Goal: Book appointment/travel/reservation

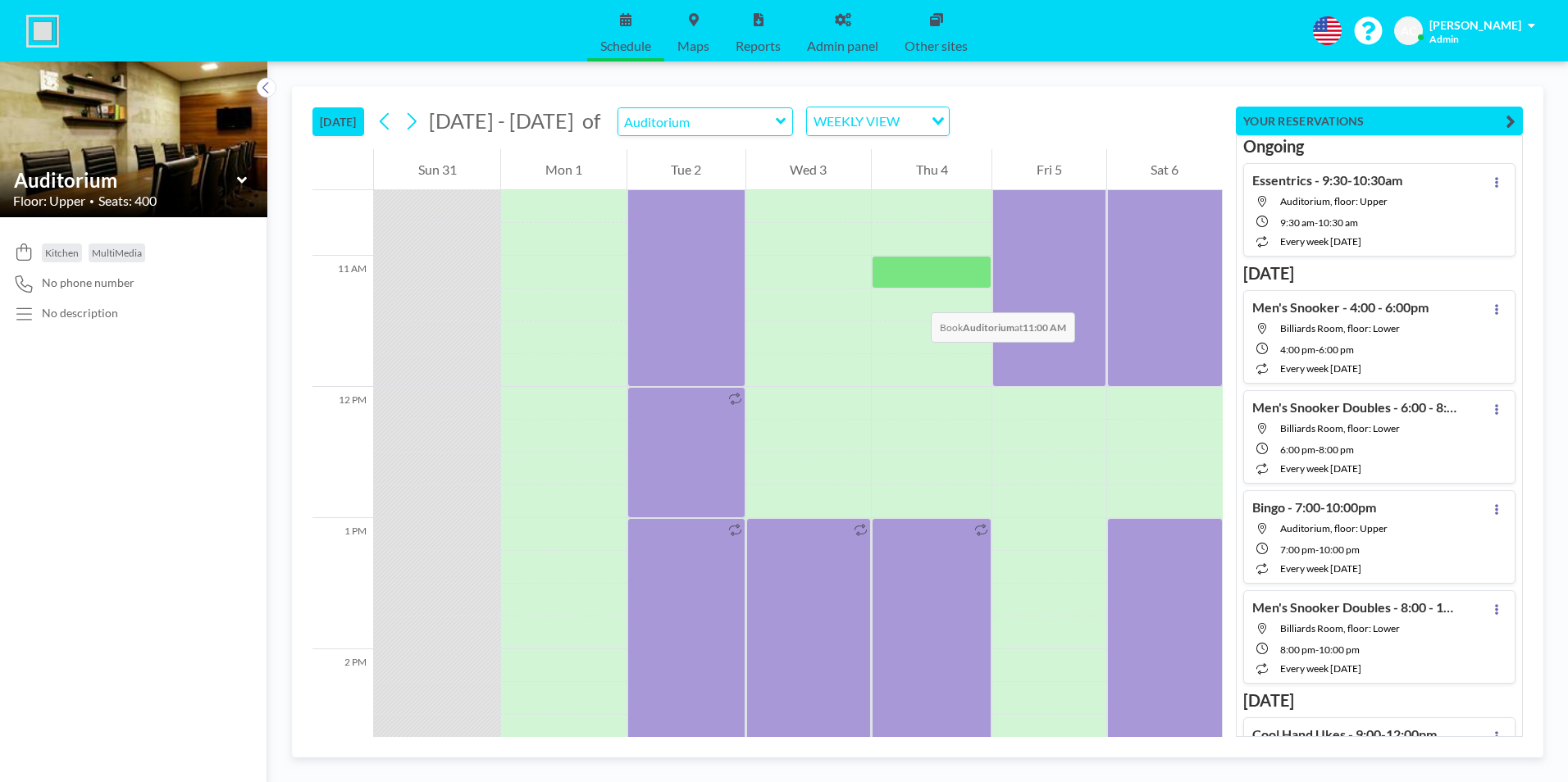
scroll to position [1296, 0]
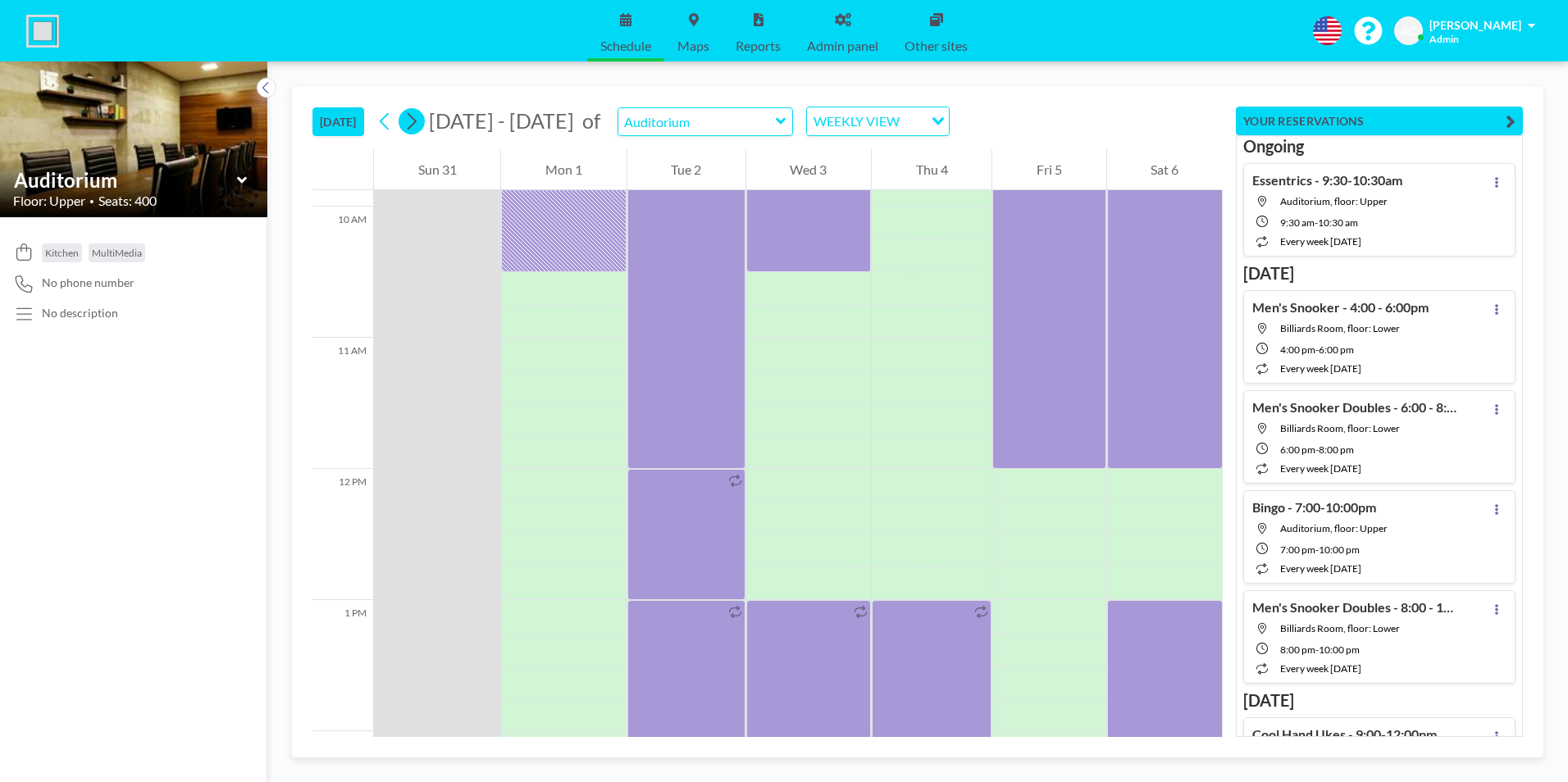
click at [417, 120] on icon at bounding box center [412, 121] width 9 height 17
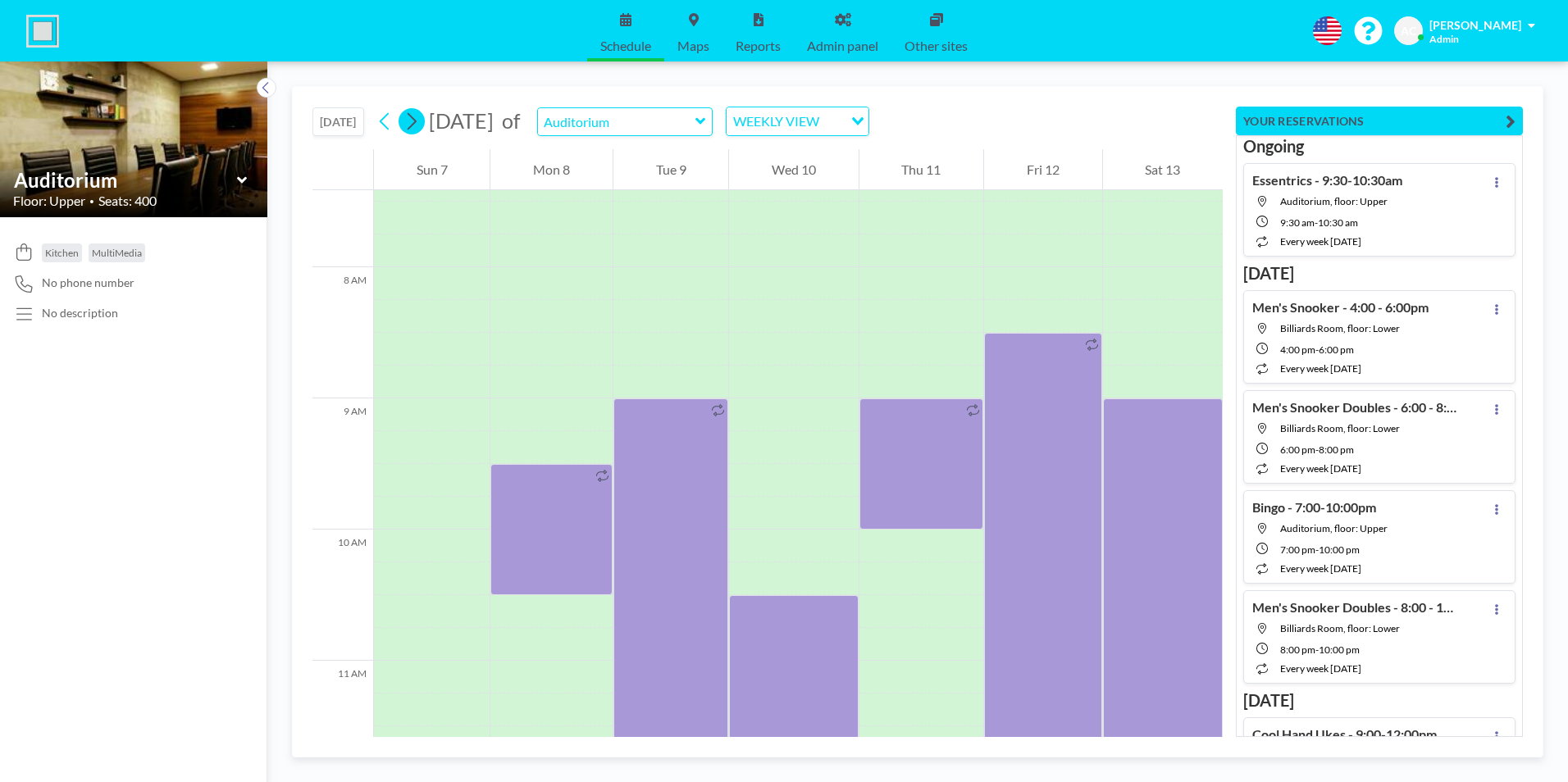
scroll to position [1016, 0]
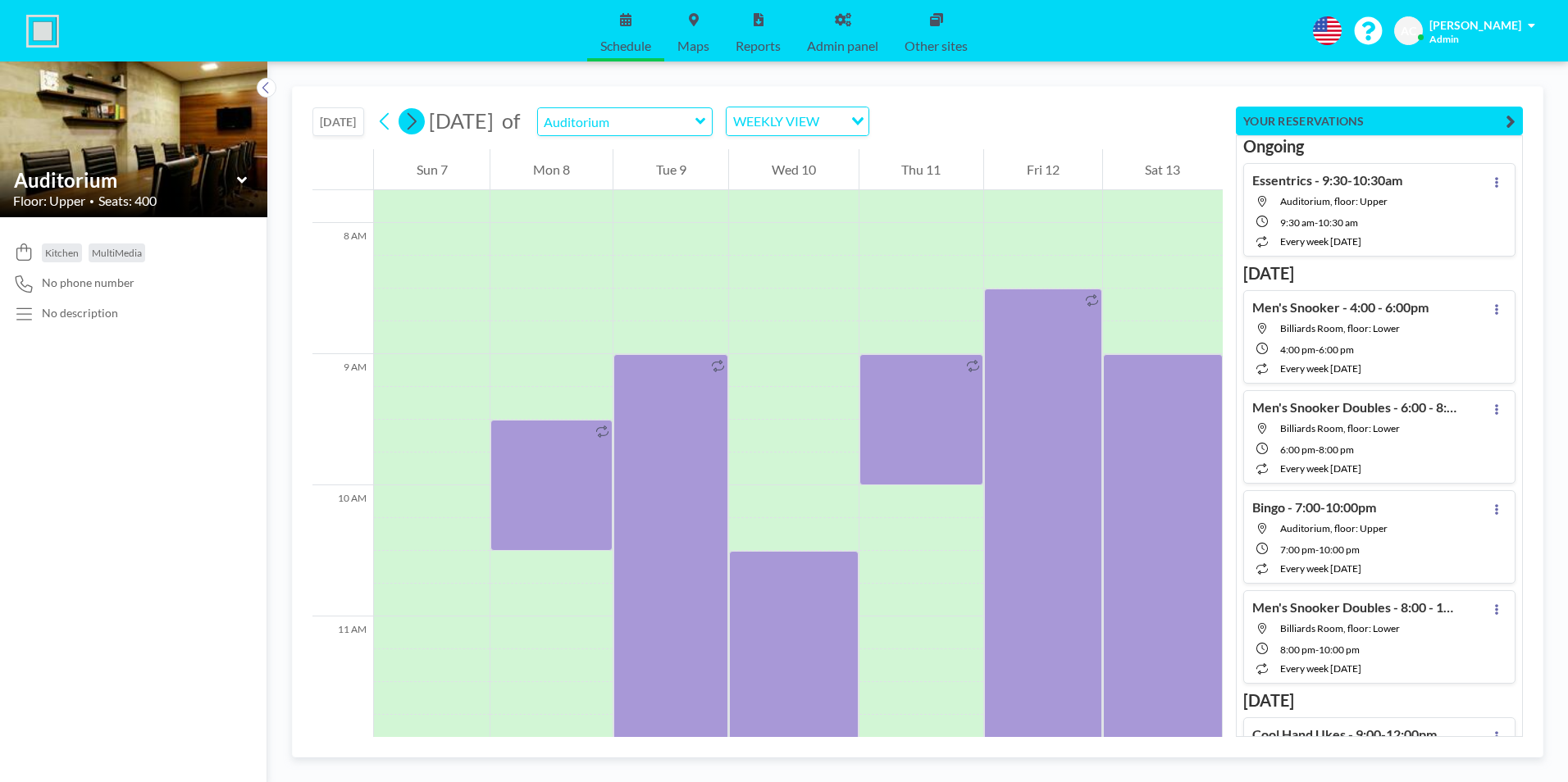
click at [417, 120] on icon at bounding box center [411, 121] width 16 height 25
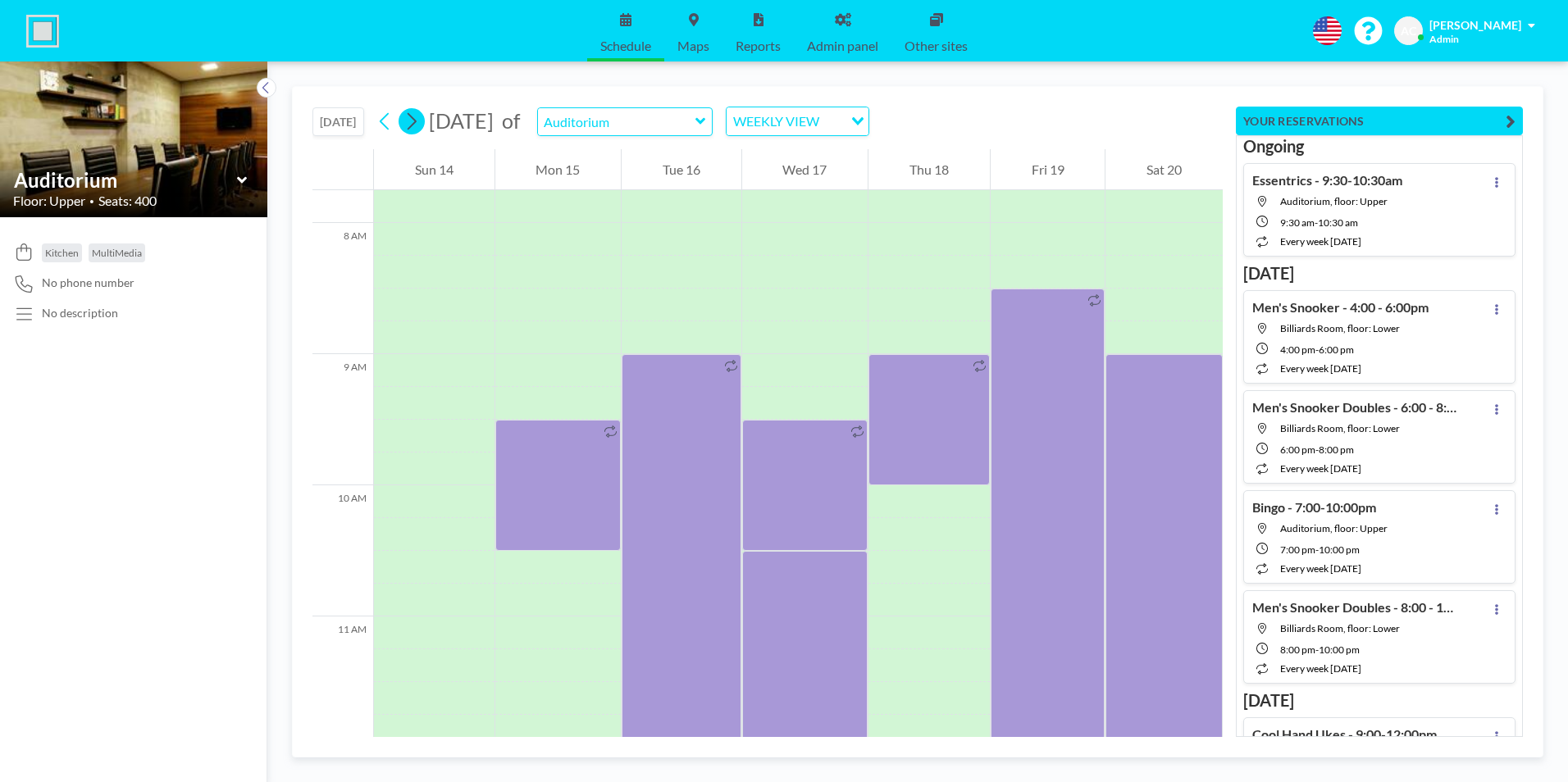
click at [417, 120] on icon at bounding box center [411, 121] width 16 height 25
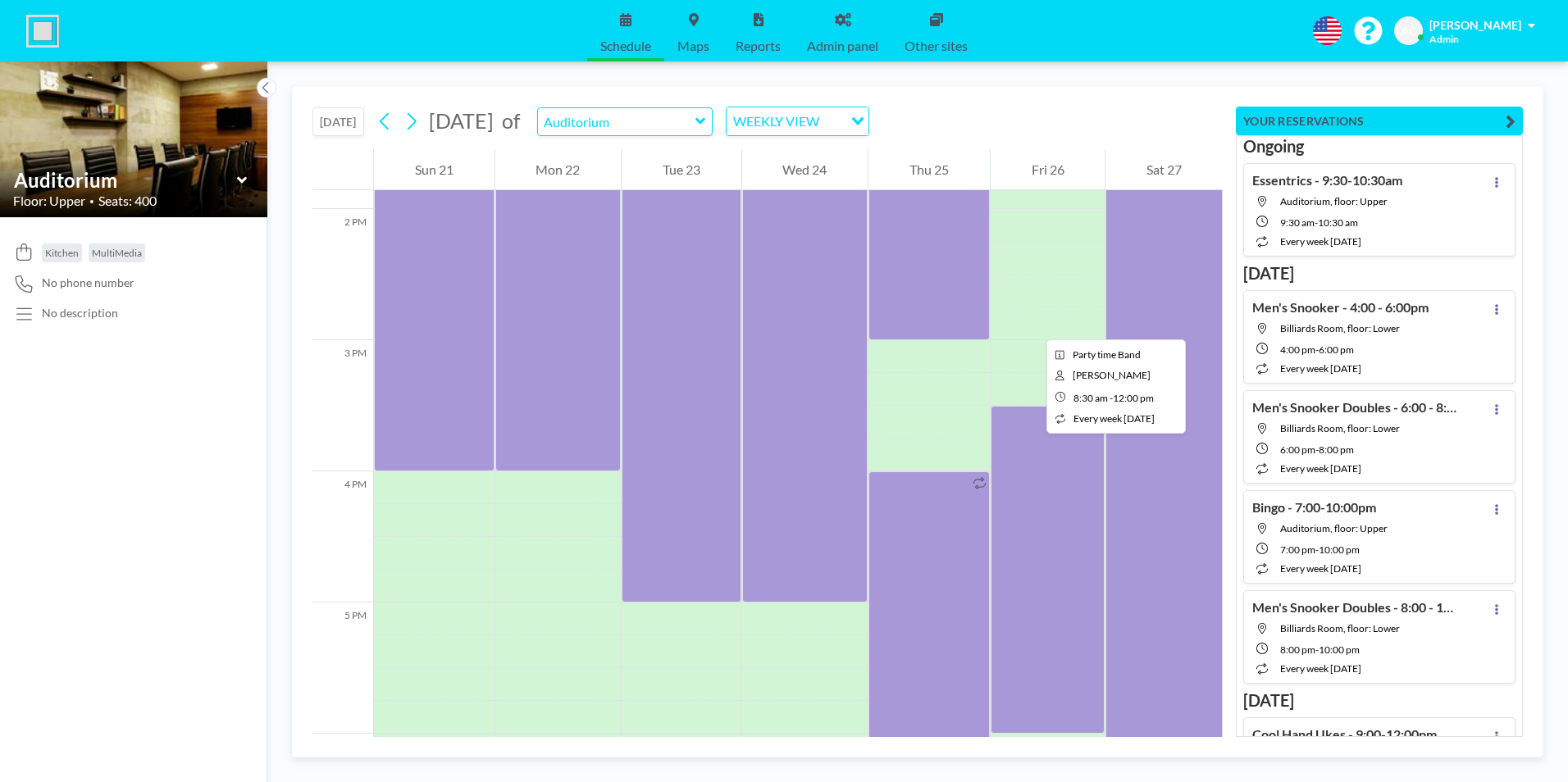
scroll to position [1836, 0]
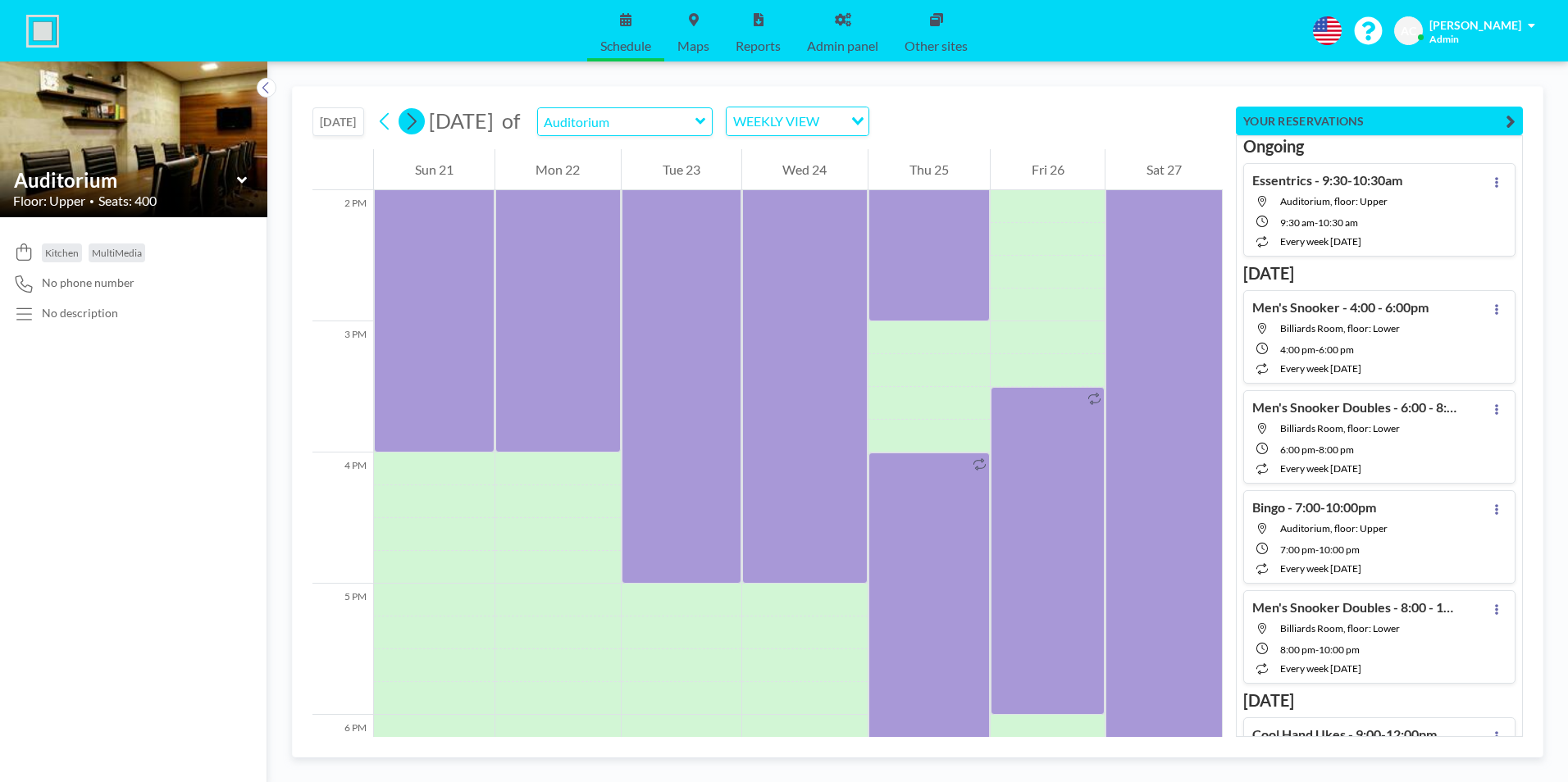
click at [417, 118] on icon at bounding box center [411, 121] width 16 height 25
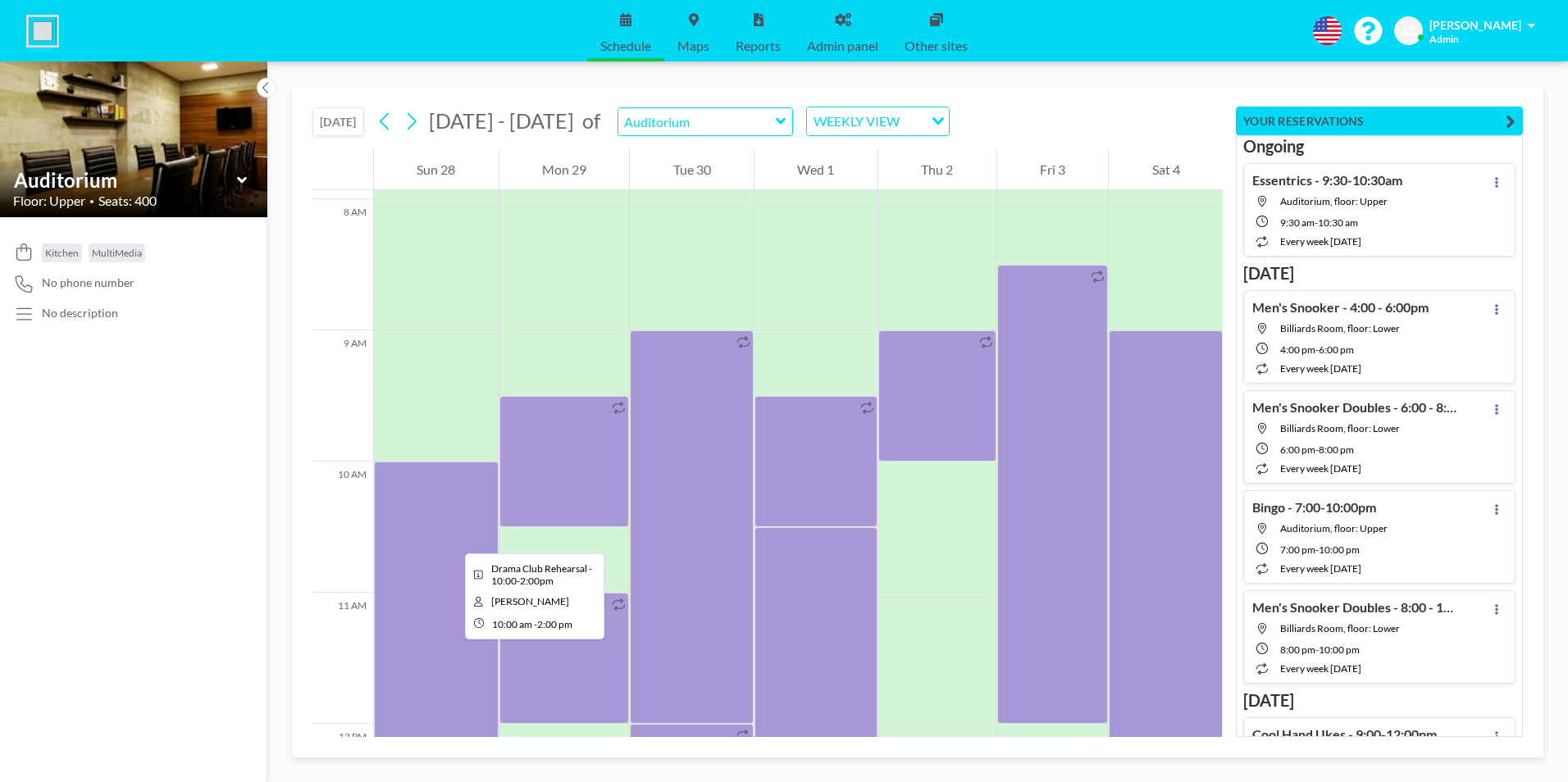
scroll to position [1016, 0]
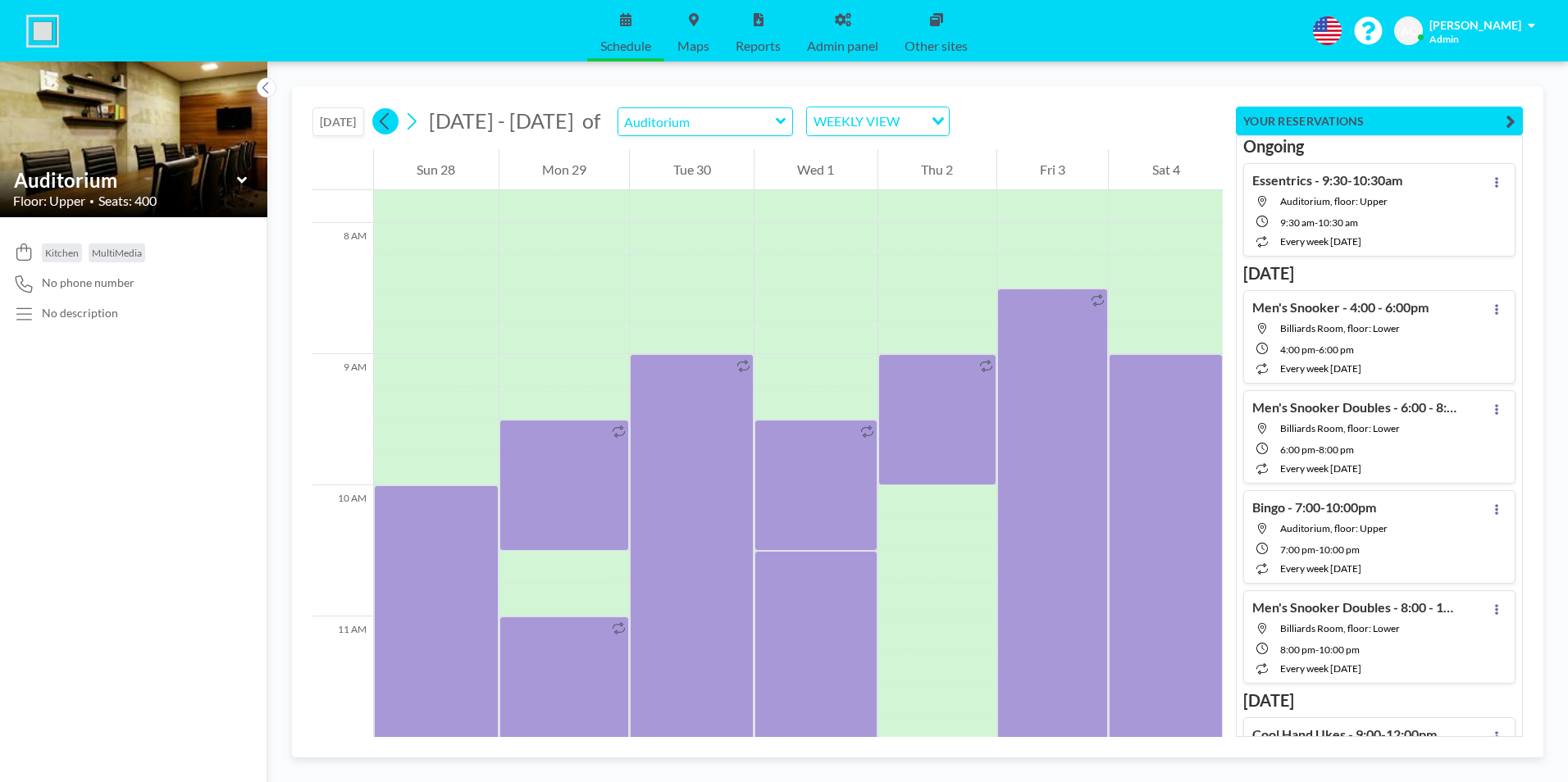
click at [376, 119] on button at bounding box center [386, 121] width 27 height 27
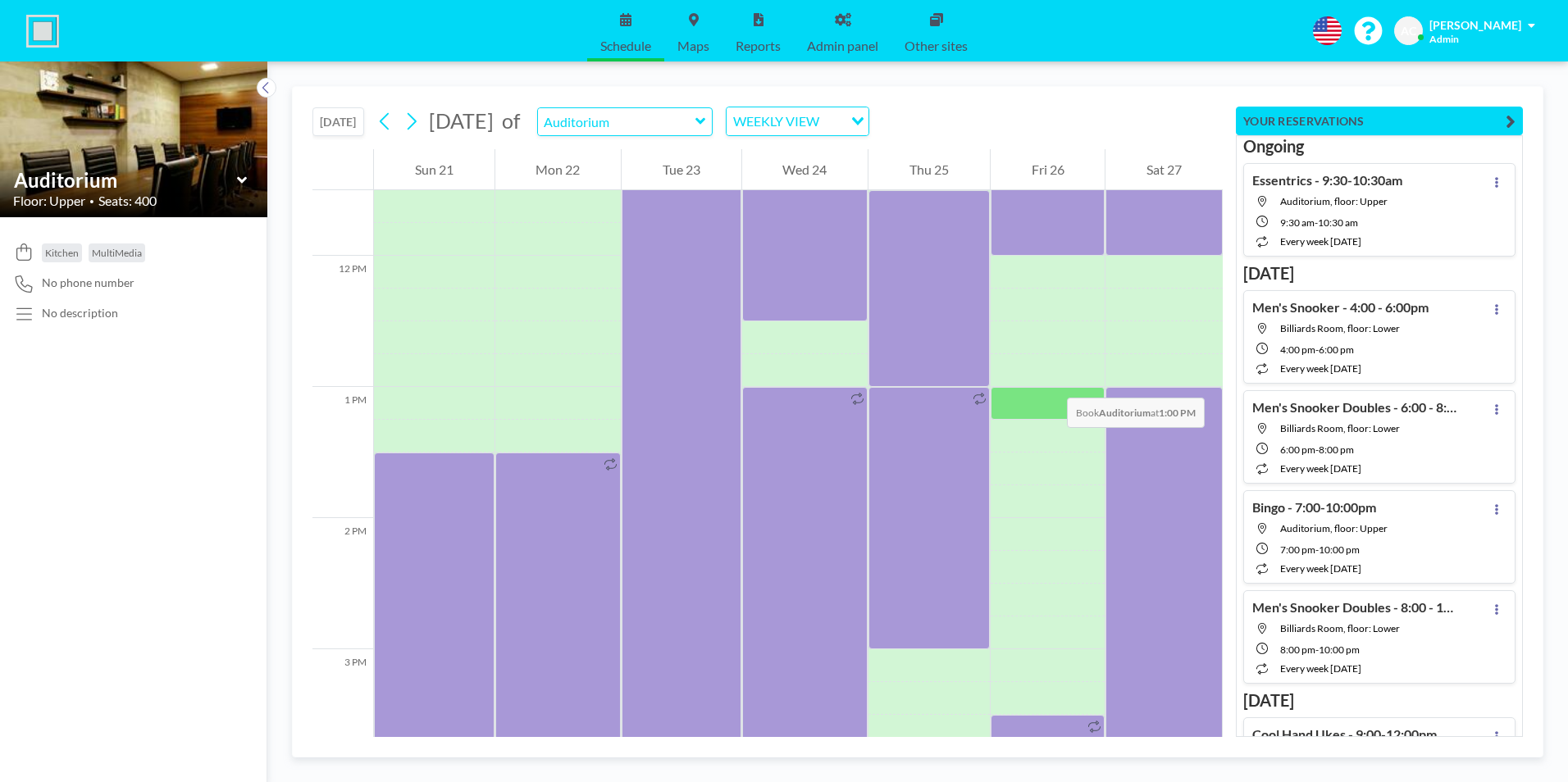
scroll to position [1836, 0]
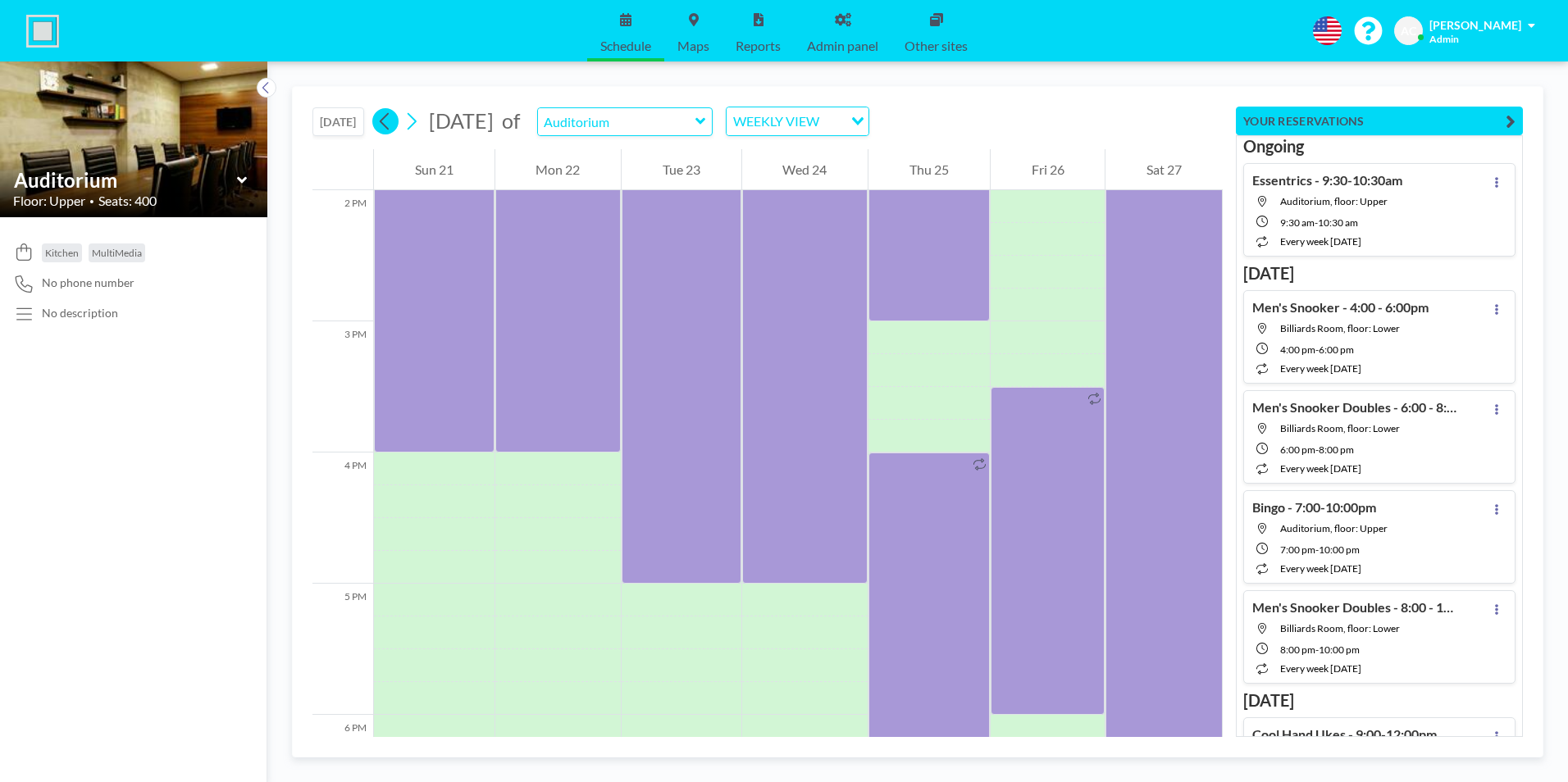
click at [382, 129] on icon at bounding box center [385, 121] width 16 height 25
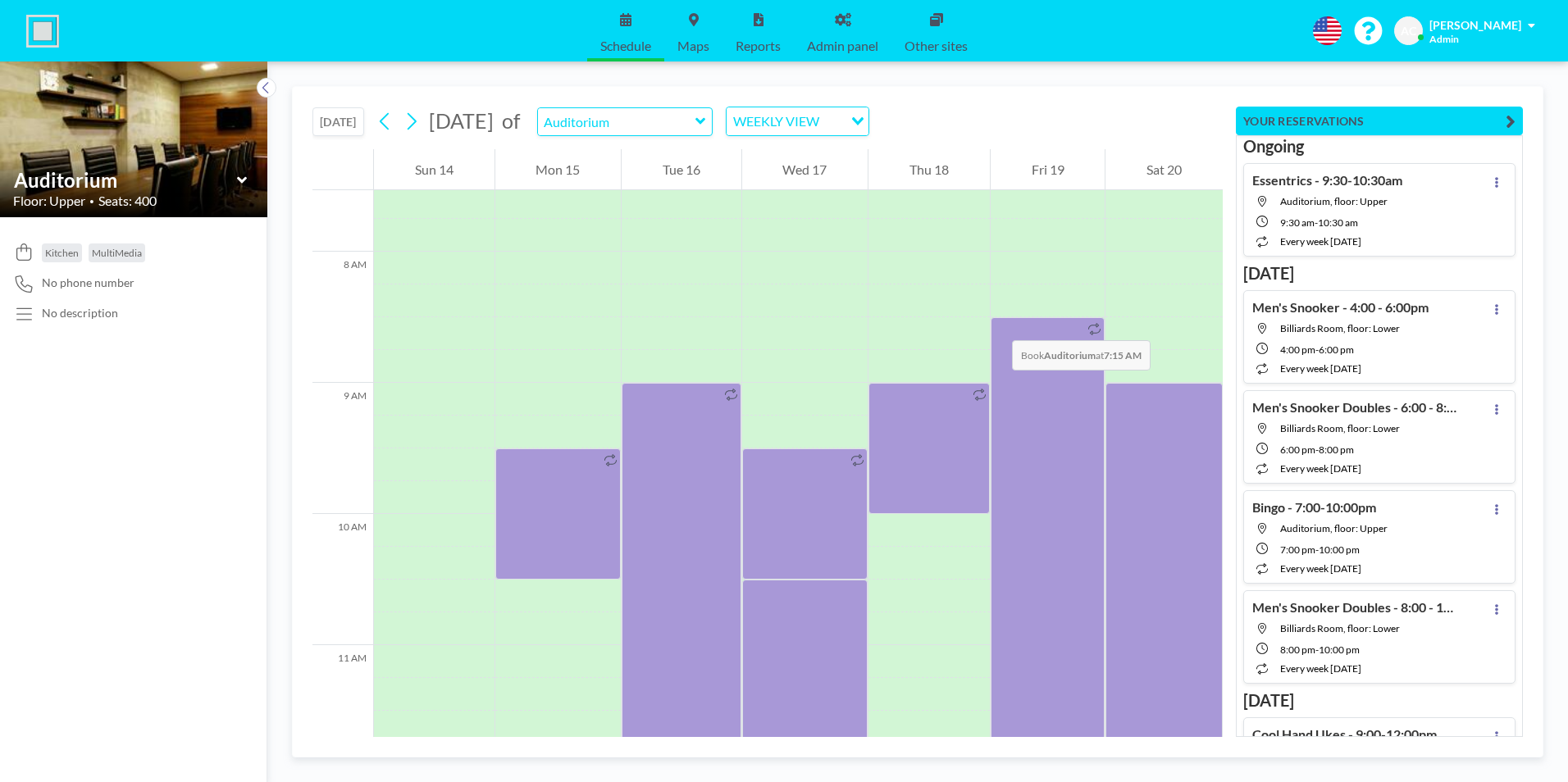
scroll to position [1016, 0]
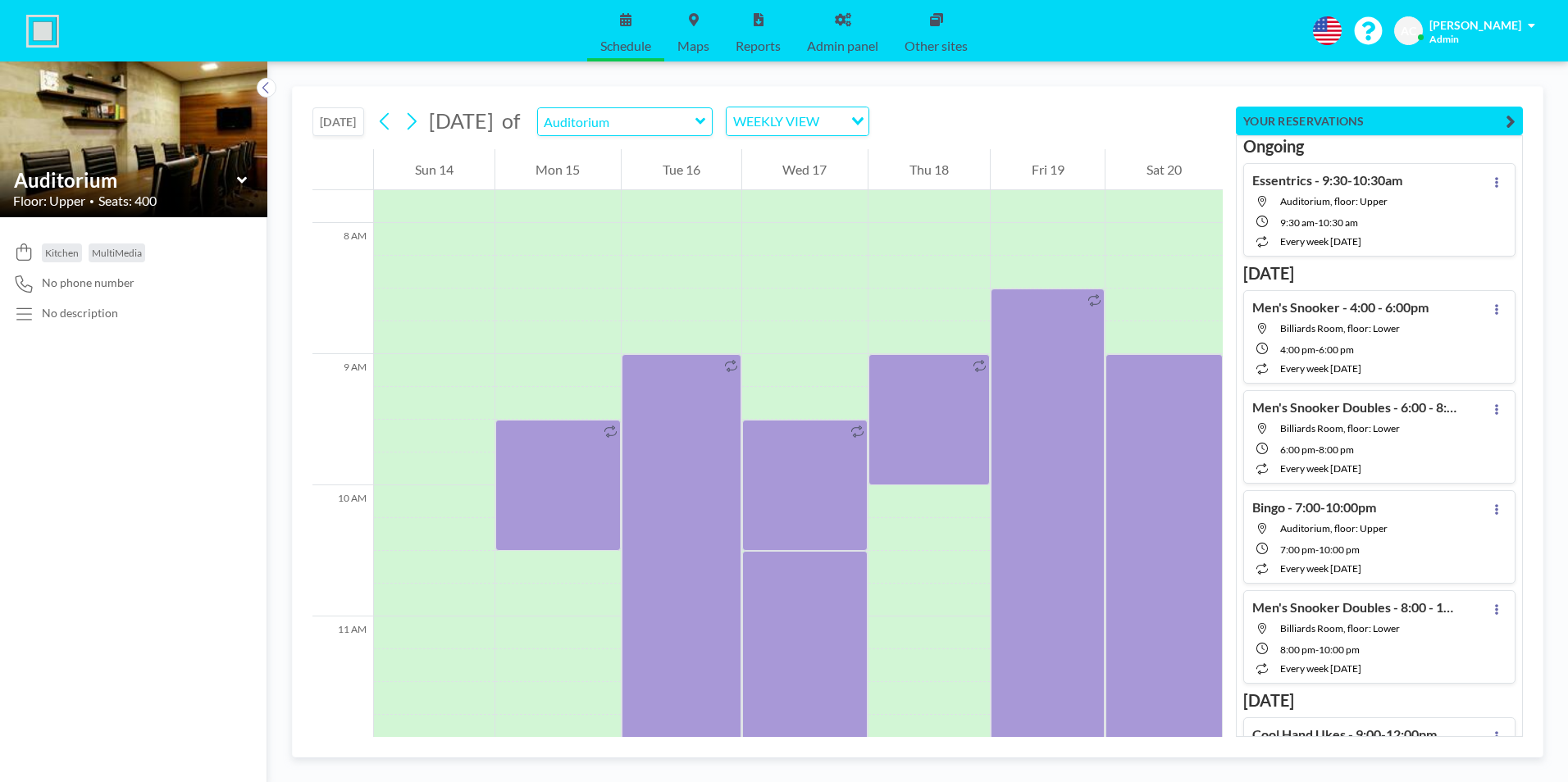
click at [843, 125] on div "WEEKLY VIEW" at bounding box center [785, 119] width 117 height 25
click at [877, 173] on li "WEEKLY VIEW" at bounding box center [882, 174] width 141 height 24
click at [877, 173] on div "Thu 18" at bounding box center [929, 170] width 121 height 41
drag, startPoint x: 877, startPoint y: 173, endPoint x: 867, endPoint y: 111, distance: 62.8
click at [843, 111] on div "WEEKLY VIEW" at bounding box center [785, 119] width 117 height 25
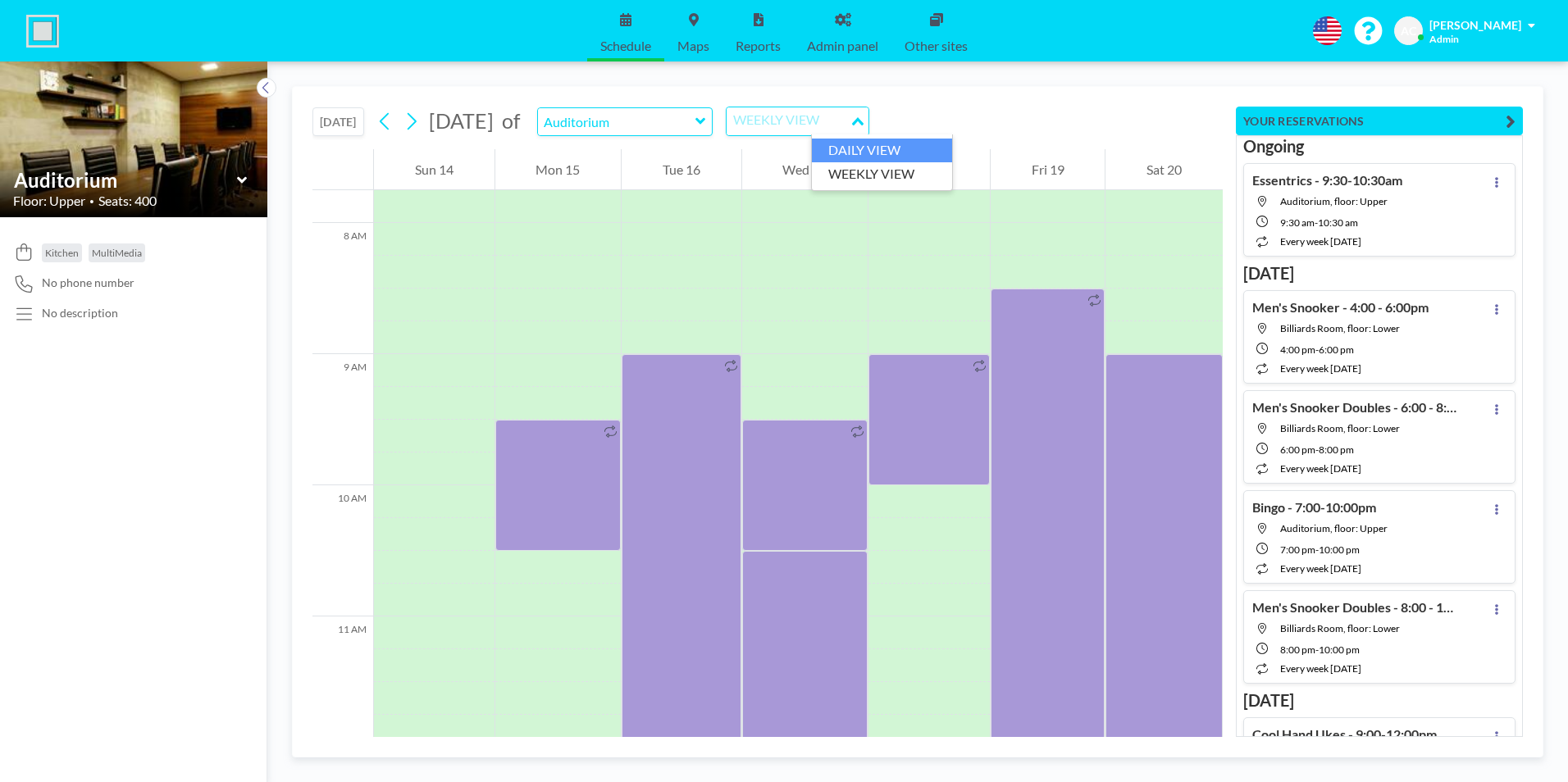
click at [858, 149] on li "DAILY VIEW" at bounding box center [882, 150] width 141 height 24
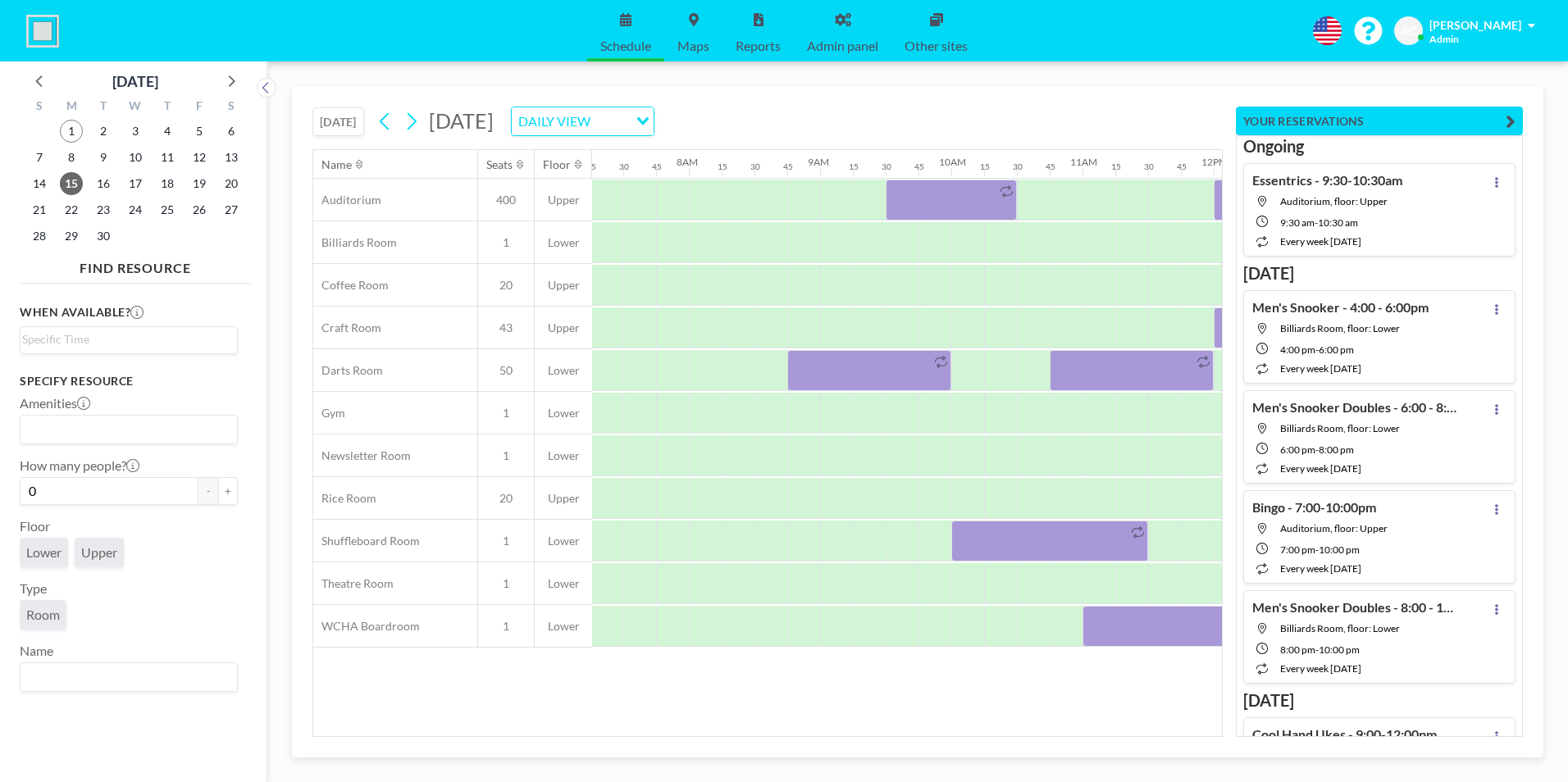
scroll to position [0, 1017]
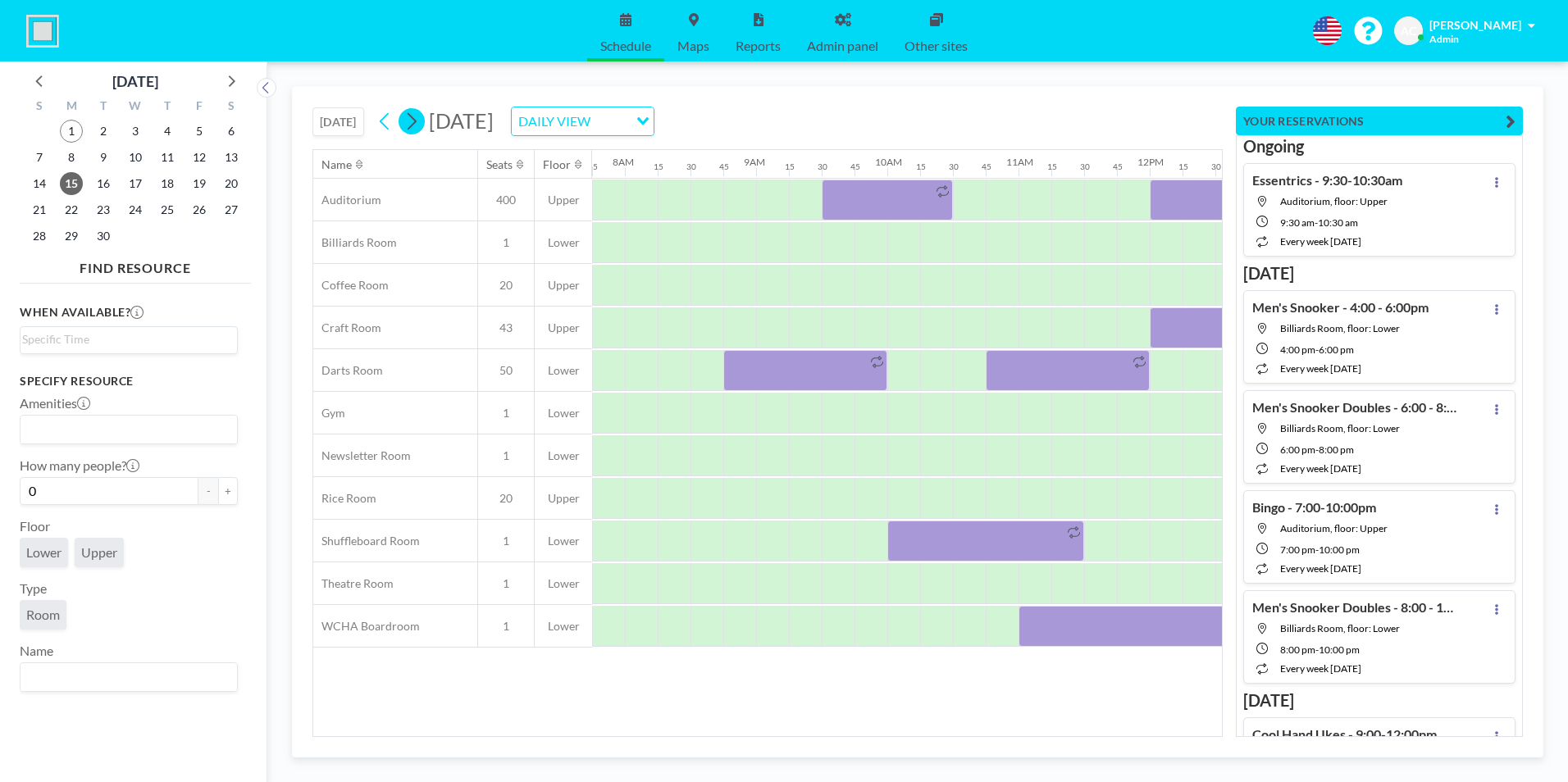
click at [409, 120] on icon at bounding box center [411, 121] width 16 height 25
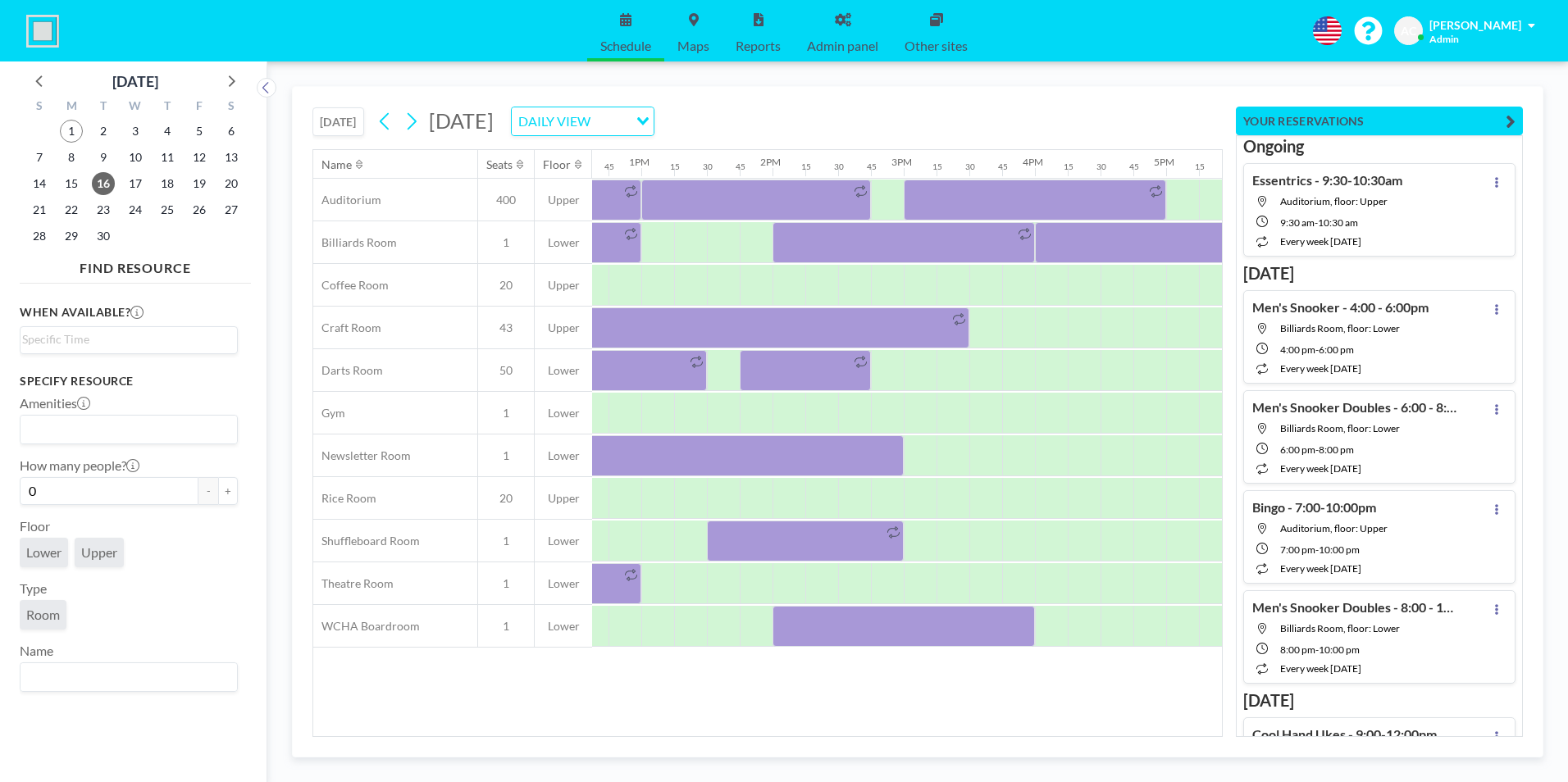
scroll to position [0, 1517]
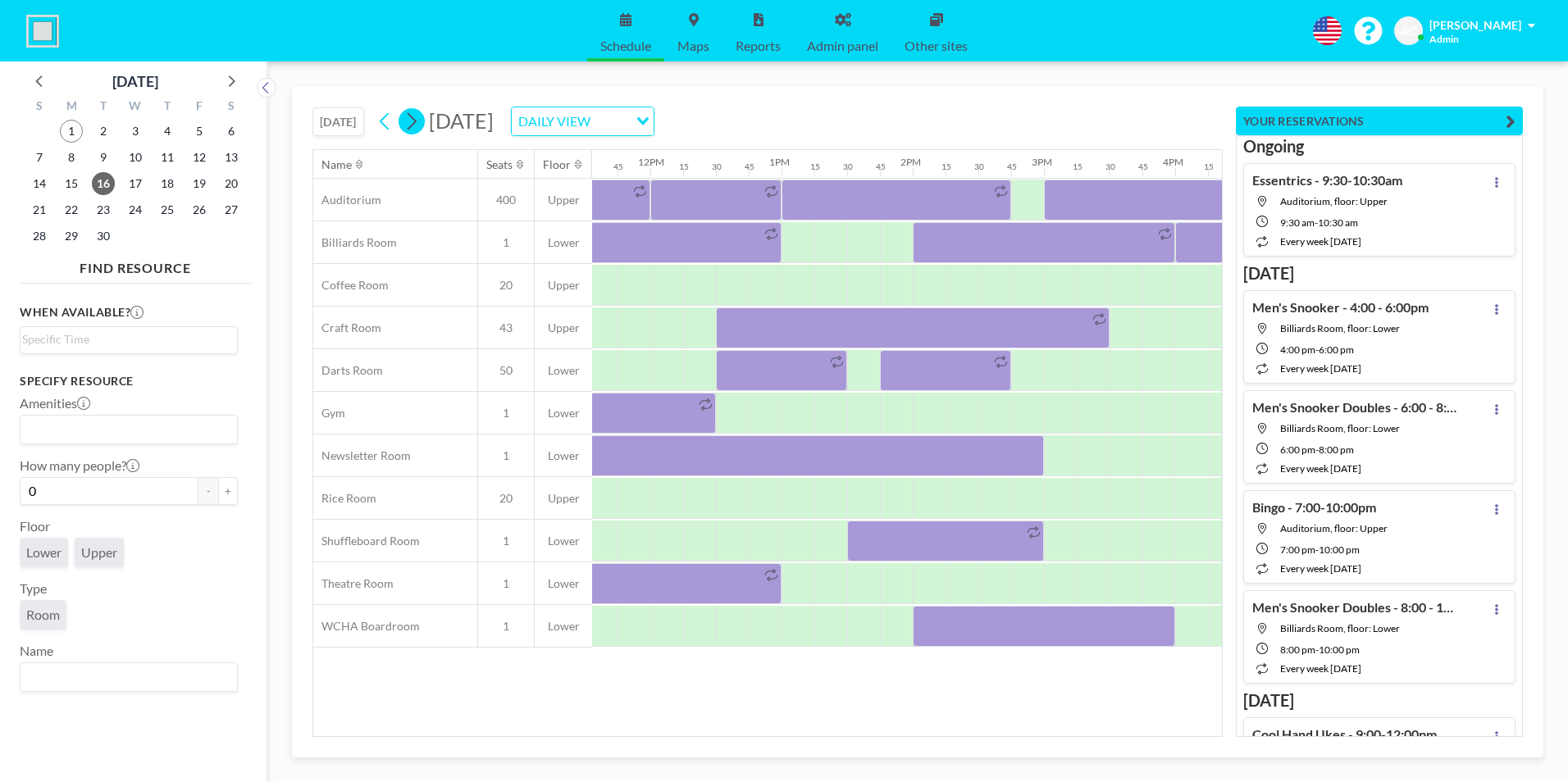
click at [413, 121] on icon at bounding box center [411, 121] width 16 height 25
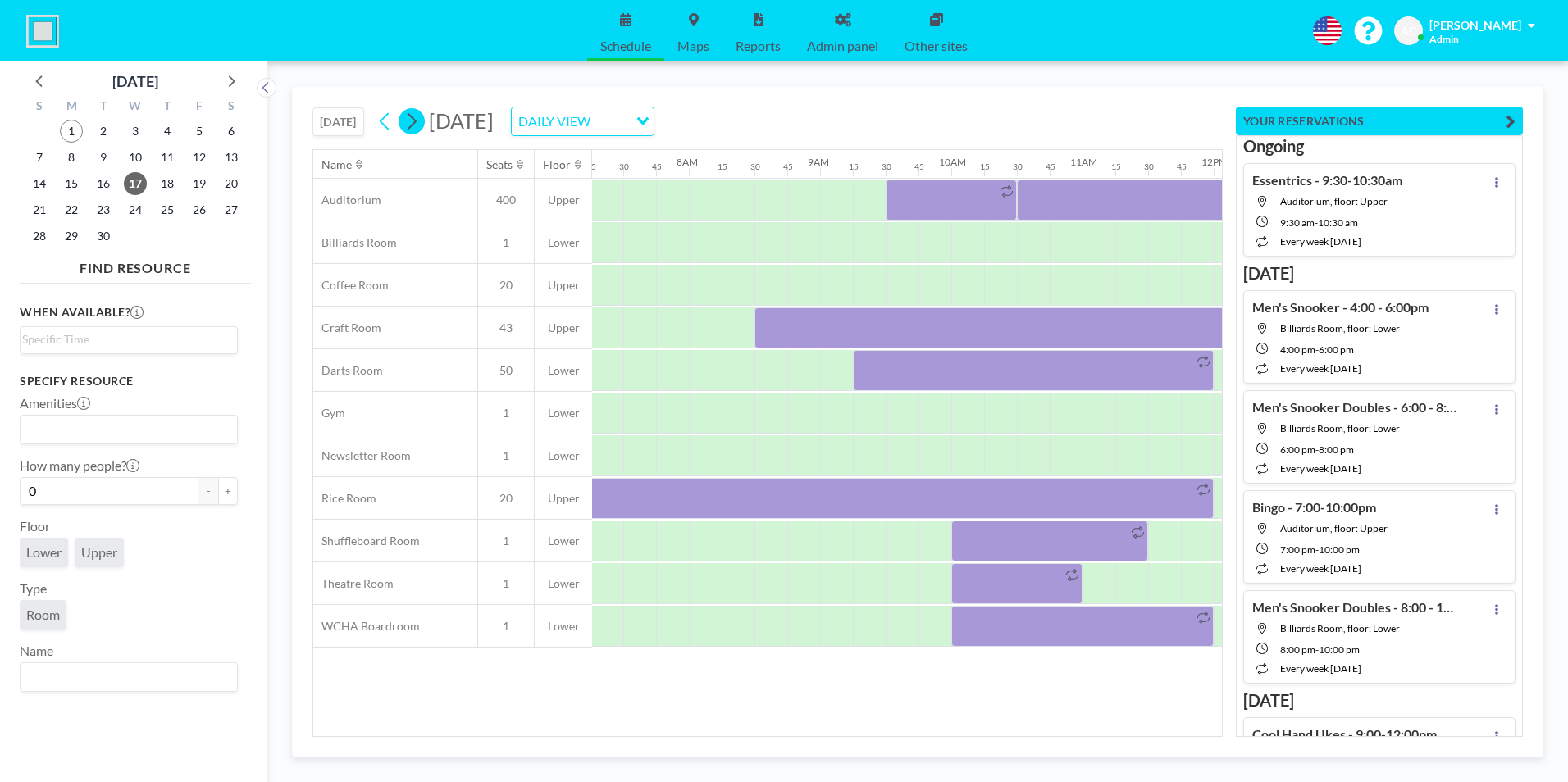
click at [413, 121] on icon at bounding box center [411, 121] width 16 height 25
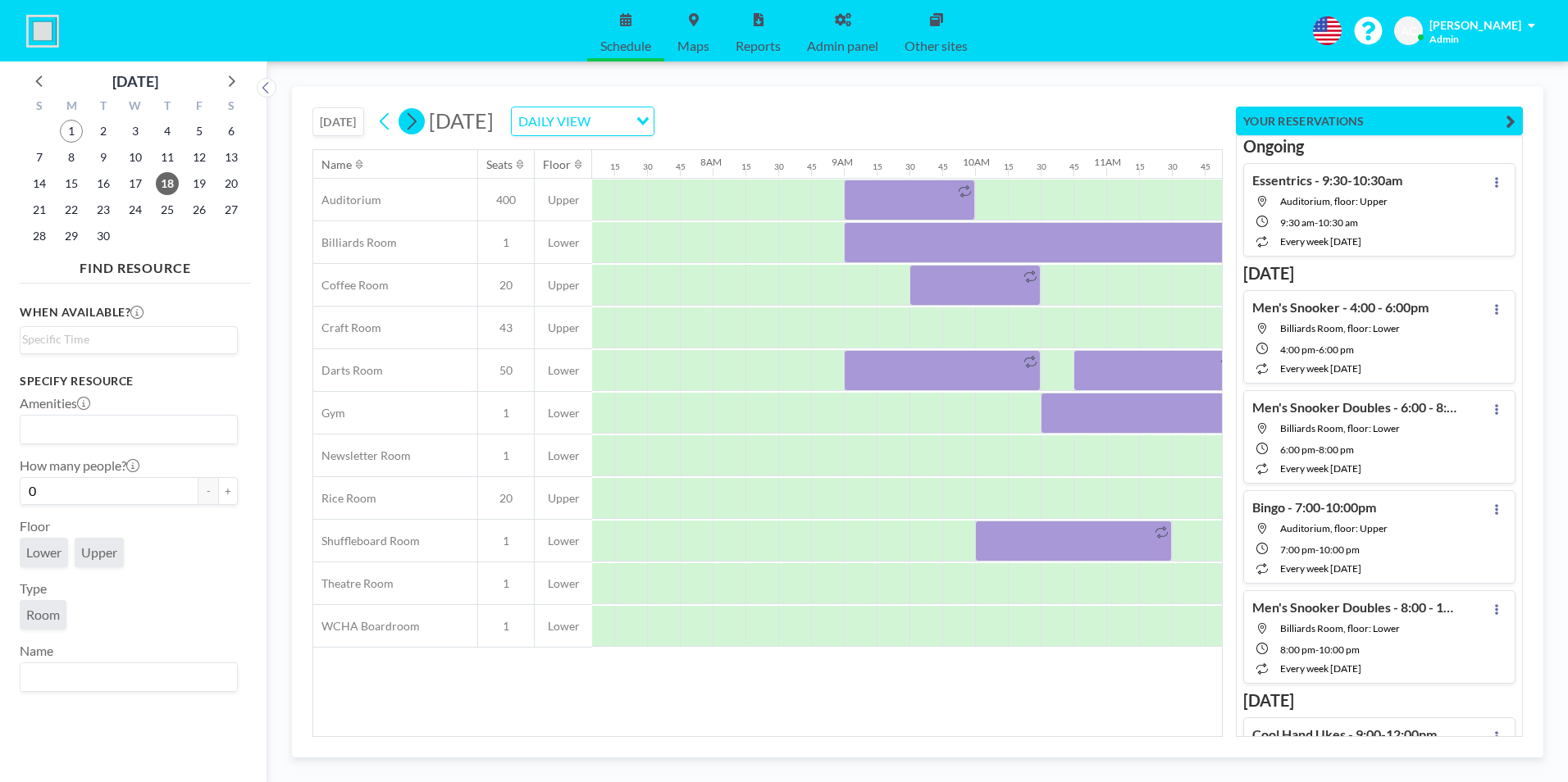
click at [413, 121] on icon at bounding box center [411, 121] width 16 height 25
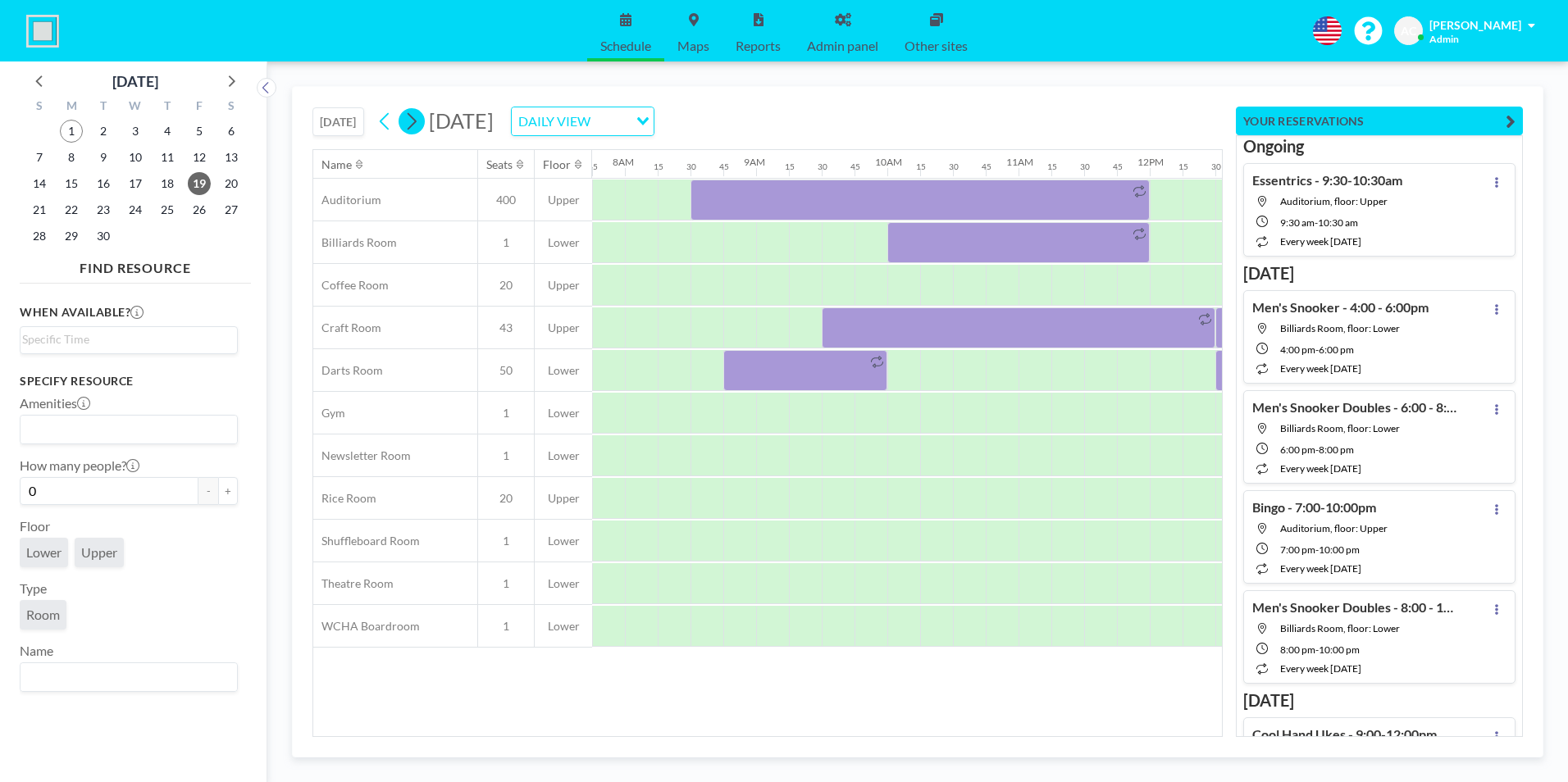
click at [413, 121] on icon at bounding box center [411, 121] width 16 height 25
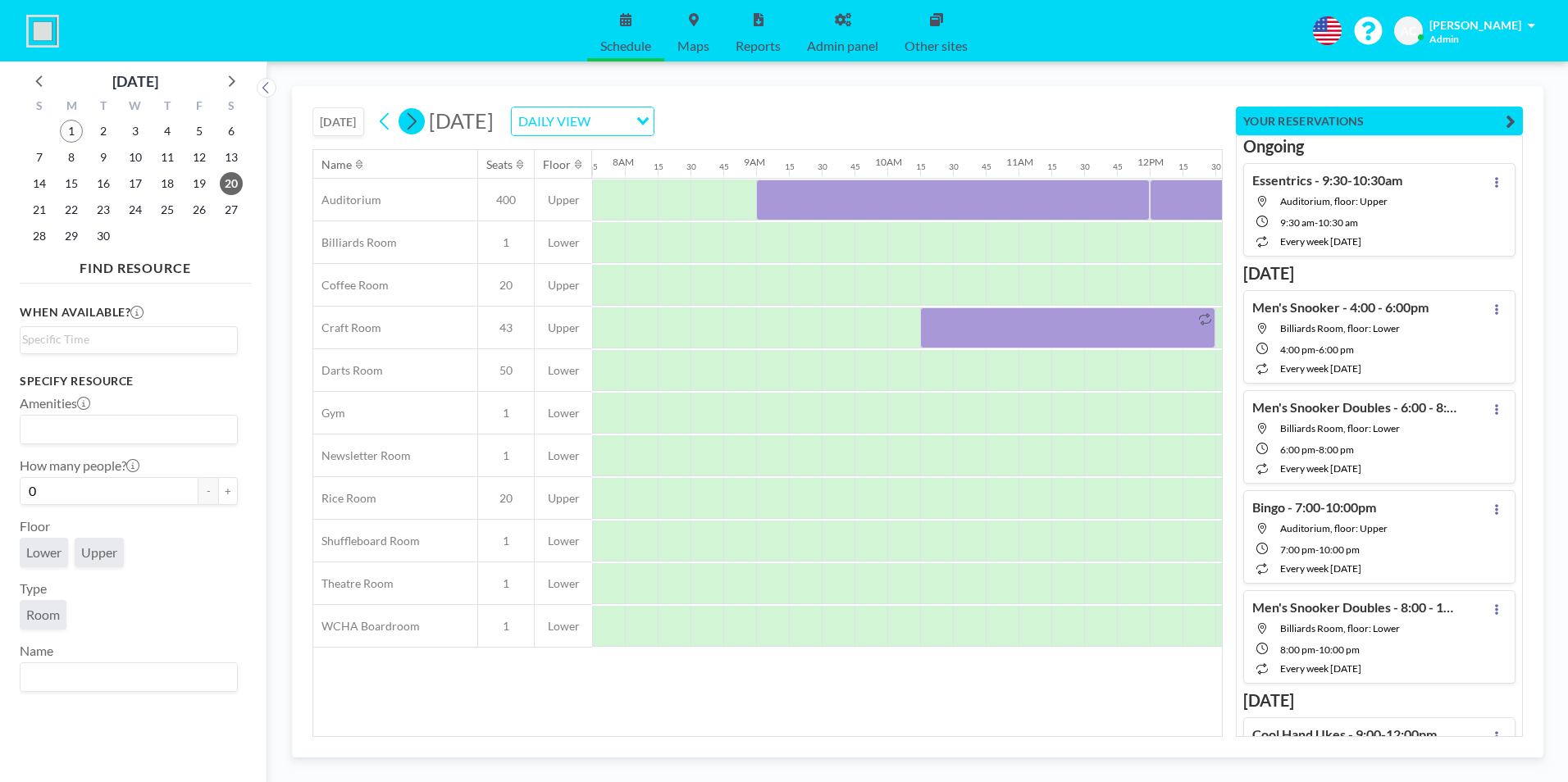
click at [413, 121] on icon at bounding box center [411, 121] width 16 height 25
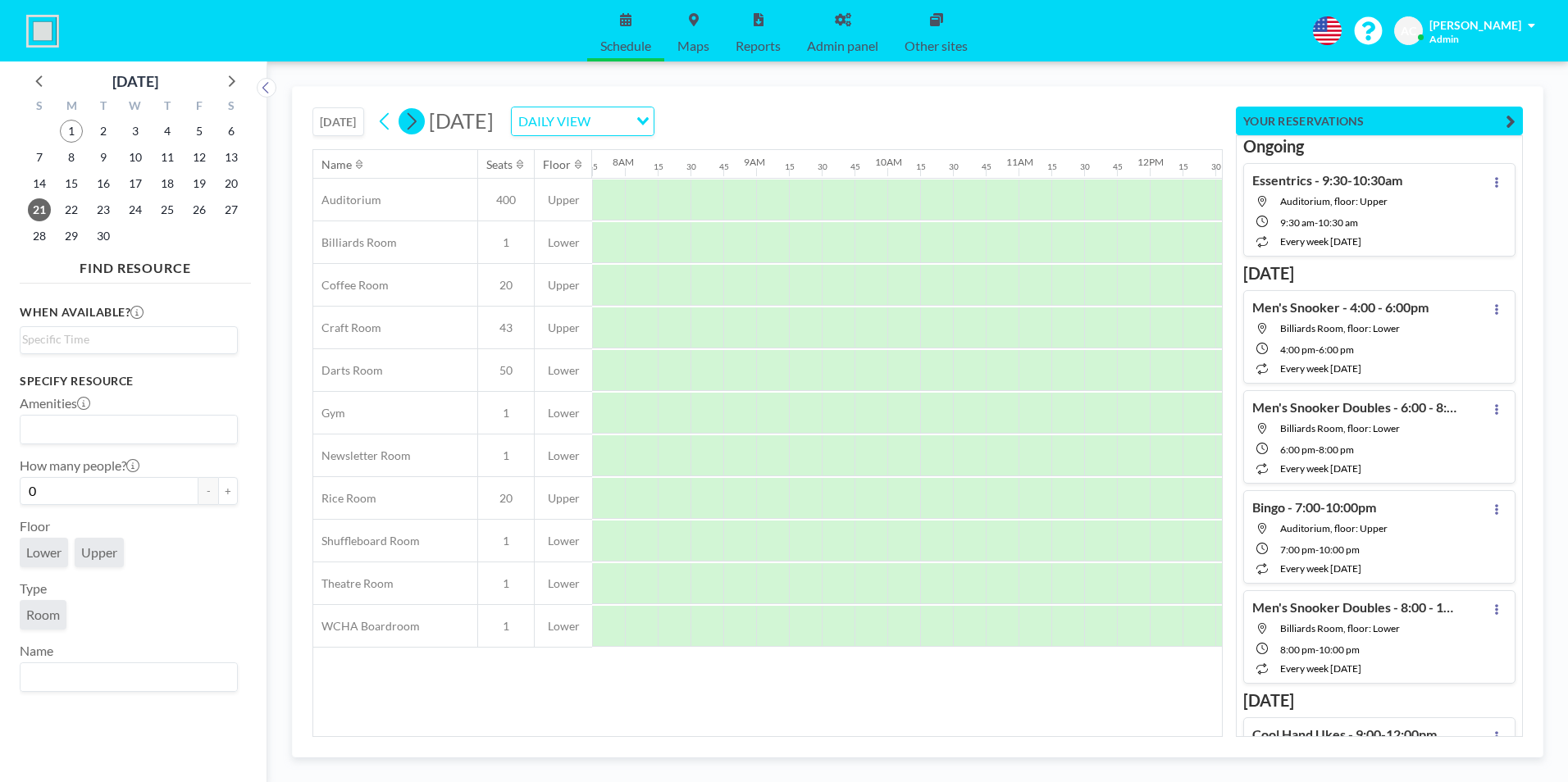
click at [413, 121] on icon at bounding box center [411, 121] width 16 height 25
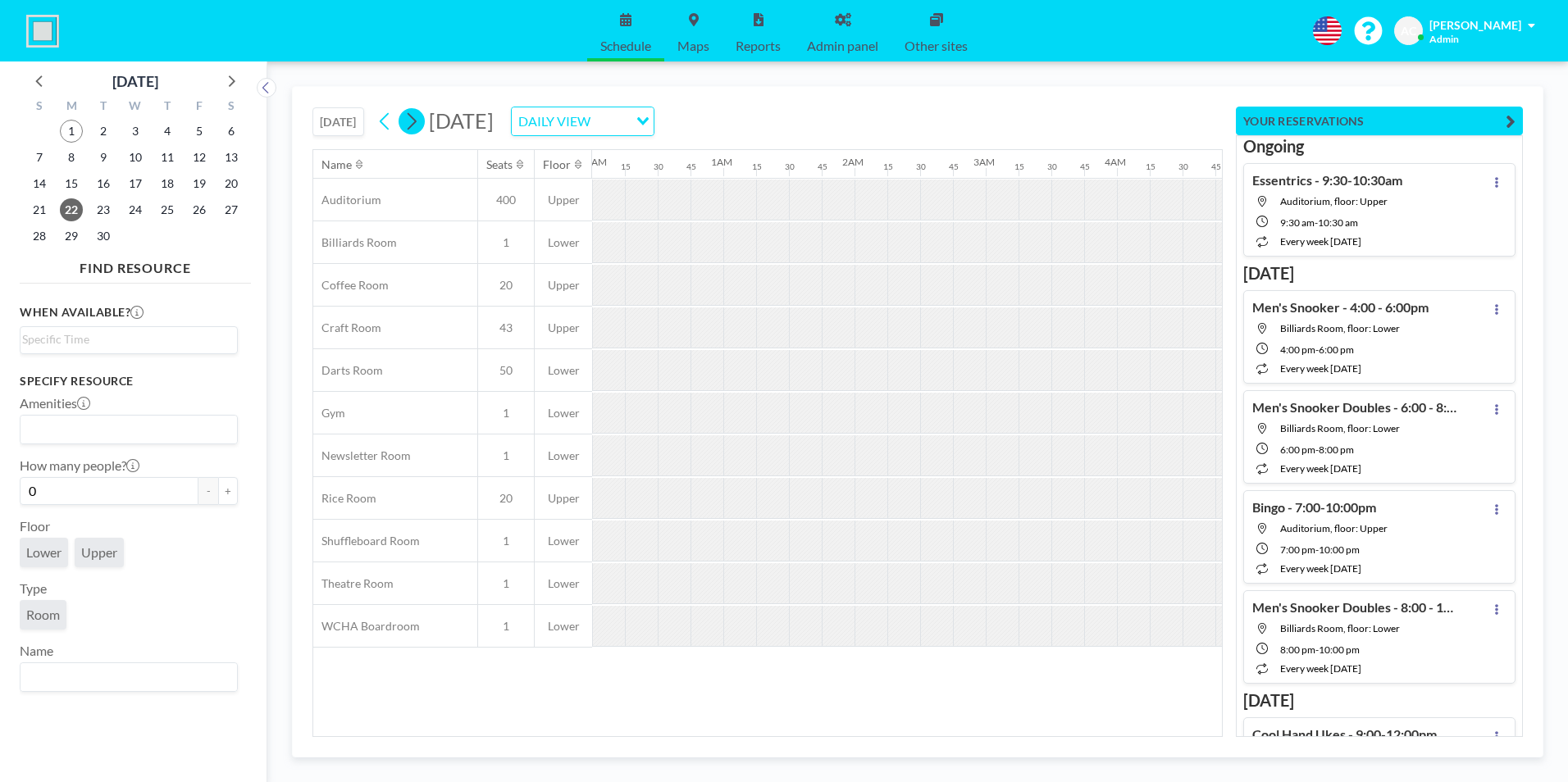
scroll to position [0, 107]
click at [413, 121] on icon at bounding box center [411, 121] width 16 height 25
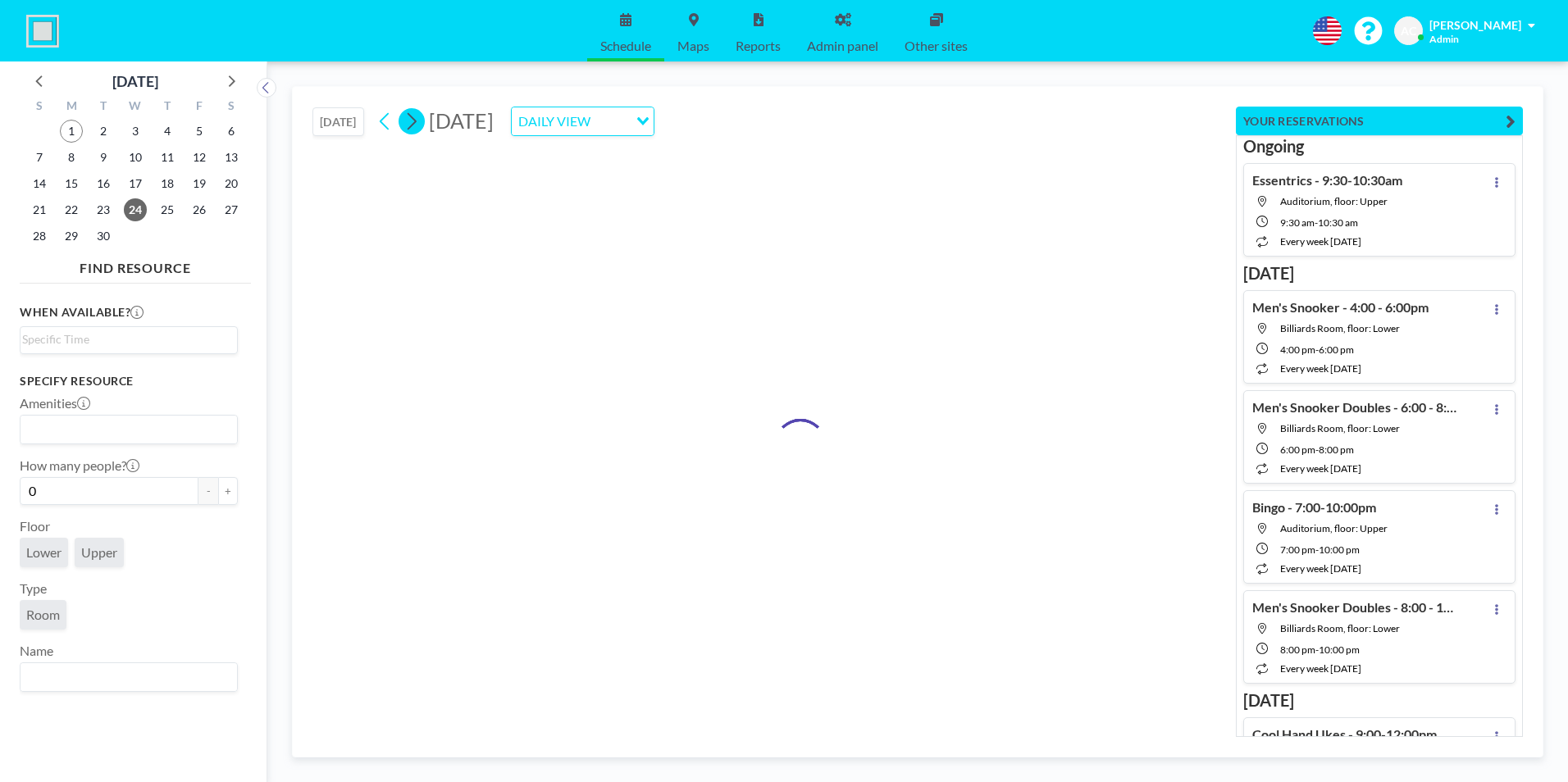
click at [413, 121] on icon at bounding box center [411, 121] width 16 height 25
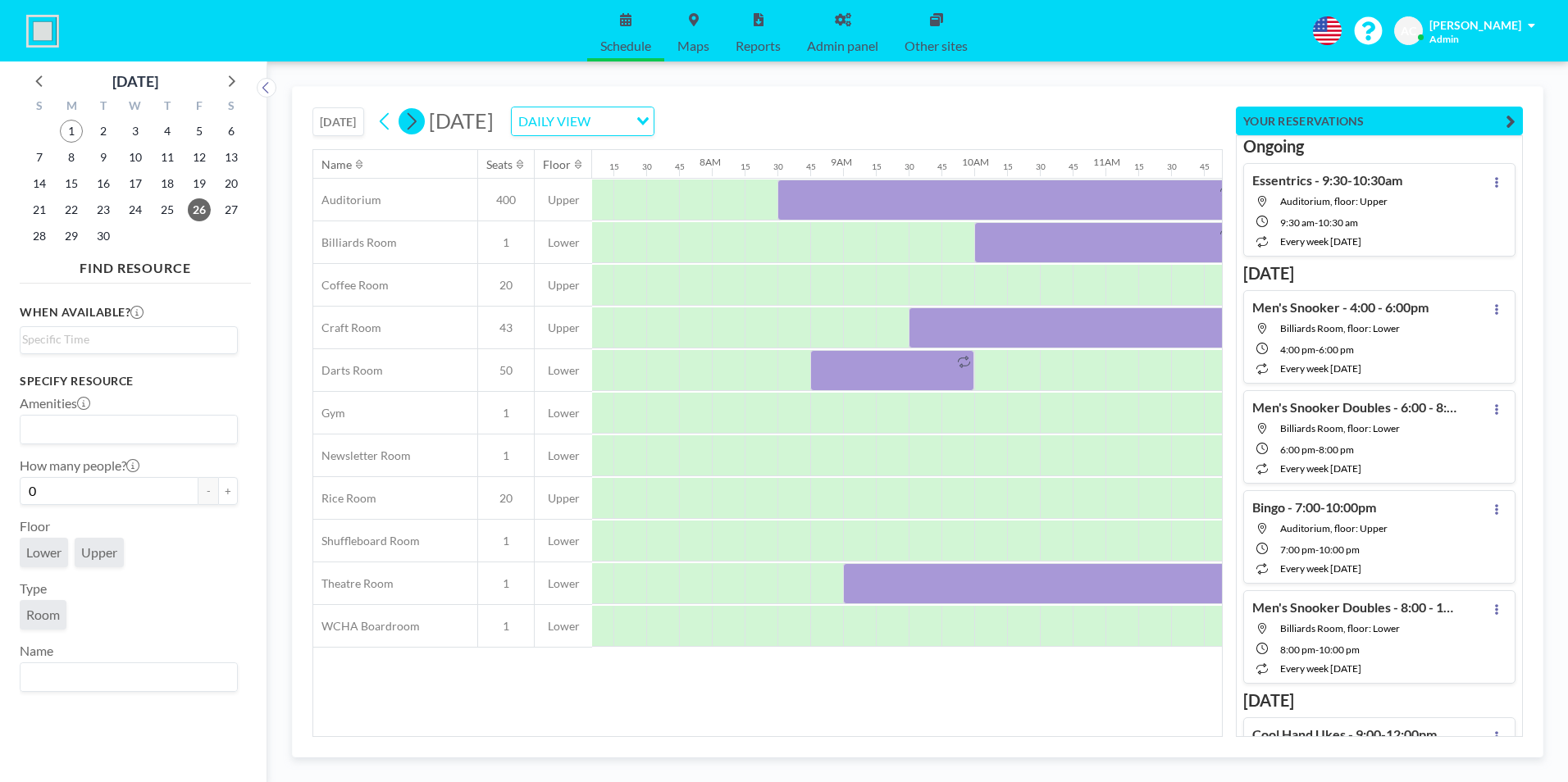
scroll to position [0, 1017]
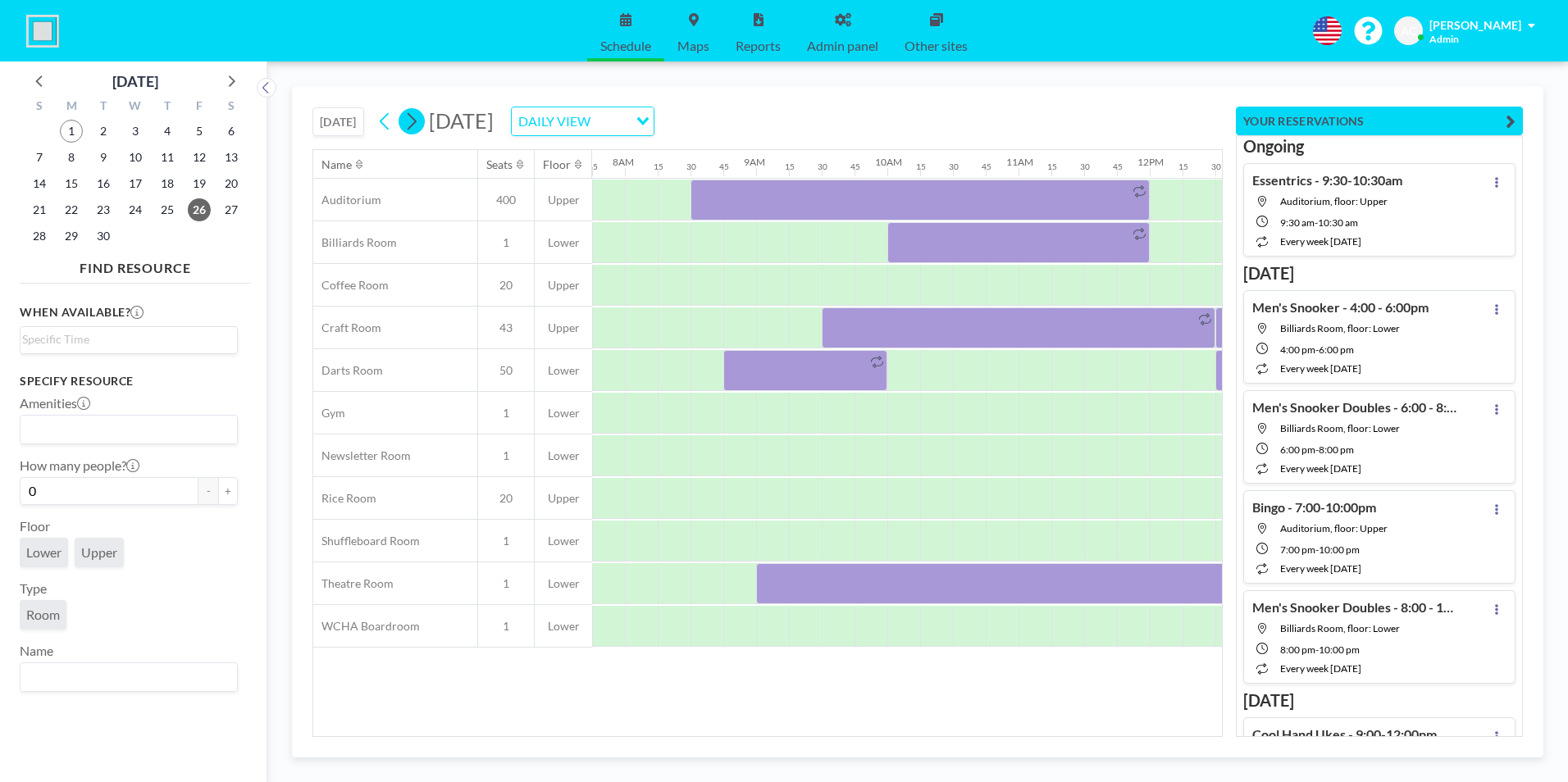
click at [413, 121] on icon at bounding box center [411, 121] width 16 height 25
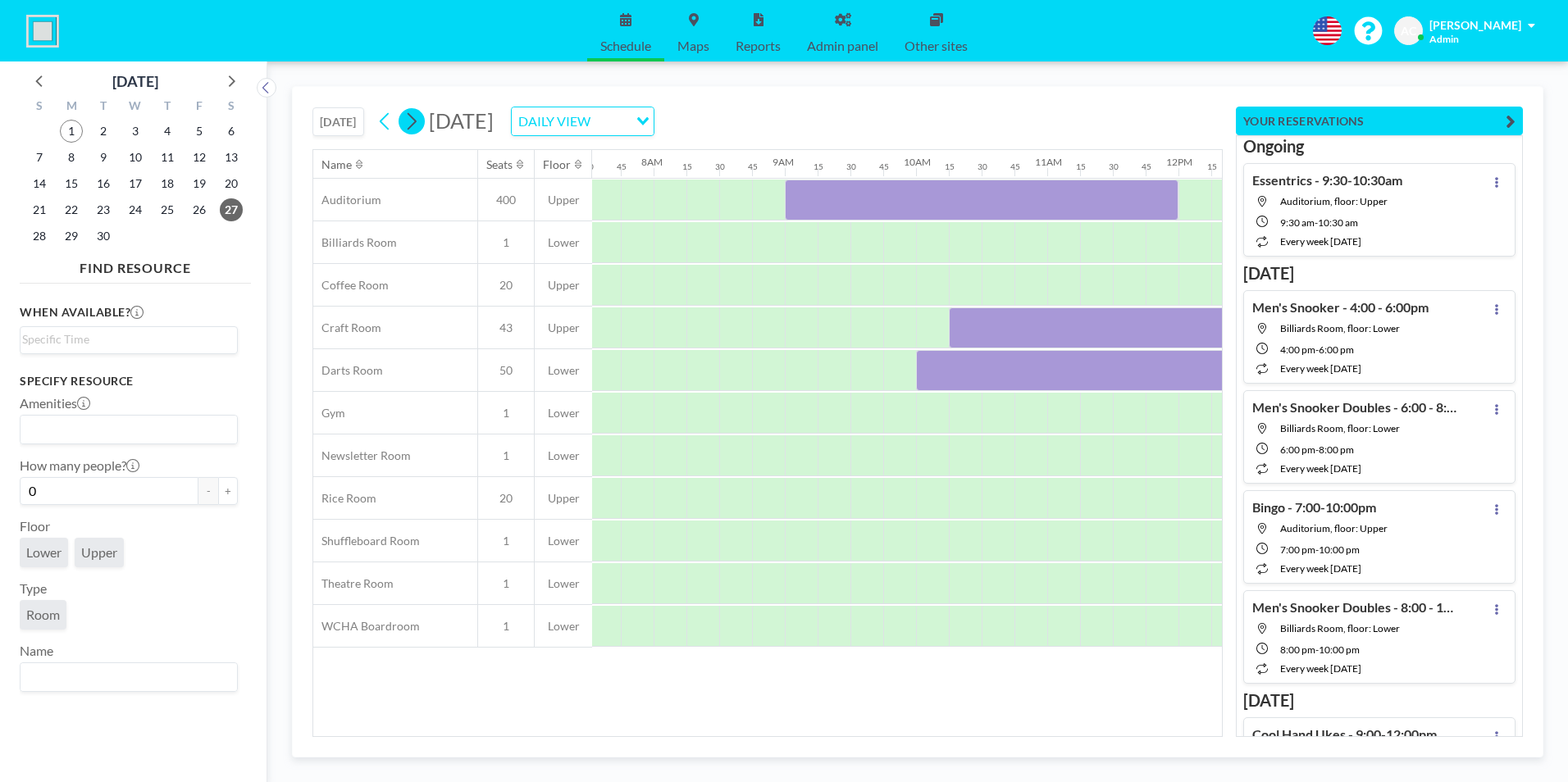
click at [413, 121] on icon at bounding box center [411, 121] width 16 height 25
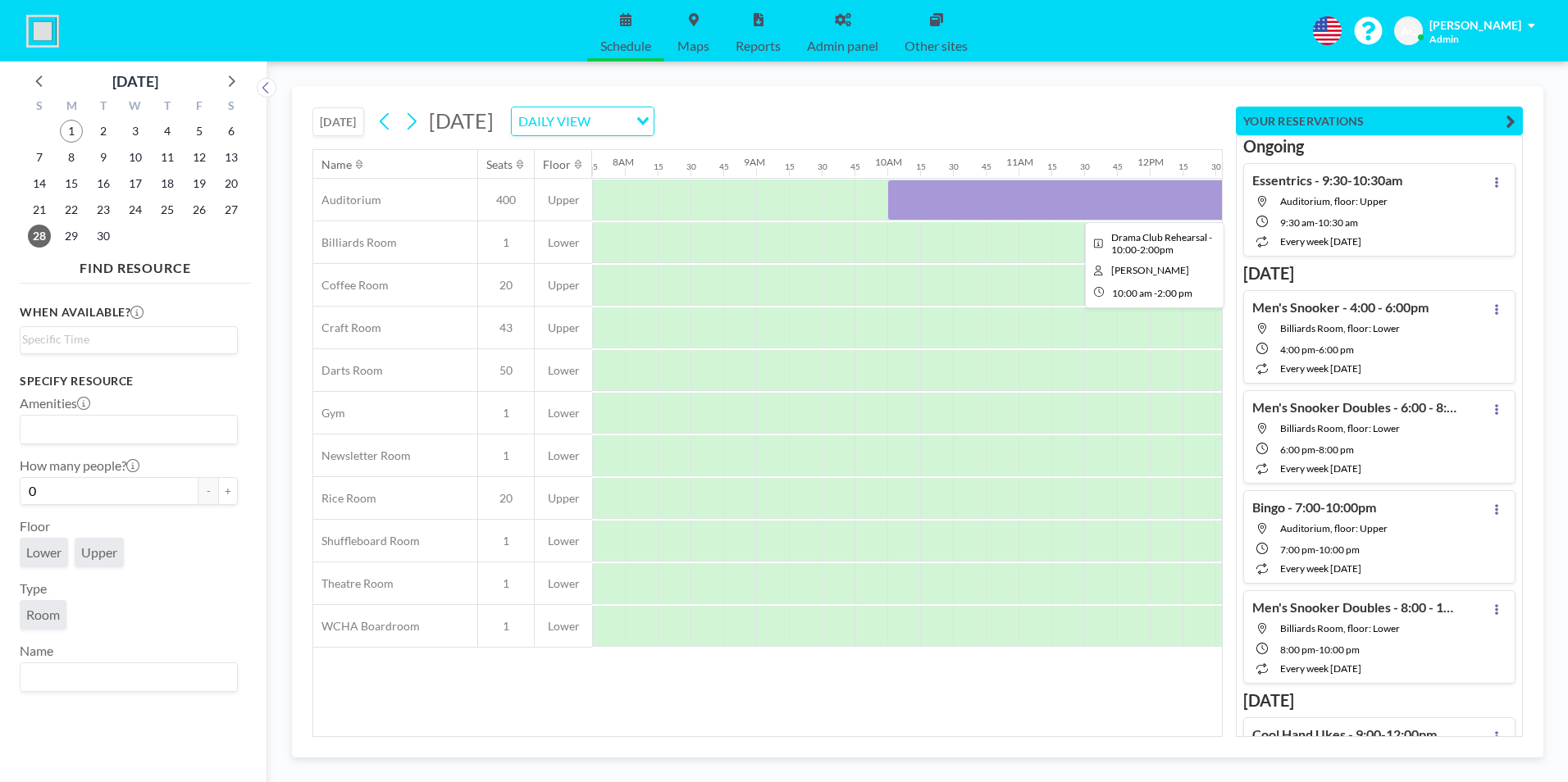
click at [1001, 203] on div at bounding box center [1149, 200] width 525 height 41
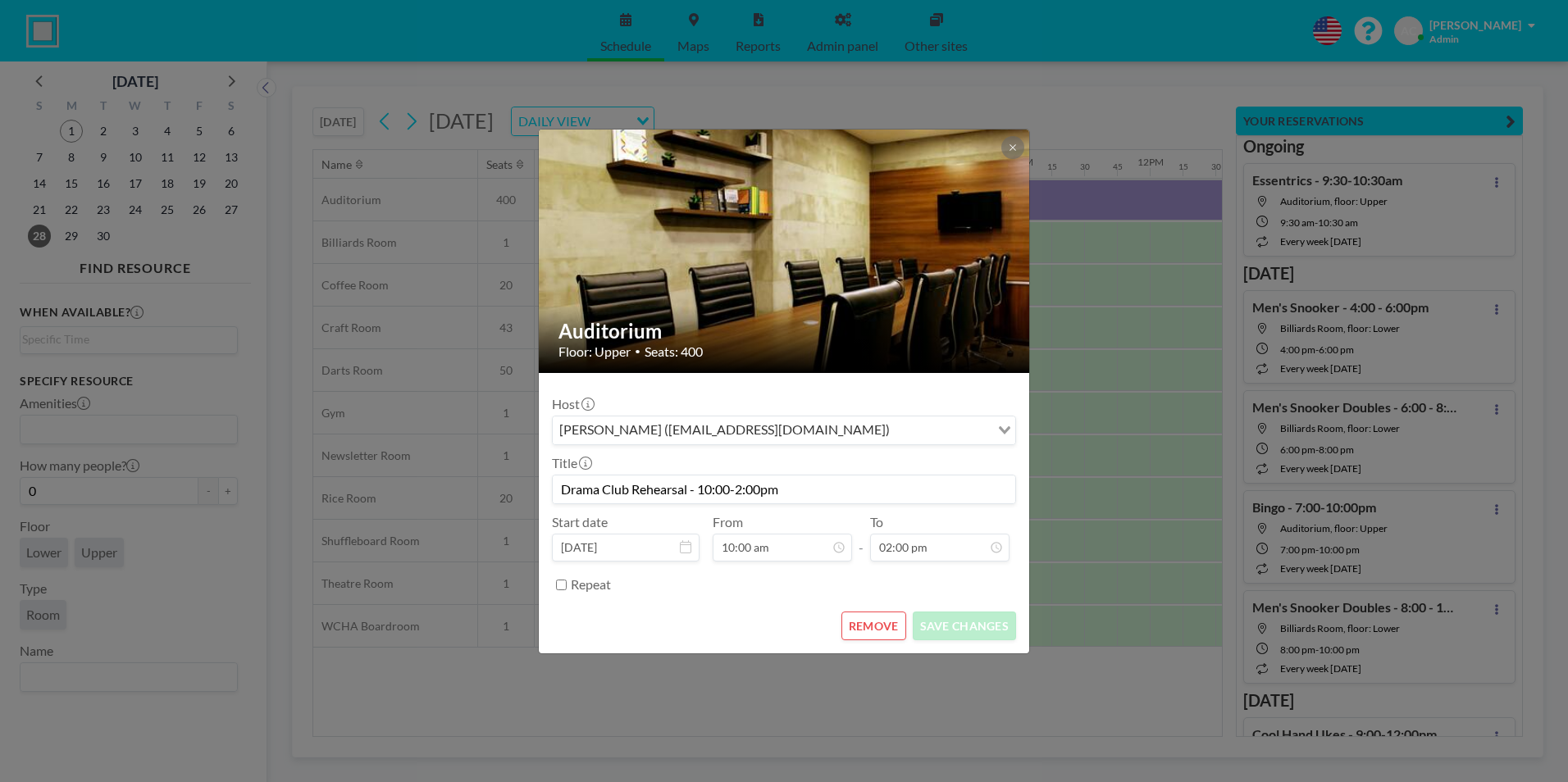
scroll to position [817, 0]
click at [876, 625] on button "REMOVE" at bounding box center [873, 626] width 65 height 28
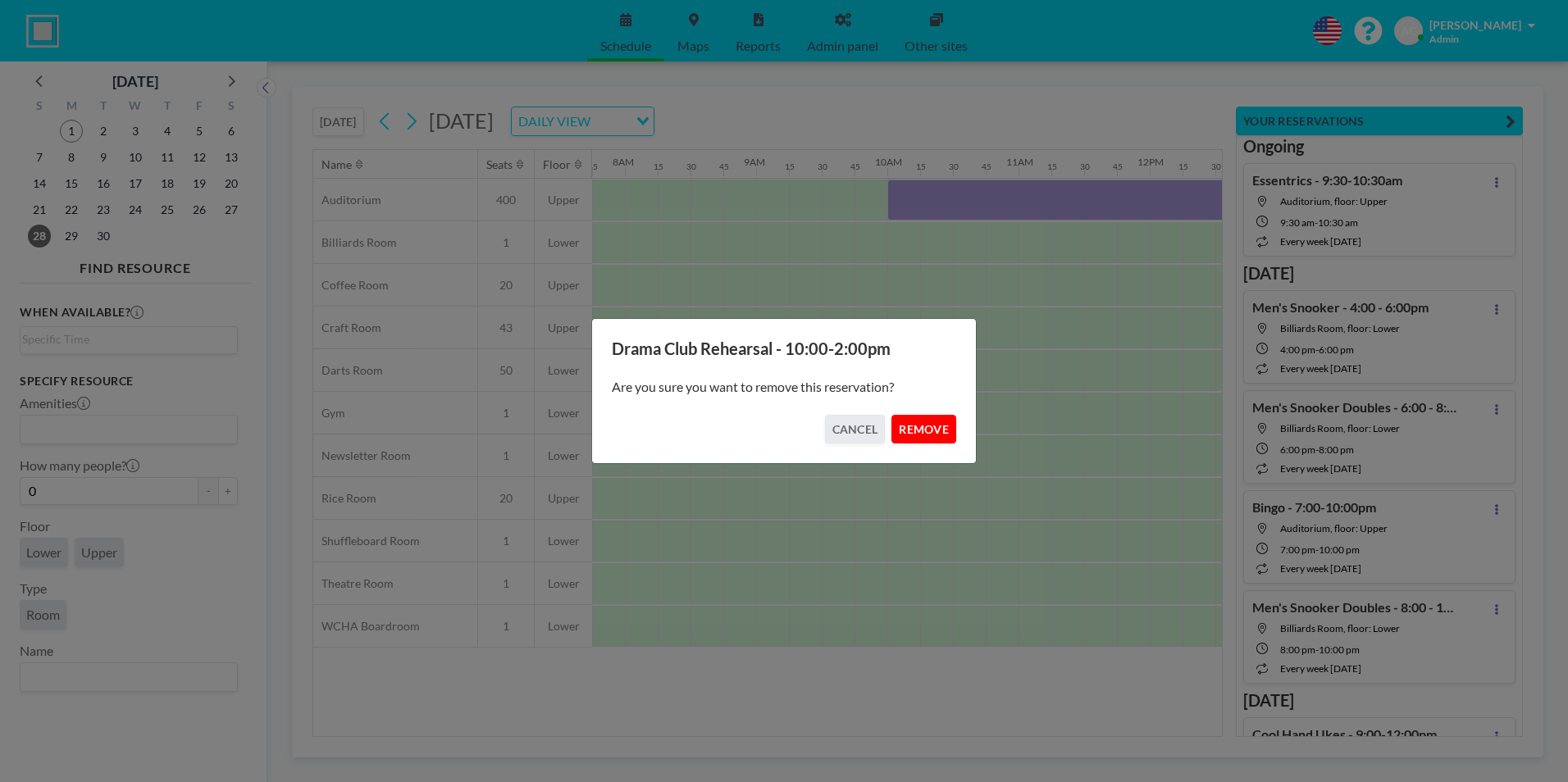
click at [934, 427] on button "REMOVE" at bounding box center [924, 429] width 65 height 28
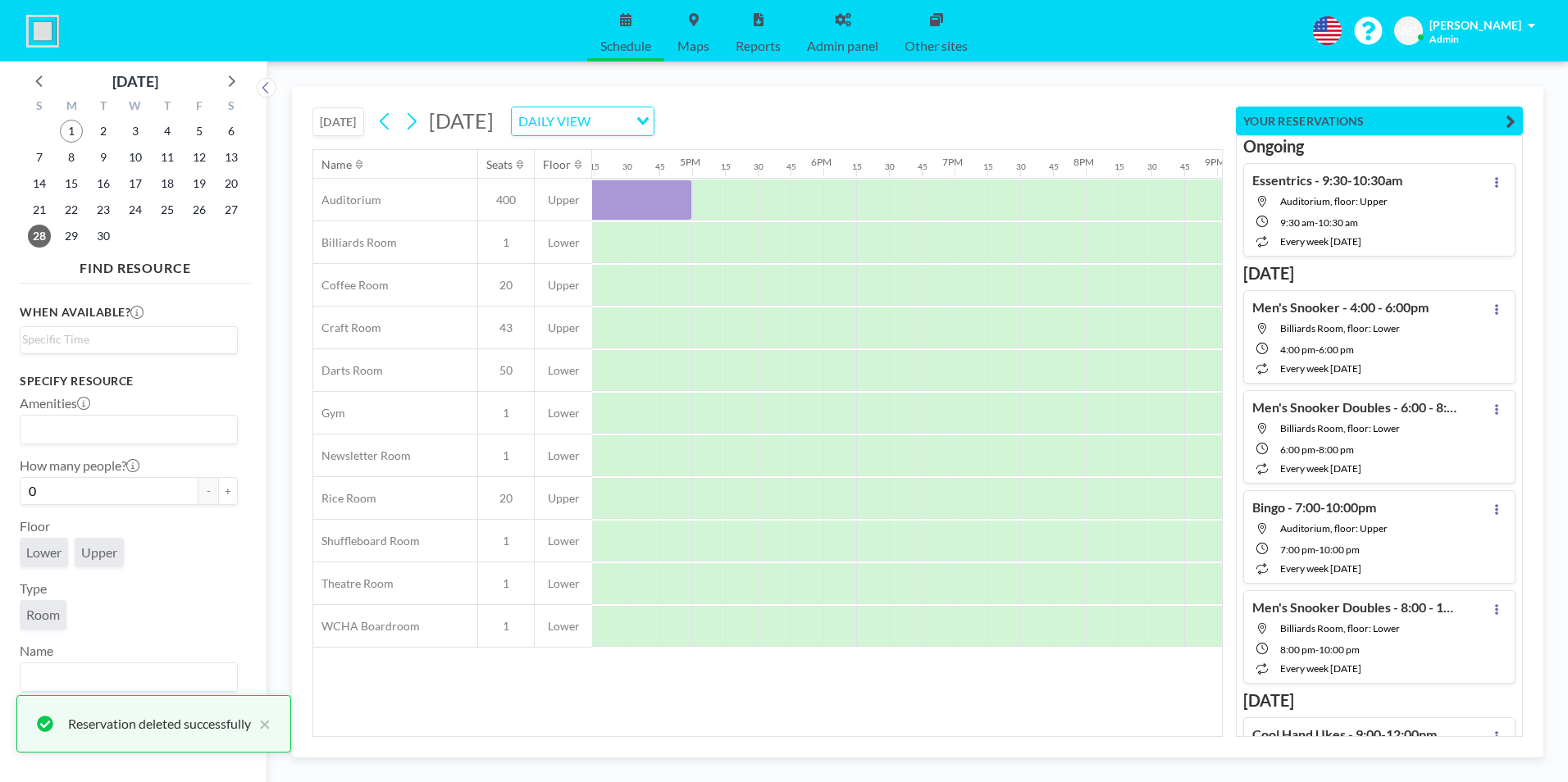
scroll to position [0, 2160]
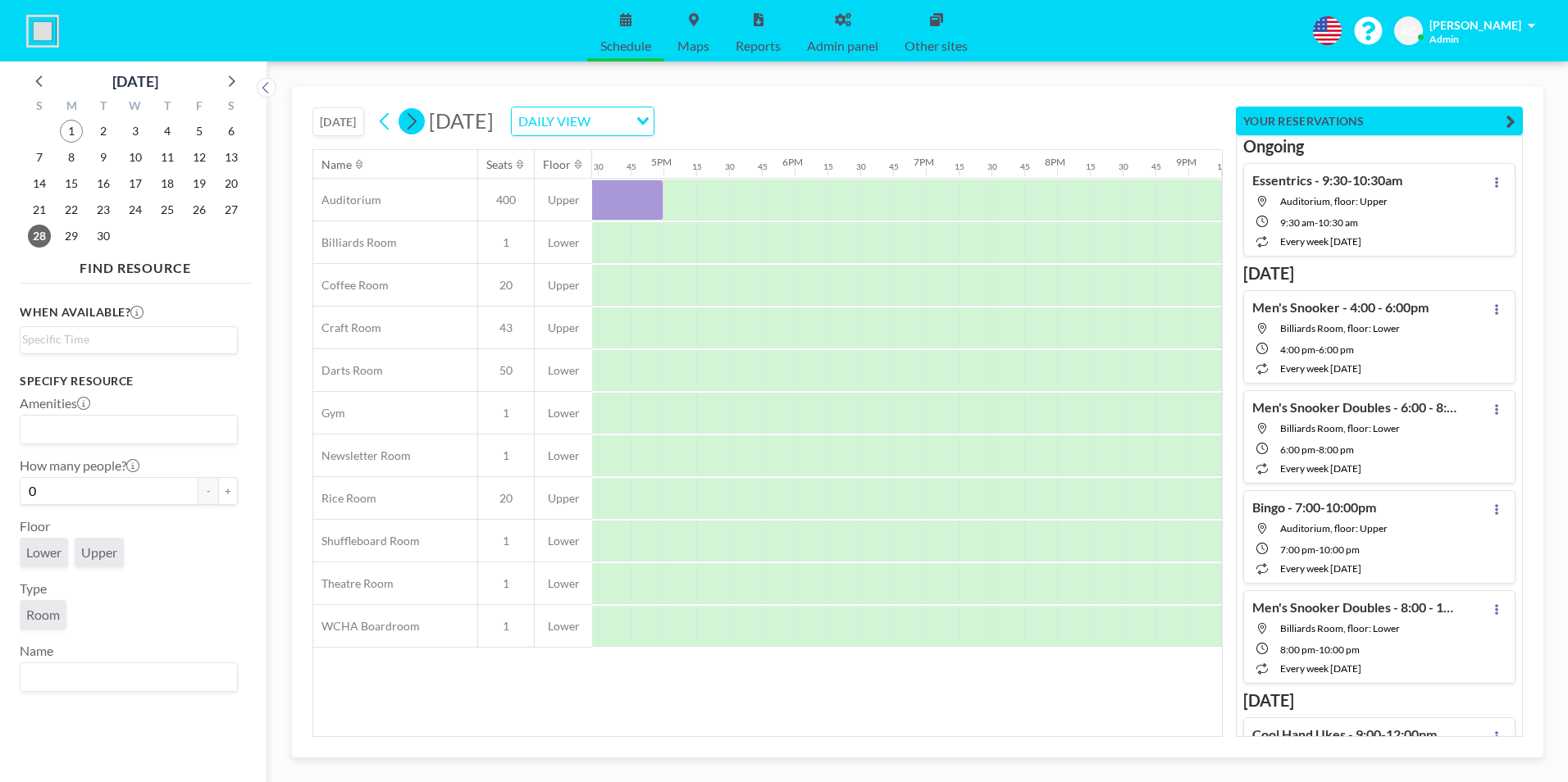
click at [416, 121] on icon at bounding box center [411, 121] width 16 height 25
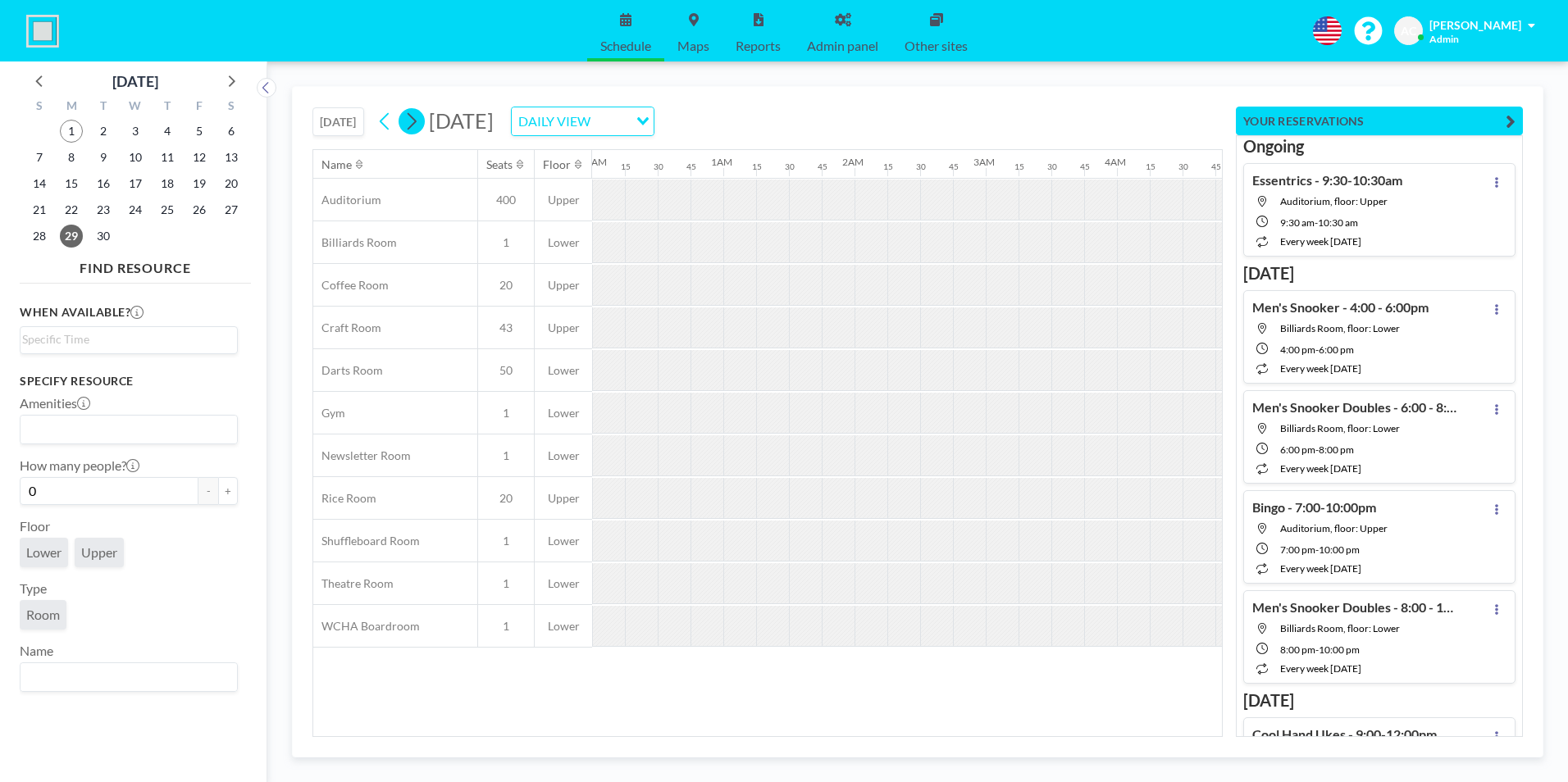
click at [416, 121] on icon at bounding box center [411, 121] width 16 height 25
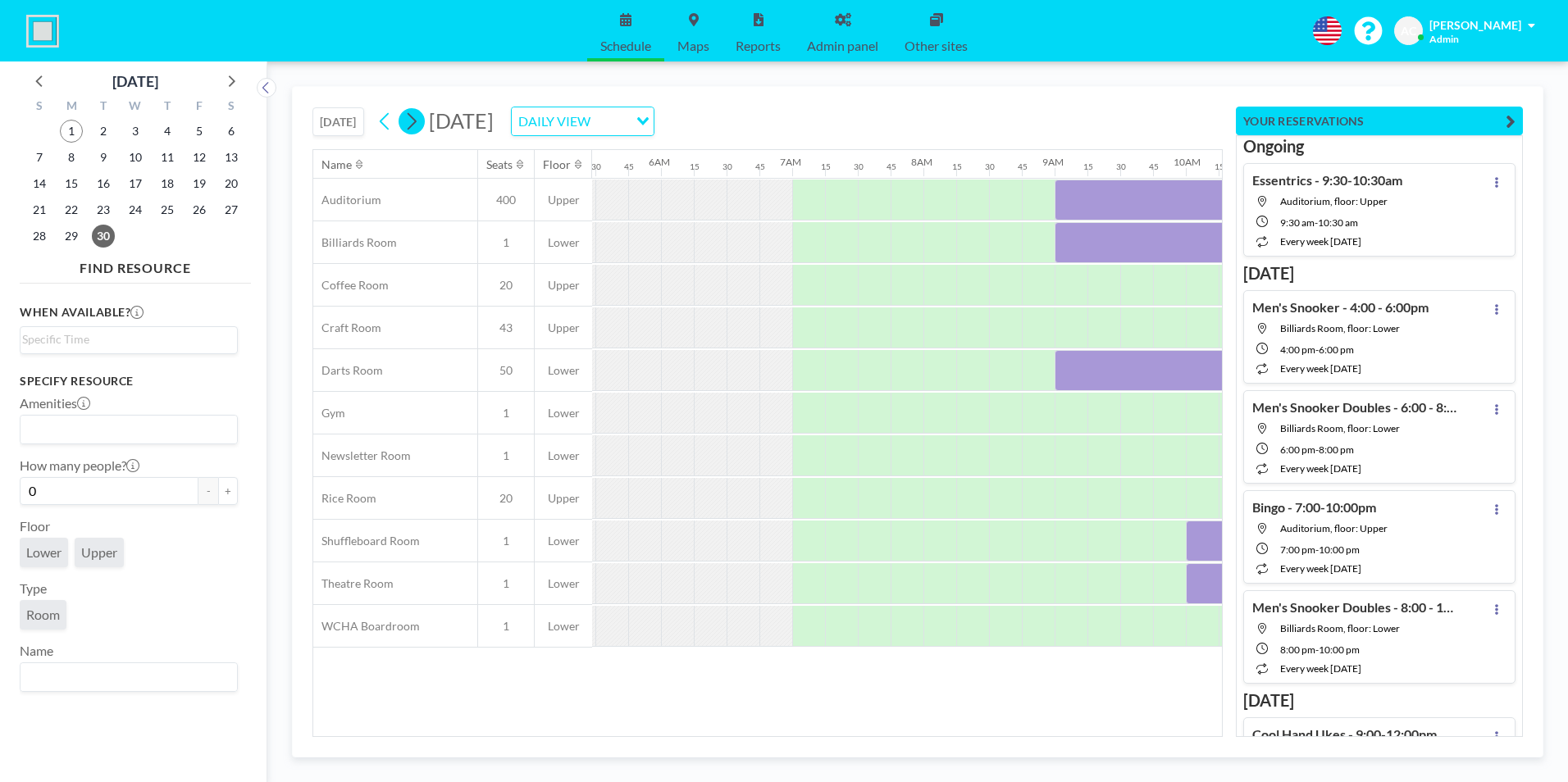
click at [416, 121] on icon at bounding box center [411, 121] width 16 height 25
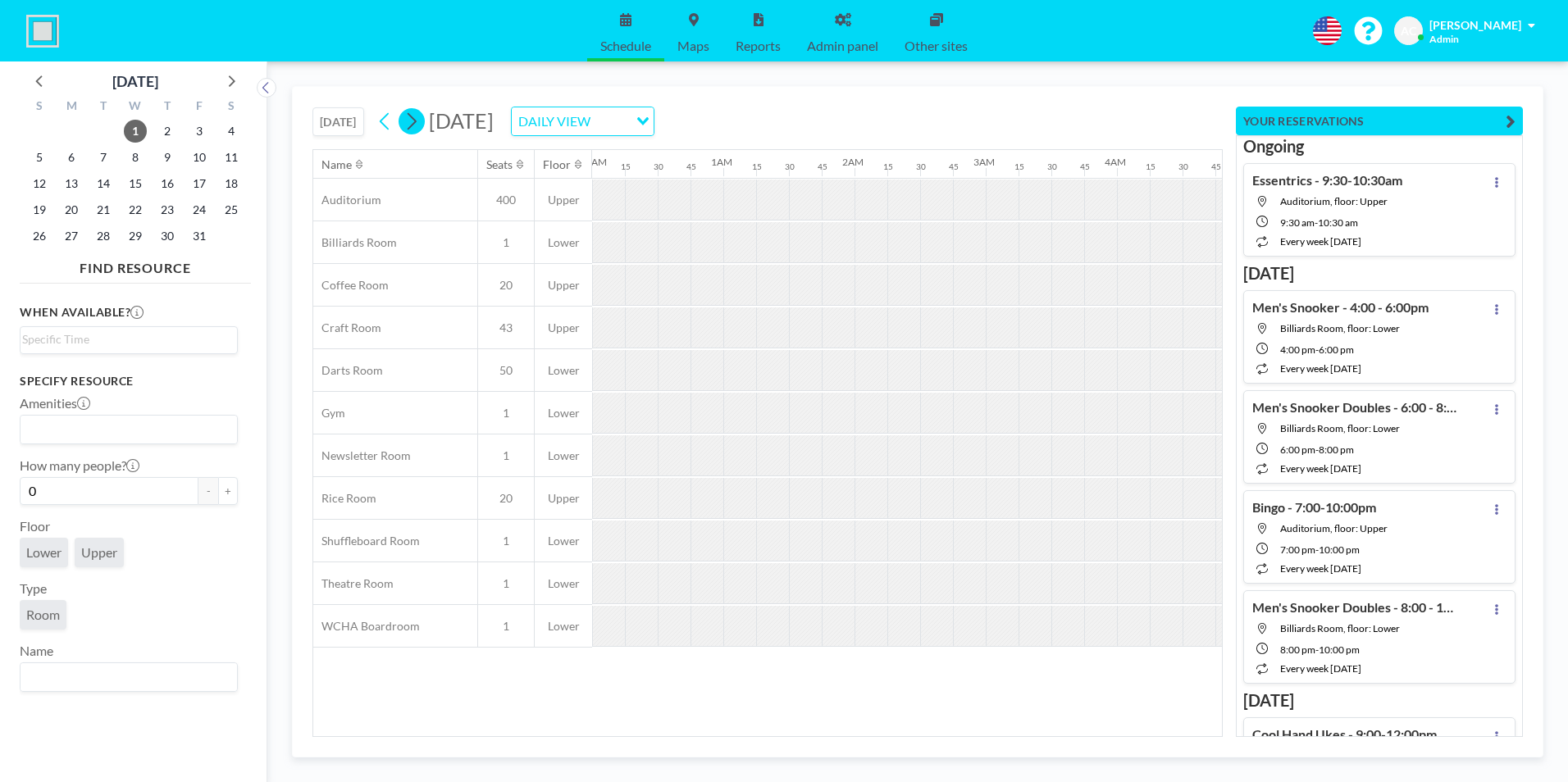
scroll to position [0, 578]
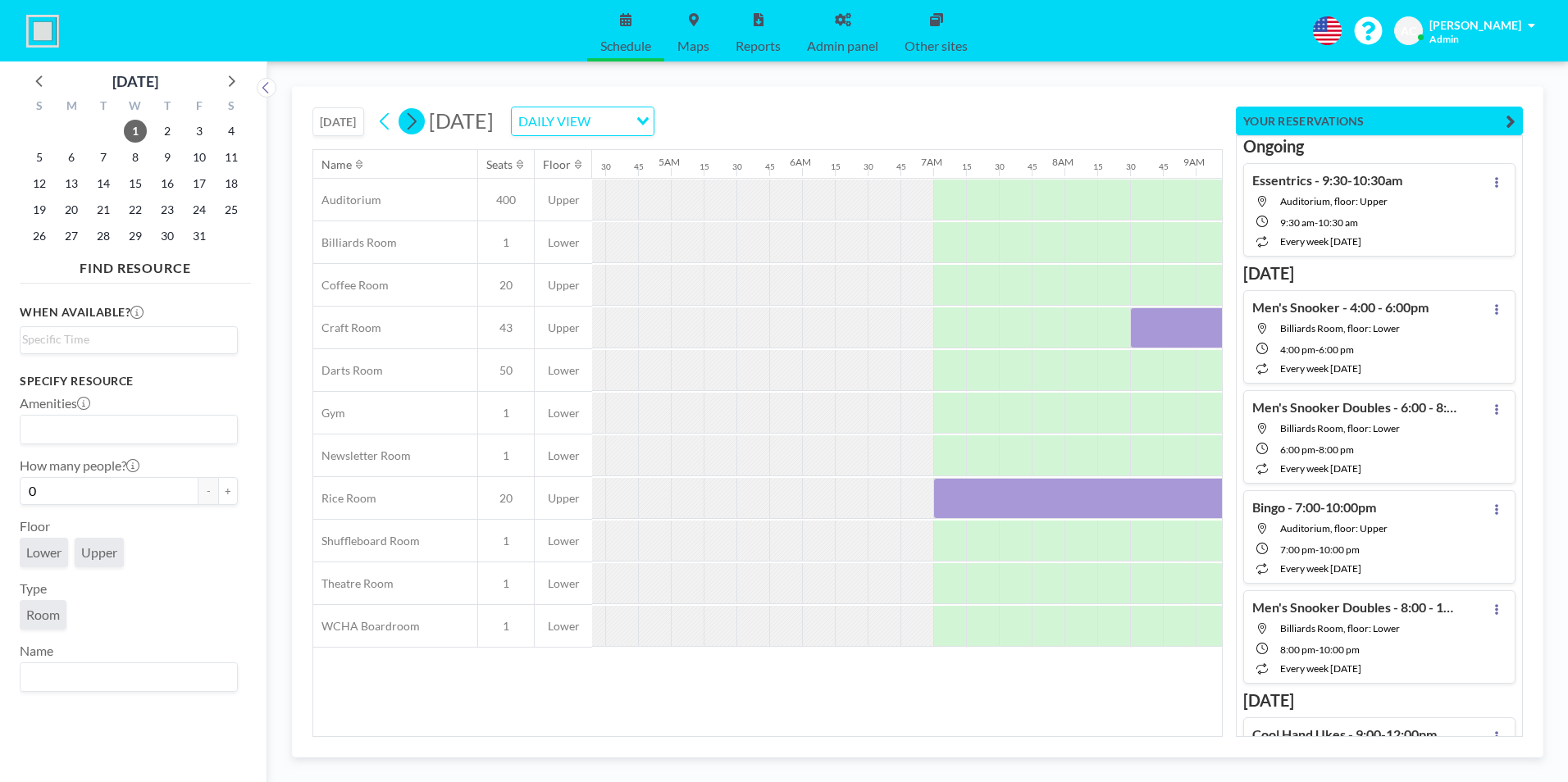
click at [416, 121] on icon at bounding box center [411, 121] width 16 height 25
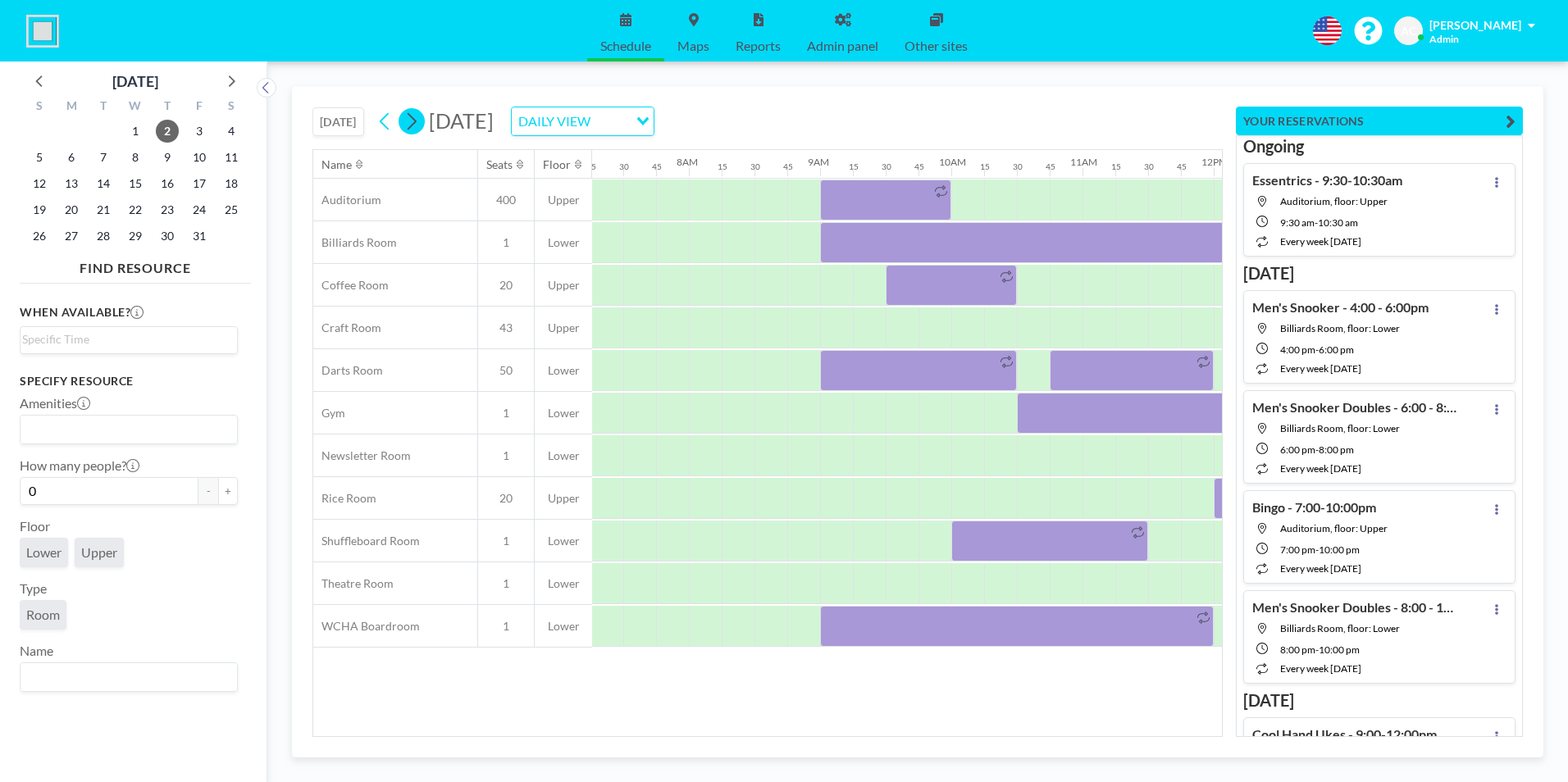
scroll to position [0, 1017]
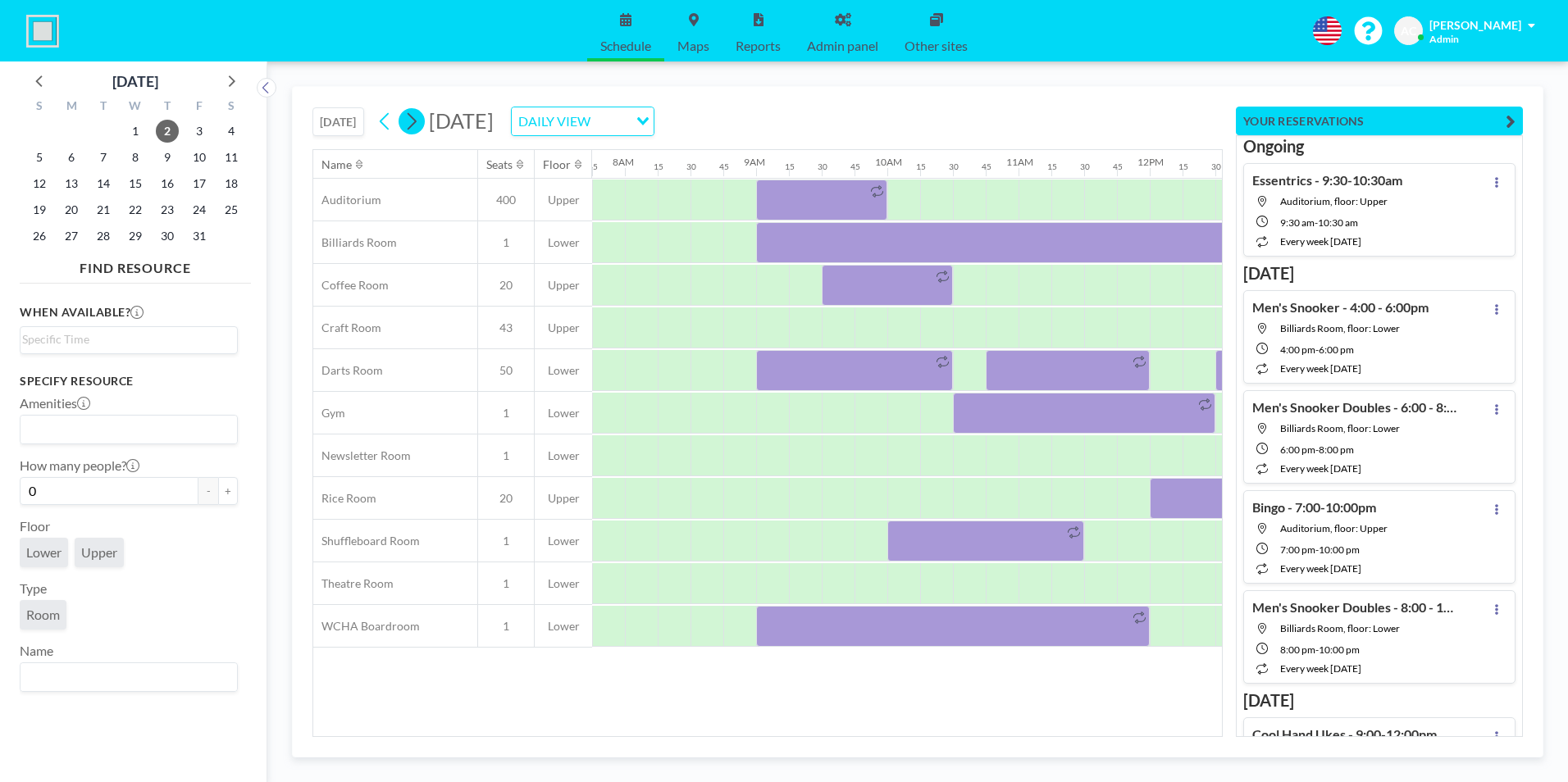
click at [416, 121] on icon at bounding box center [411, 121] width 16 height 25
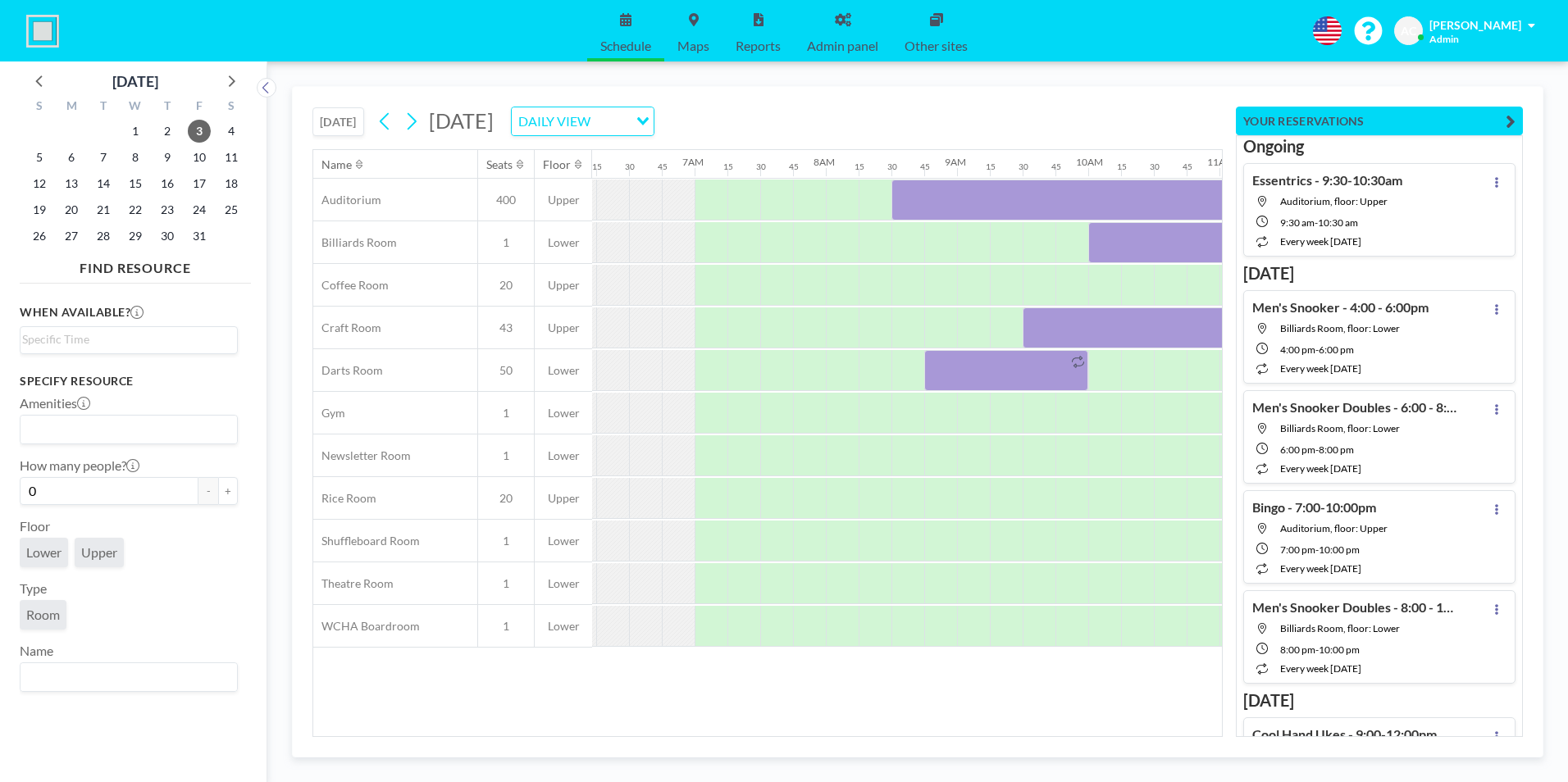
scroll to position [0, 814]
click at [414, 126] on icon at bounding box center [412, 121] width 9 height 17
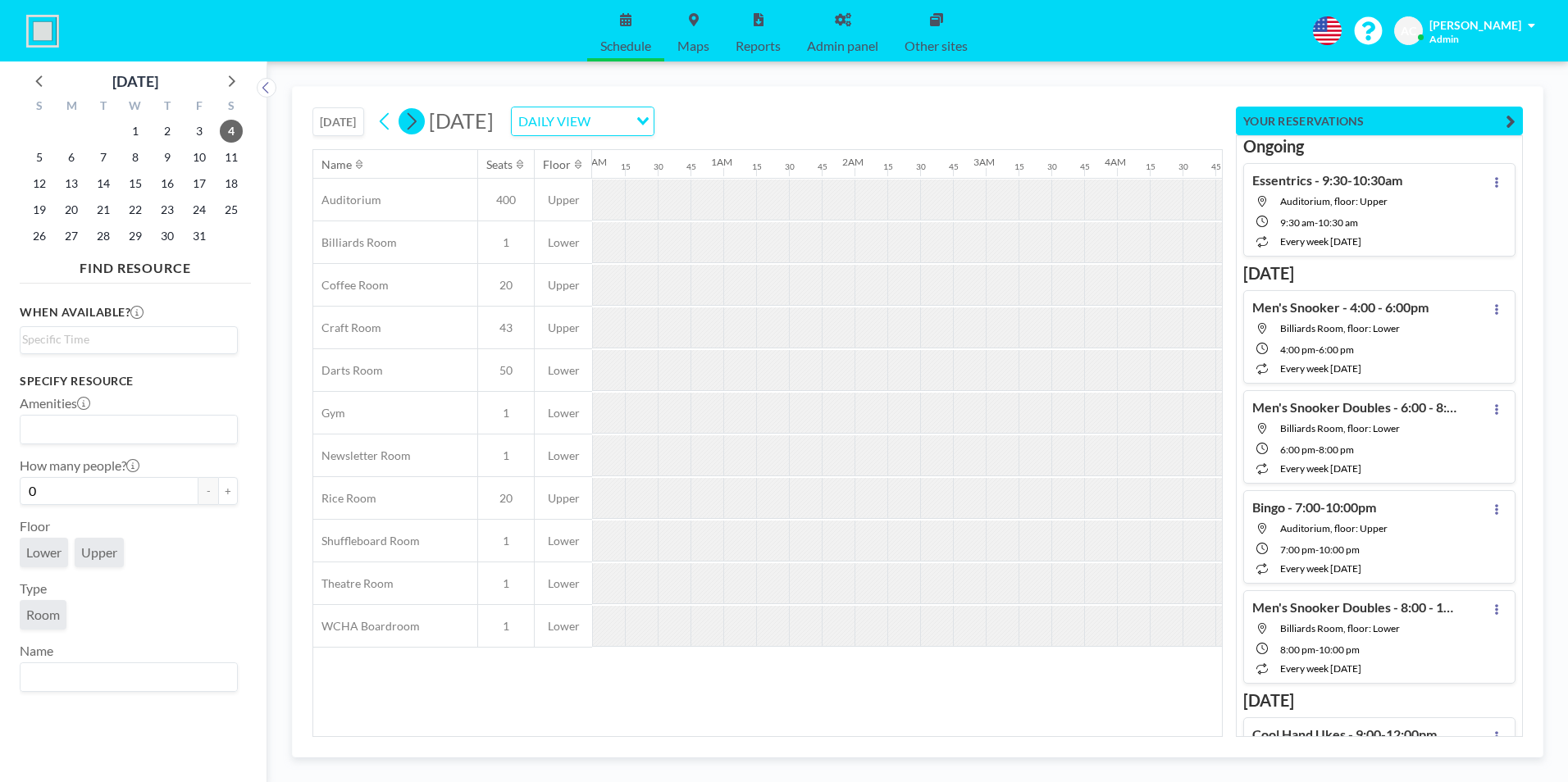
click at [414, 126] on icon at bounding box center [412, 121] width 9 height 17
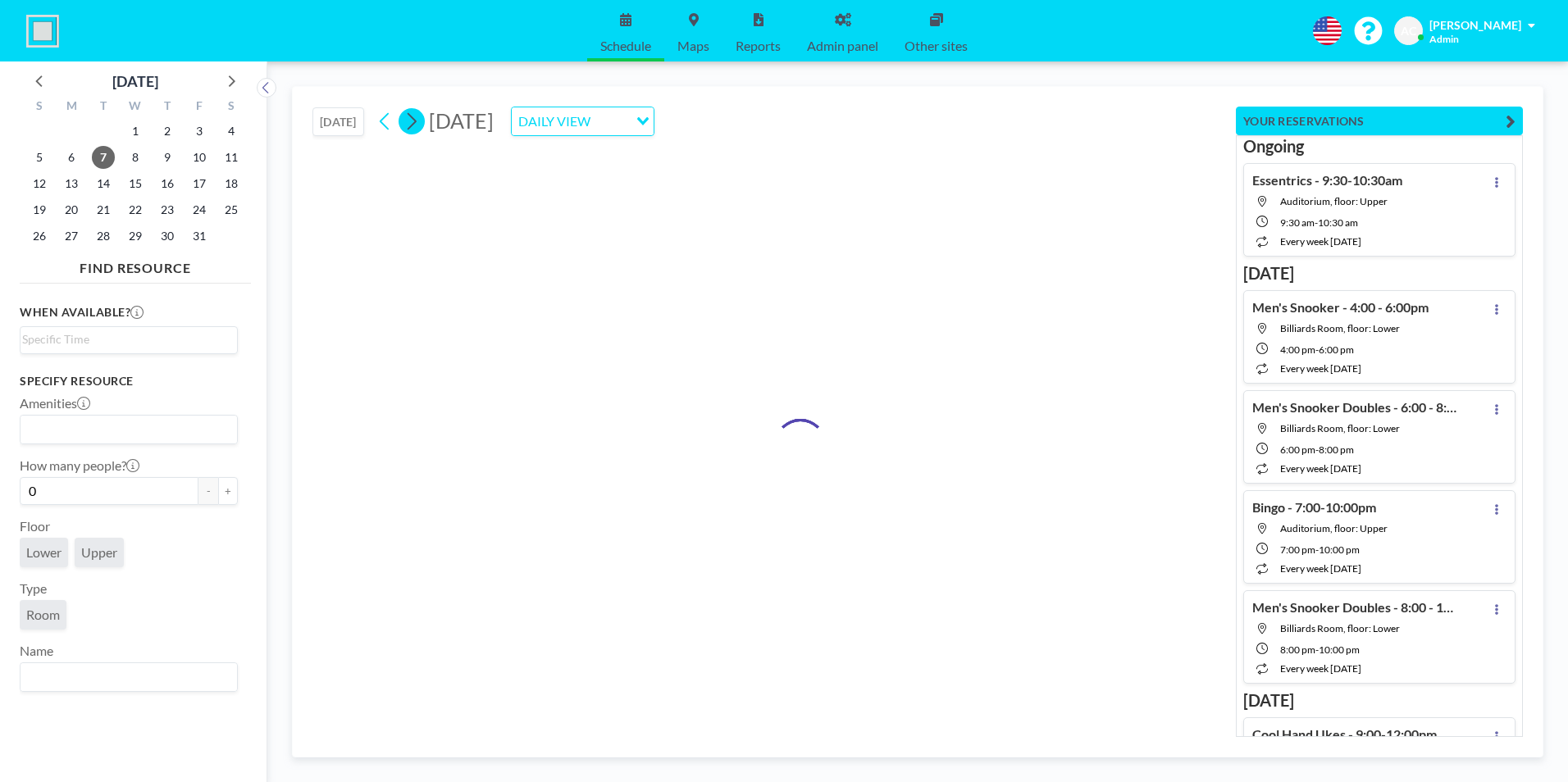
click at [414, 126] on icon at bounding box center [412, 121] width 9 height 17
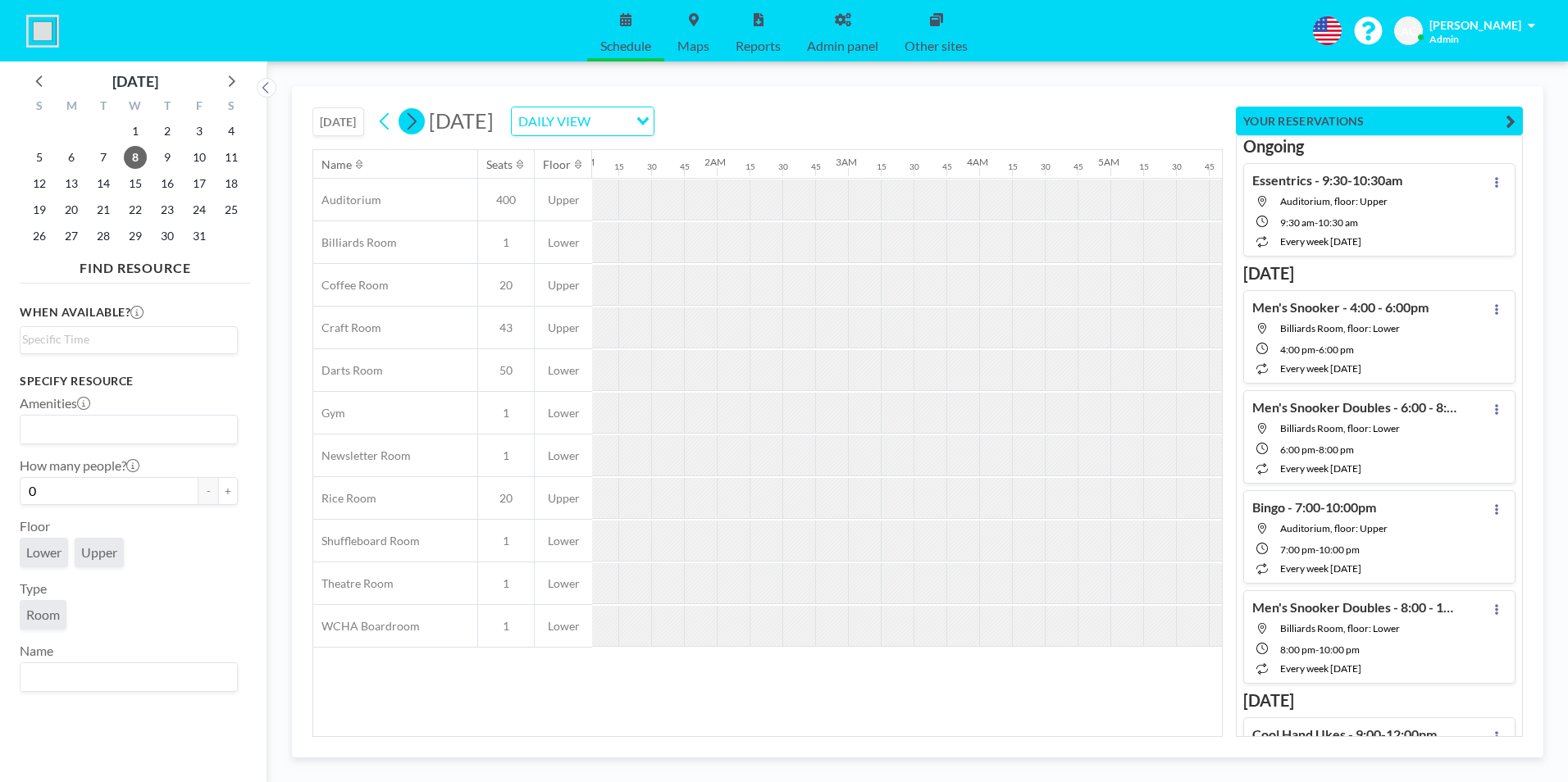
click at [414, 126] on icon at bounding box center [412, 121] width 9 height 17
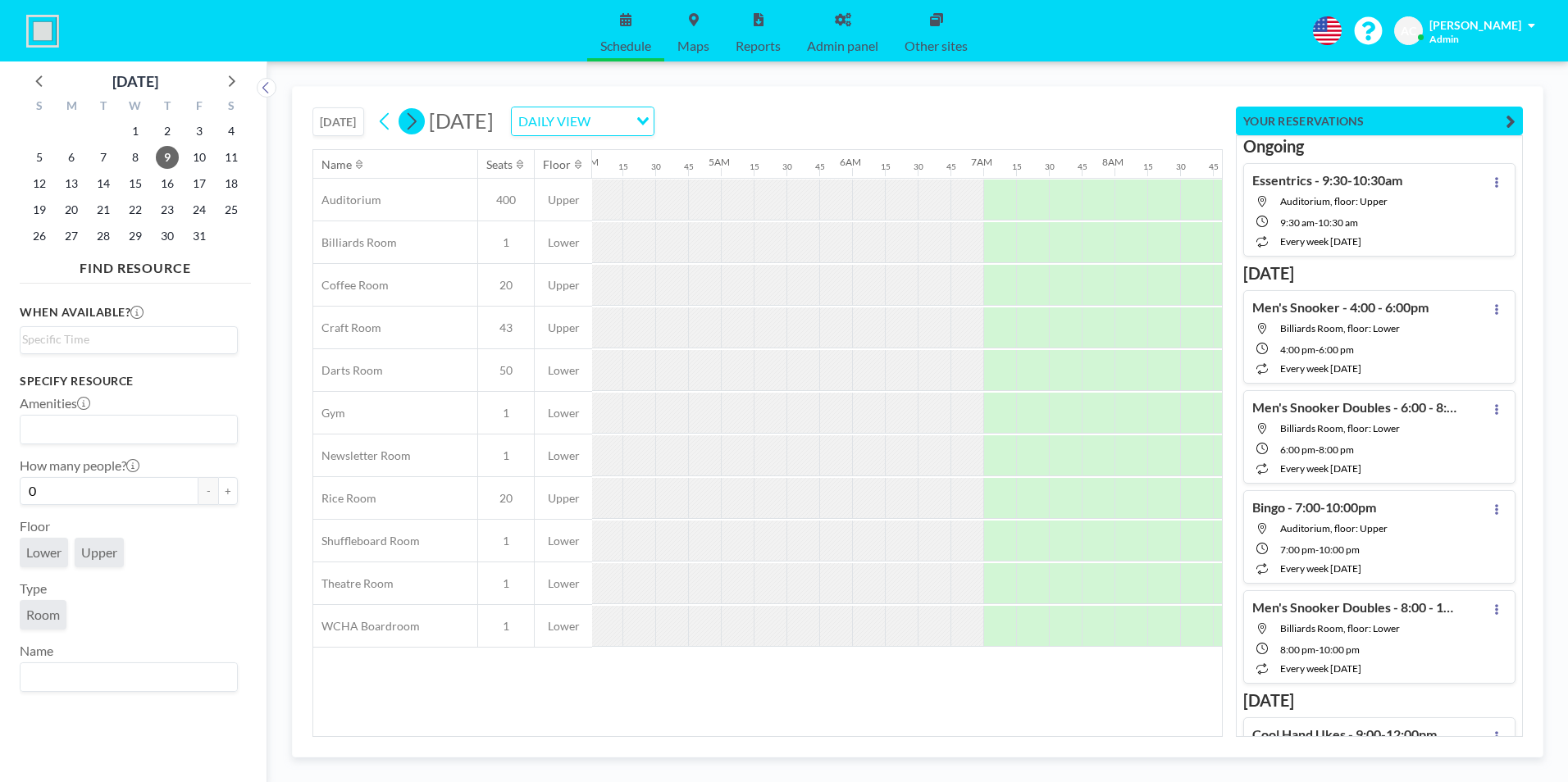
scroll to position [0, 988]
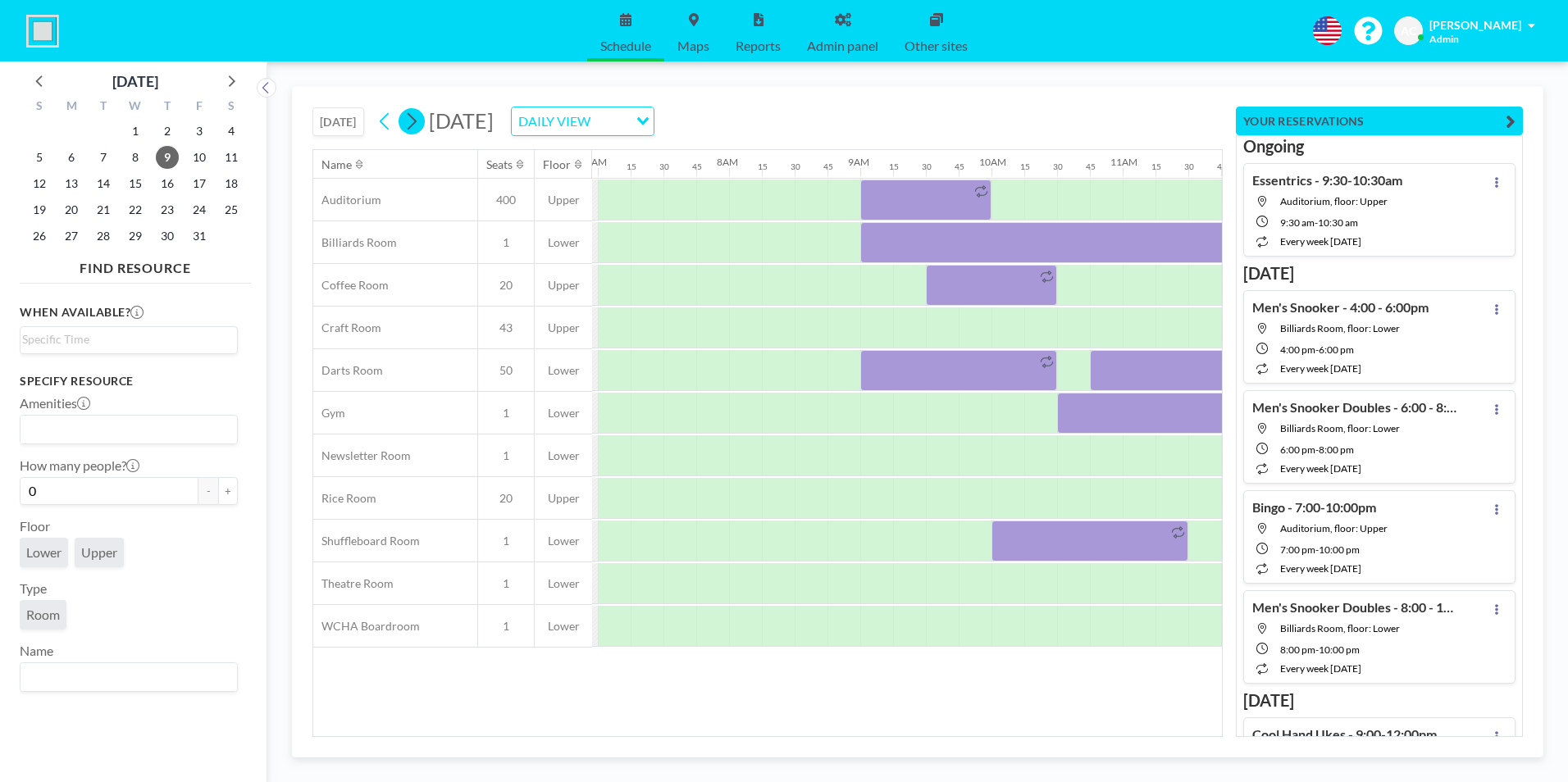
click at [414, 126] on icon at bounding box center [412, 121] width 9 height 17
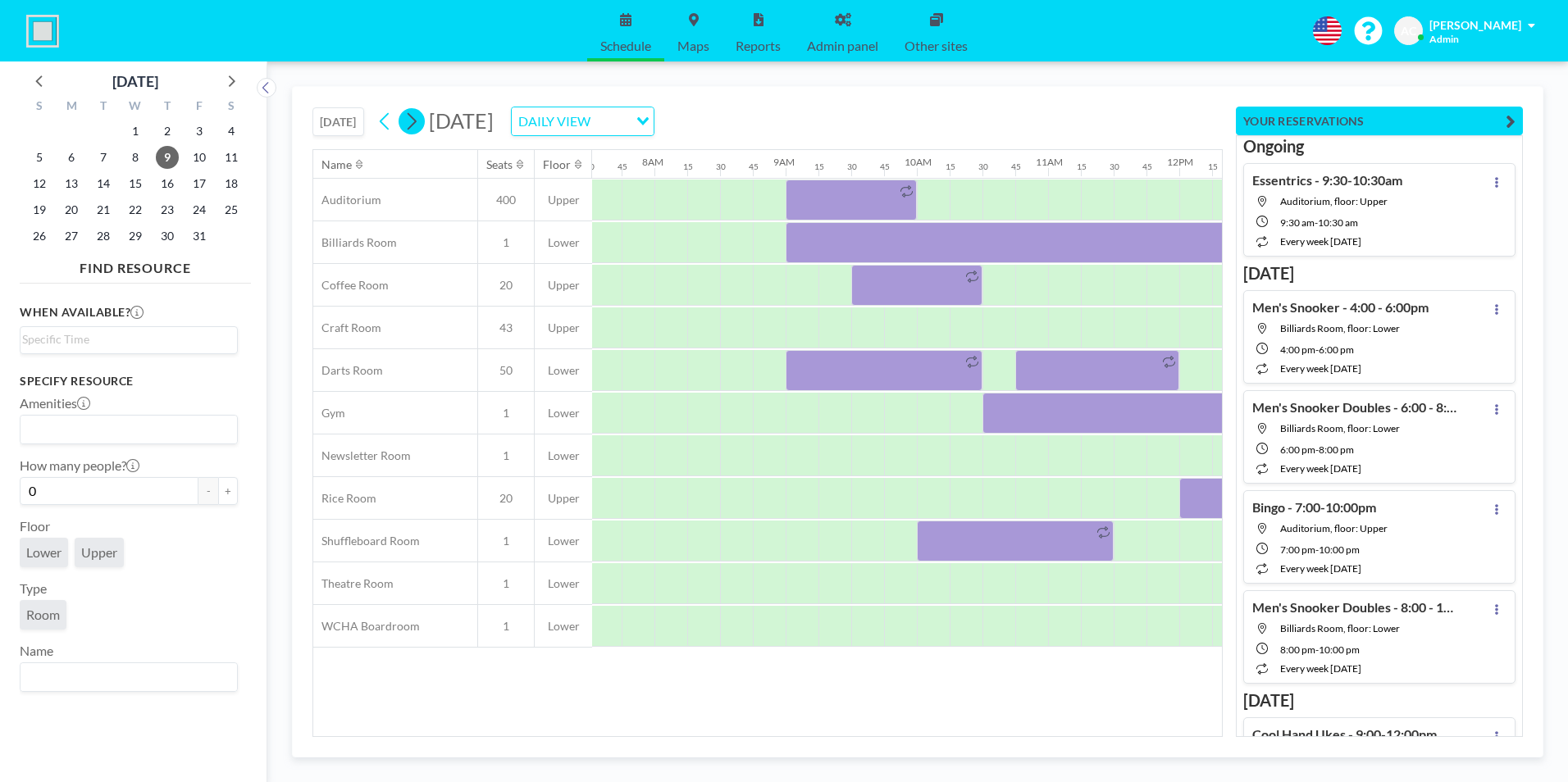
scroll to position [0, 0]
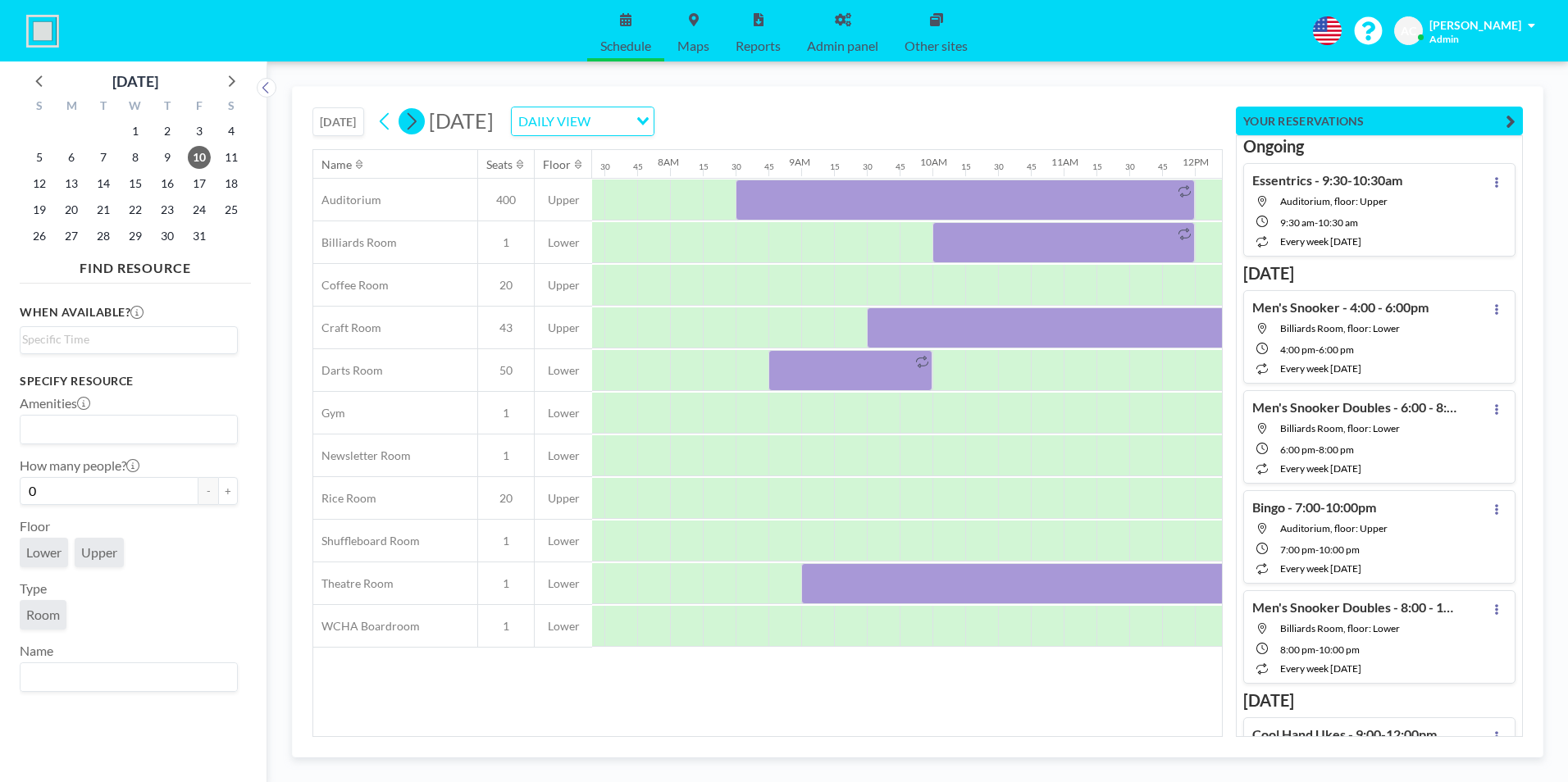
click at [414, 126] on icon at bounding box center [412, 121] width 9 height 17
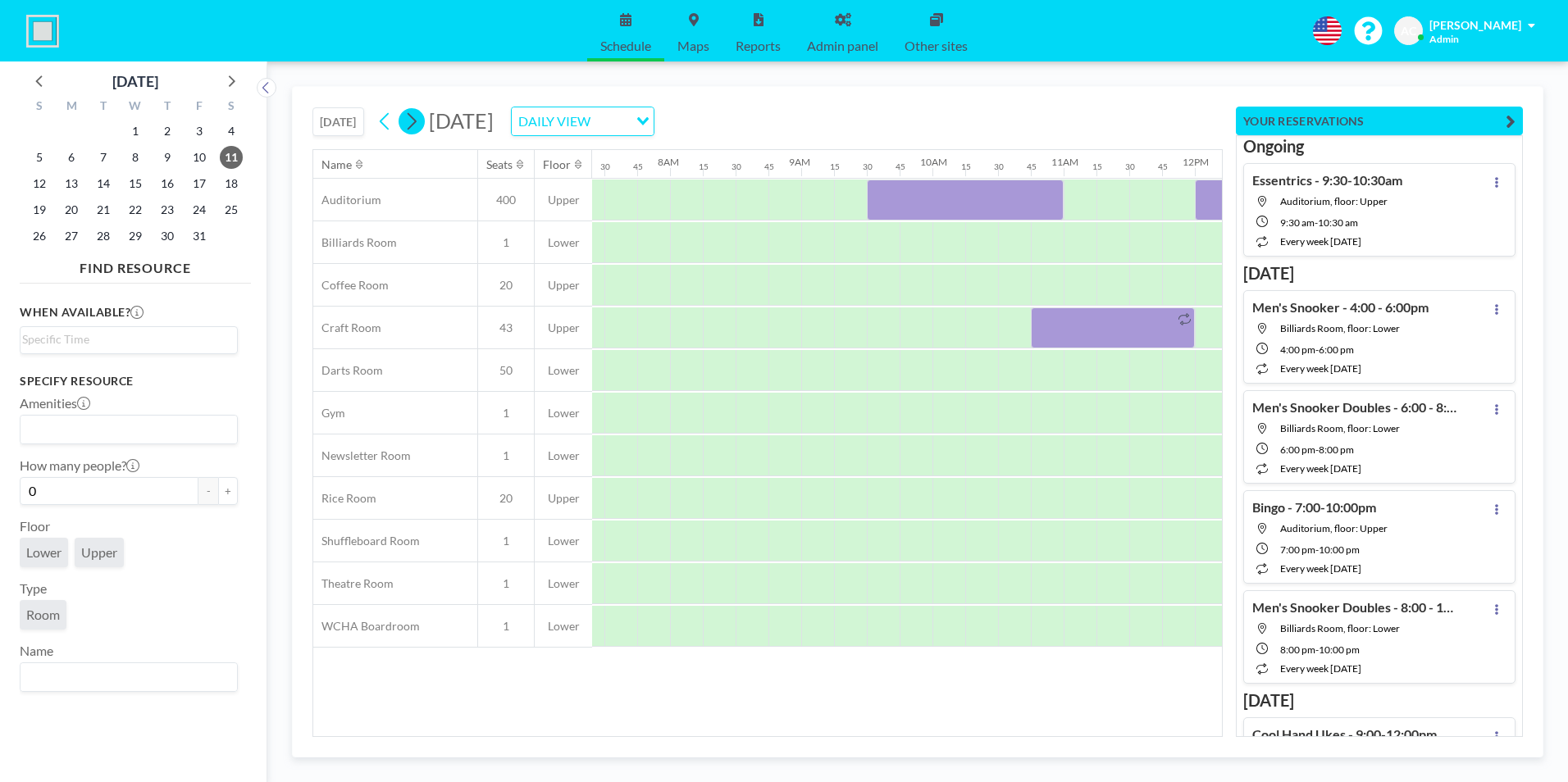
scroll to position [0, 1017]
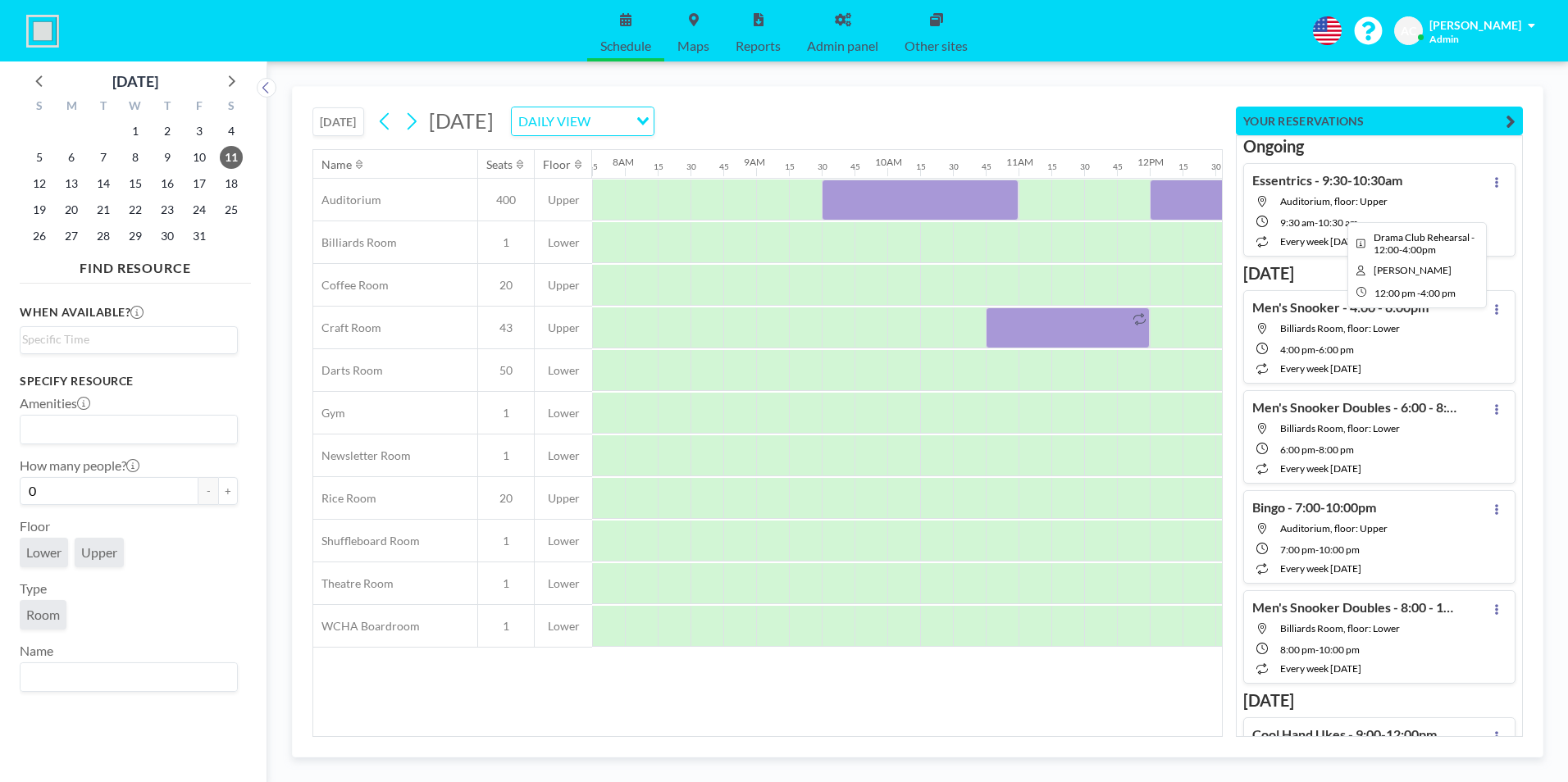
click at [1169, 192] on div at bounding box center [1412, 200] width 525 height 41
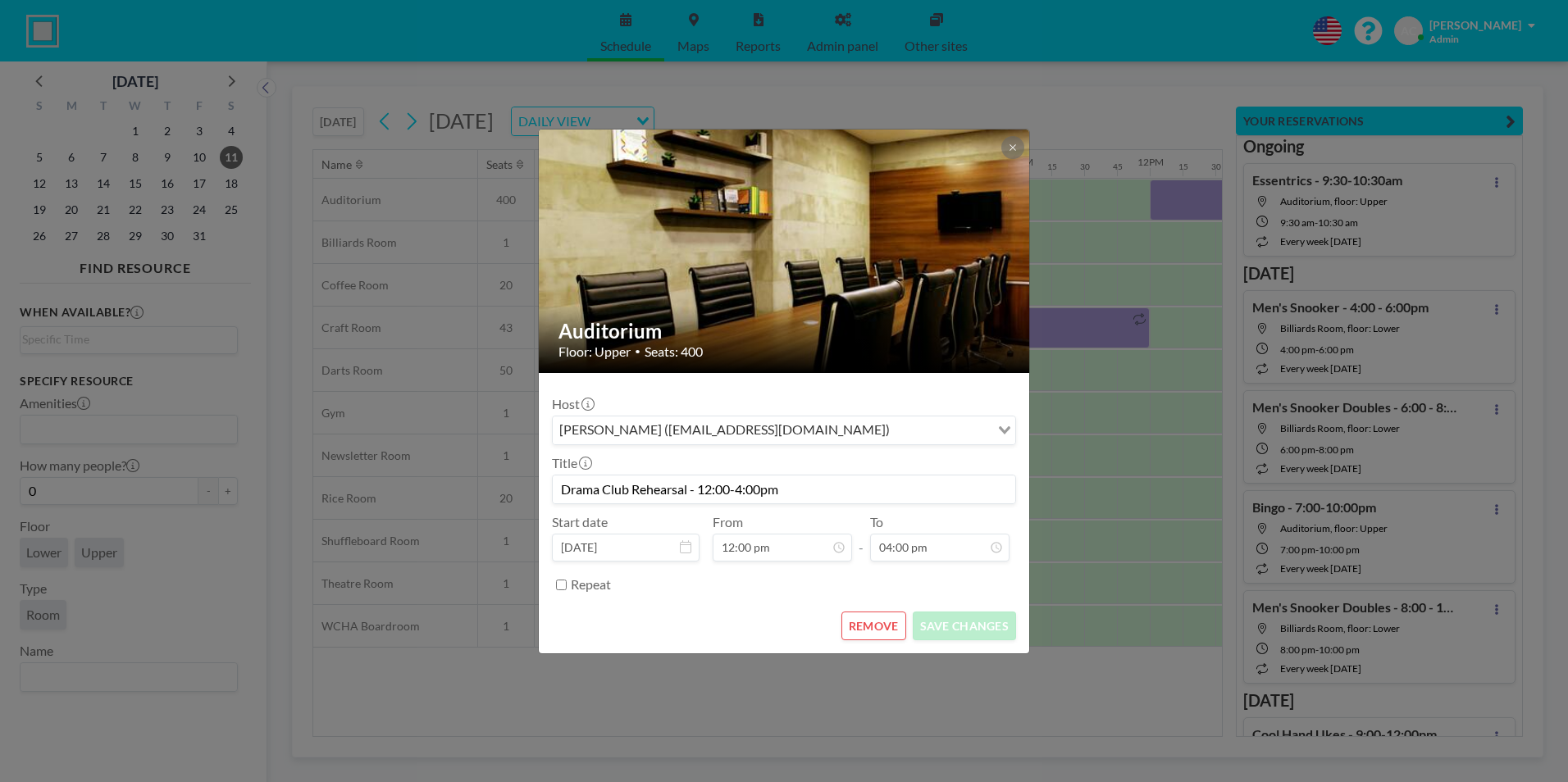
scroll to position [1050, 0]
click at [884, 626] on button "REMOVE" at bounding box center [873, 626] width 65 height 28
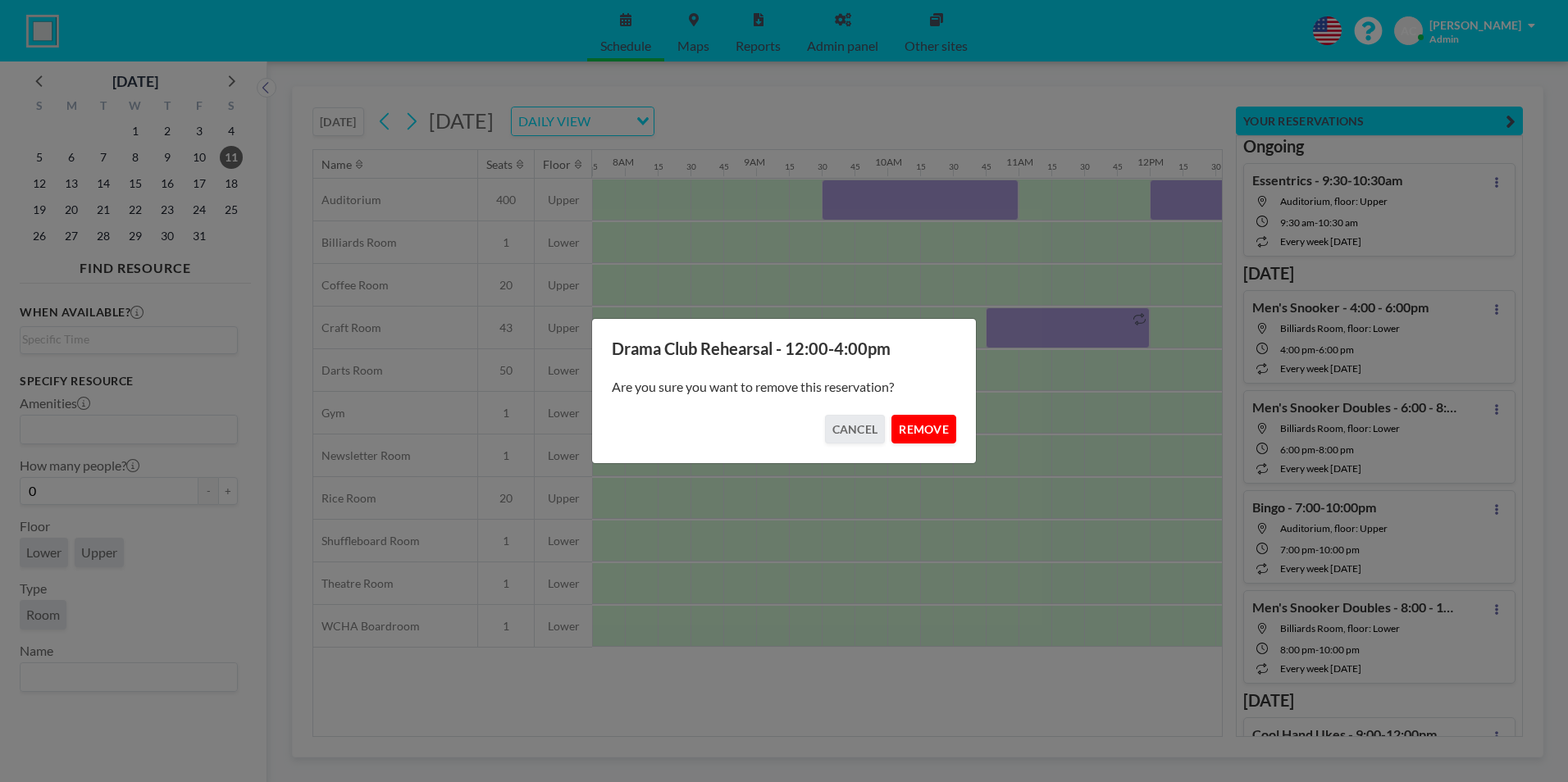
click at [919, 427] on button "REMOVE" at bounding box center [924, 429] width 65 height 28
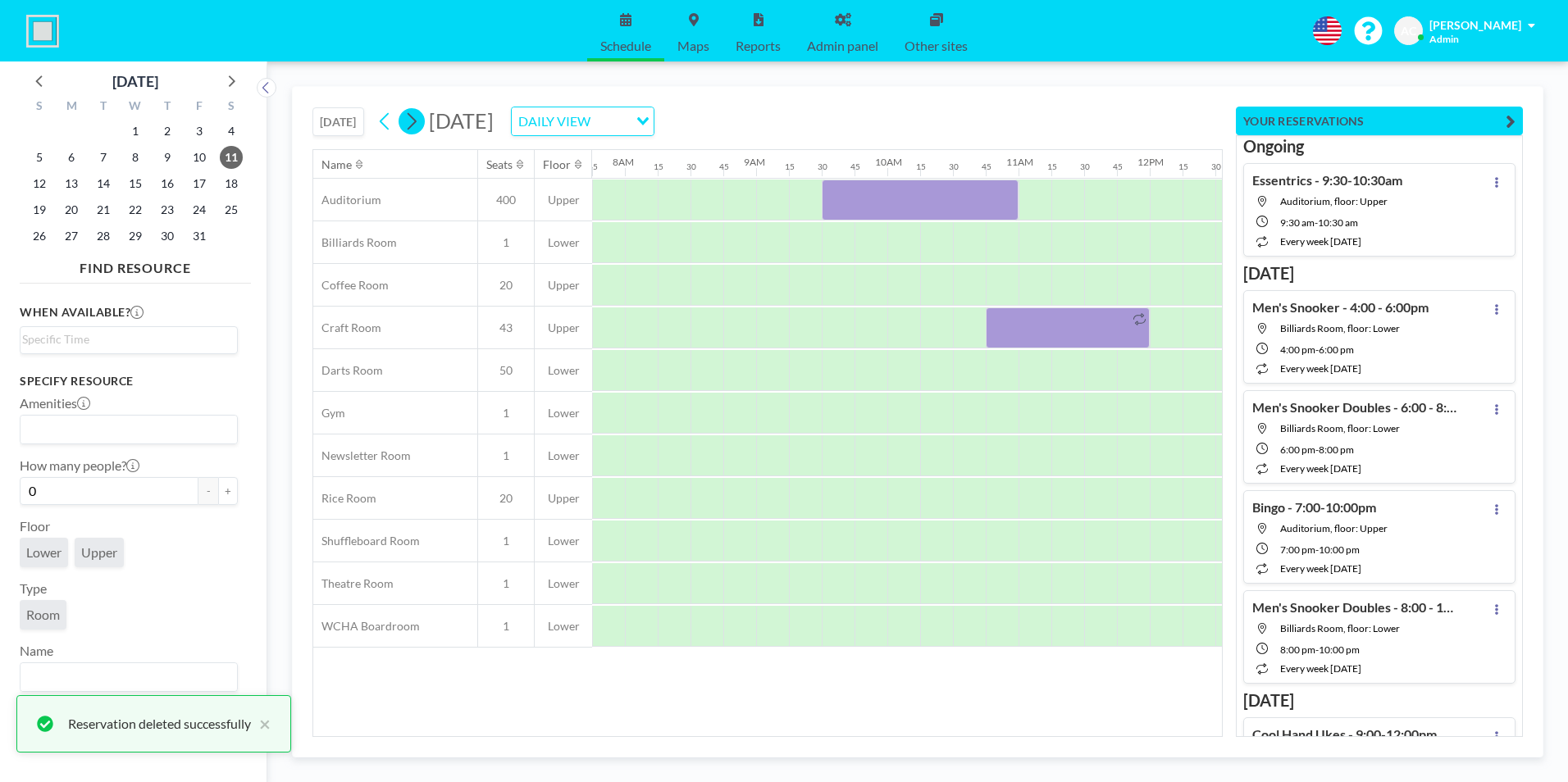
click at [417, 123] on icon at bounding box center [412, 121] width 9 height 17
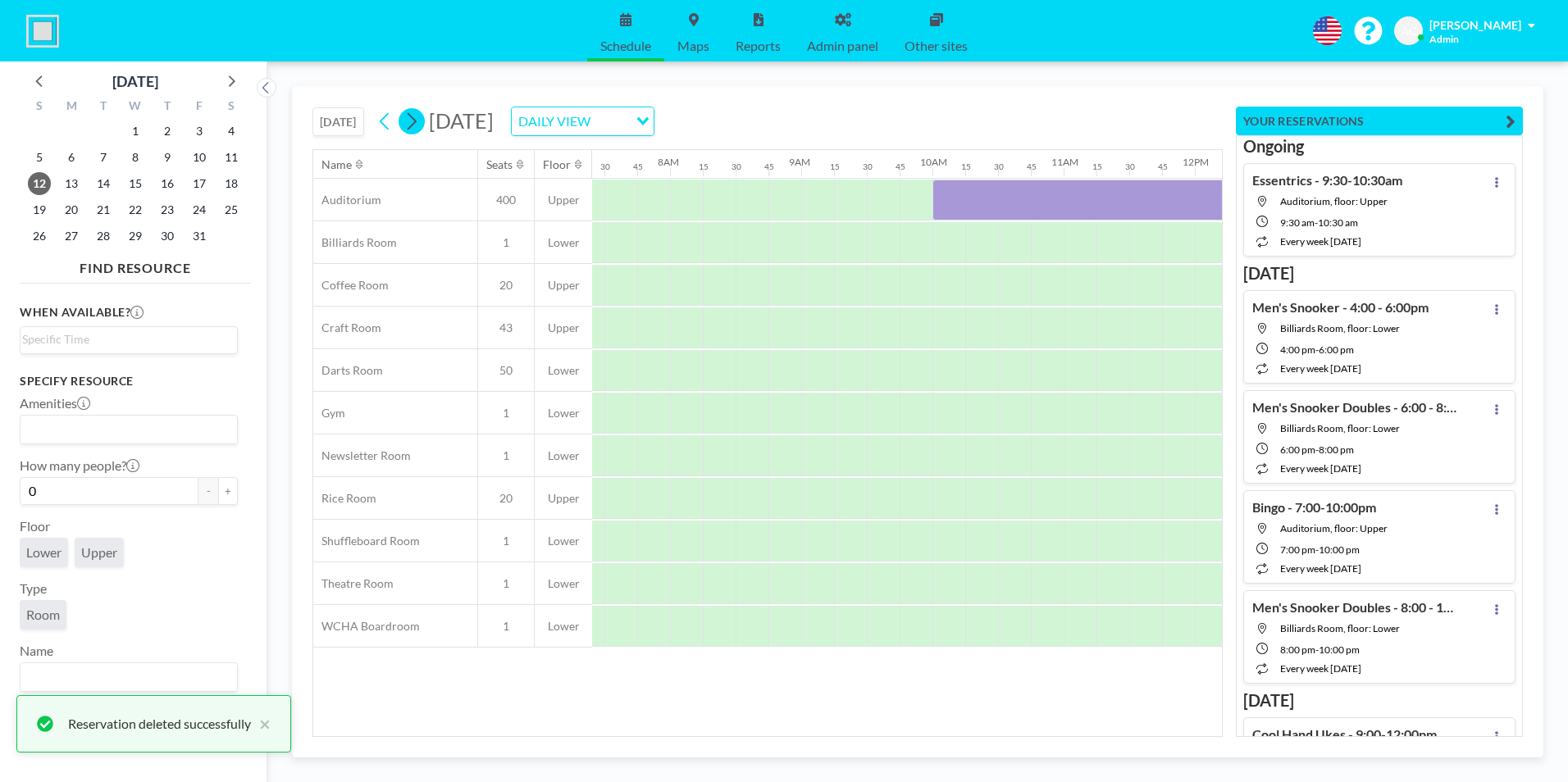
scroll to position [0, 1017]
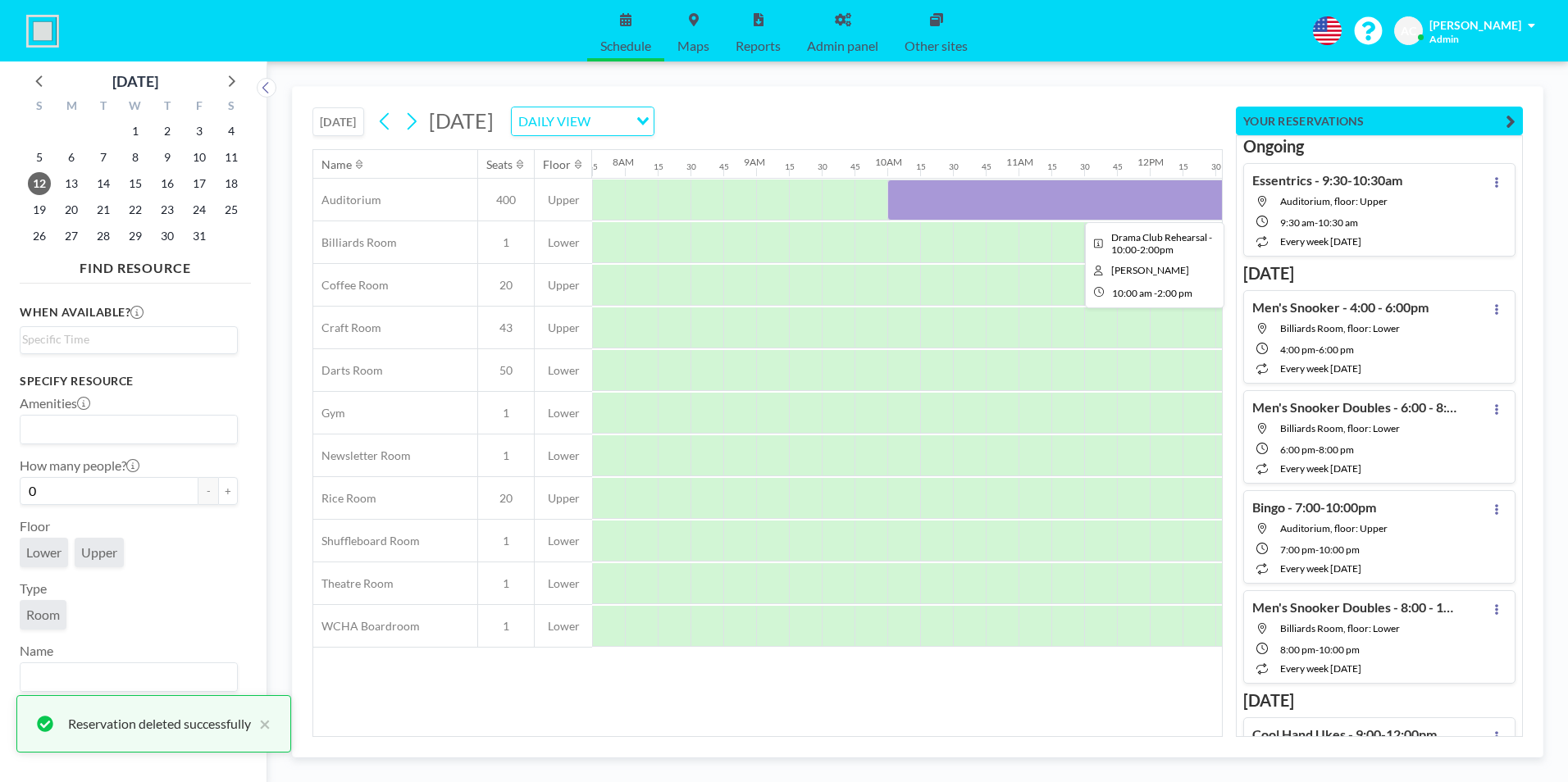
click at [1000, 197] on div at bounding box center [1149, 200] width 525 height 41
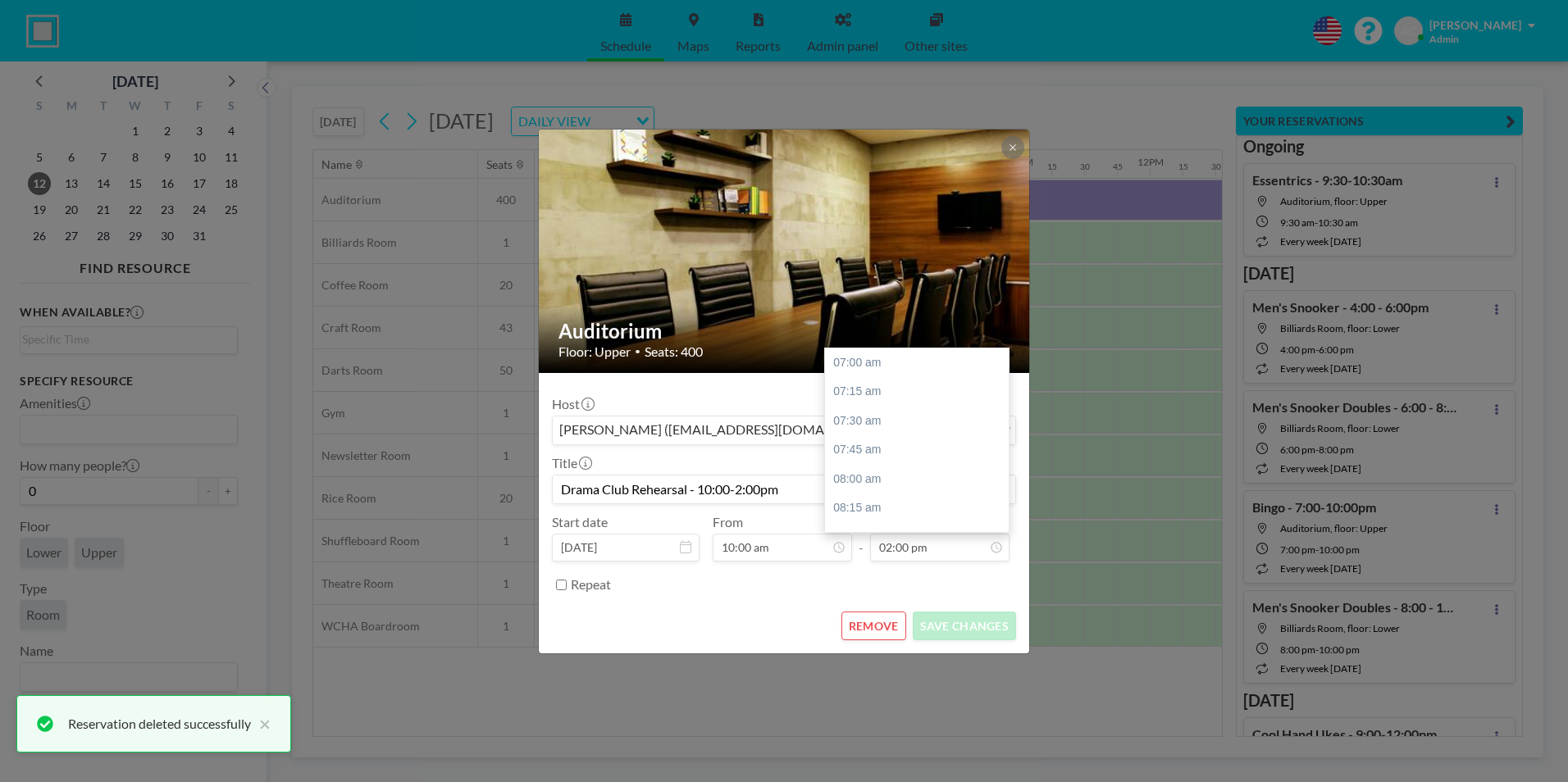
scroll to position [817, 0]
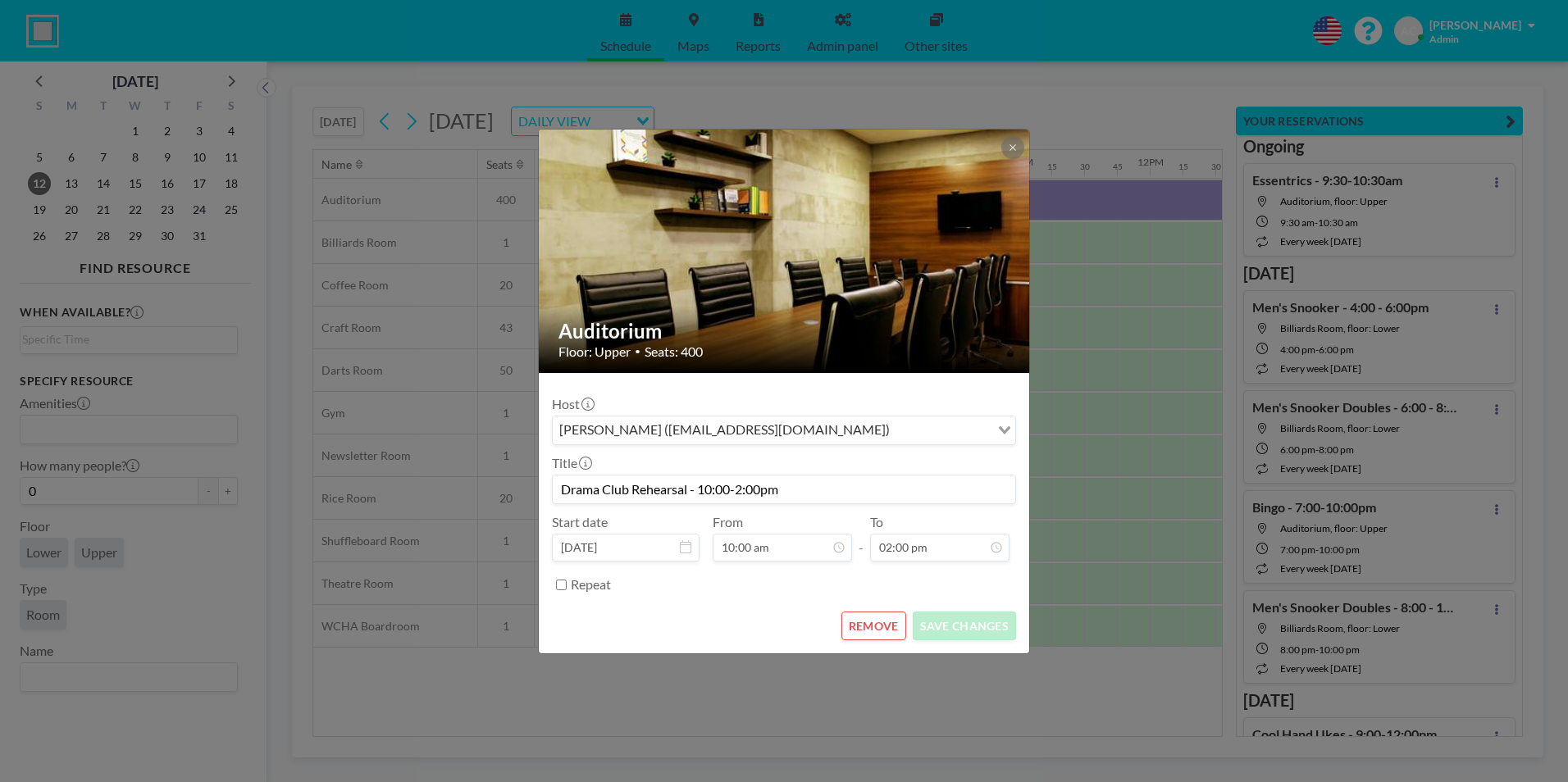
click at [885, 623] on button "REMOVE" at bounding box center [873, 626] width 65 height 28
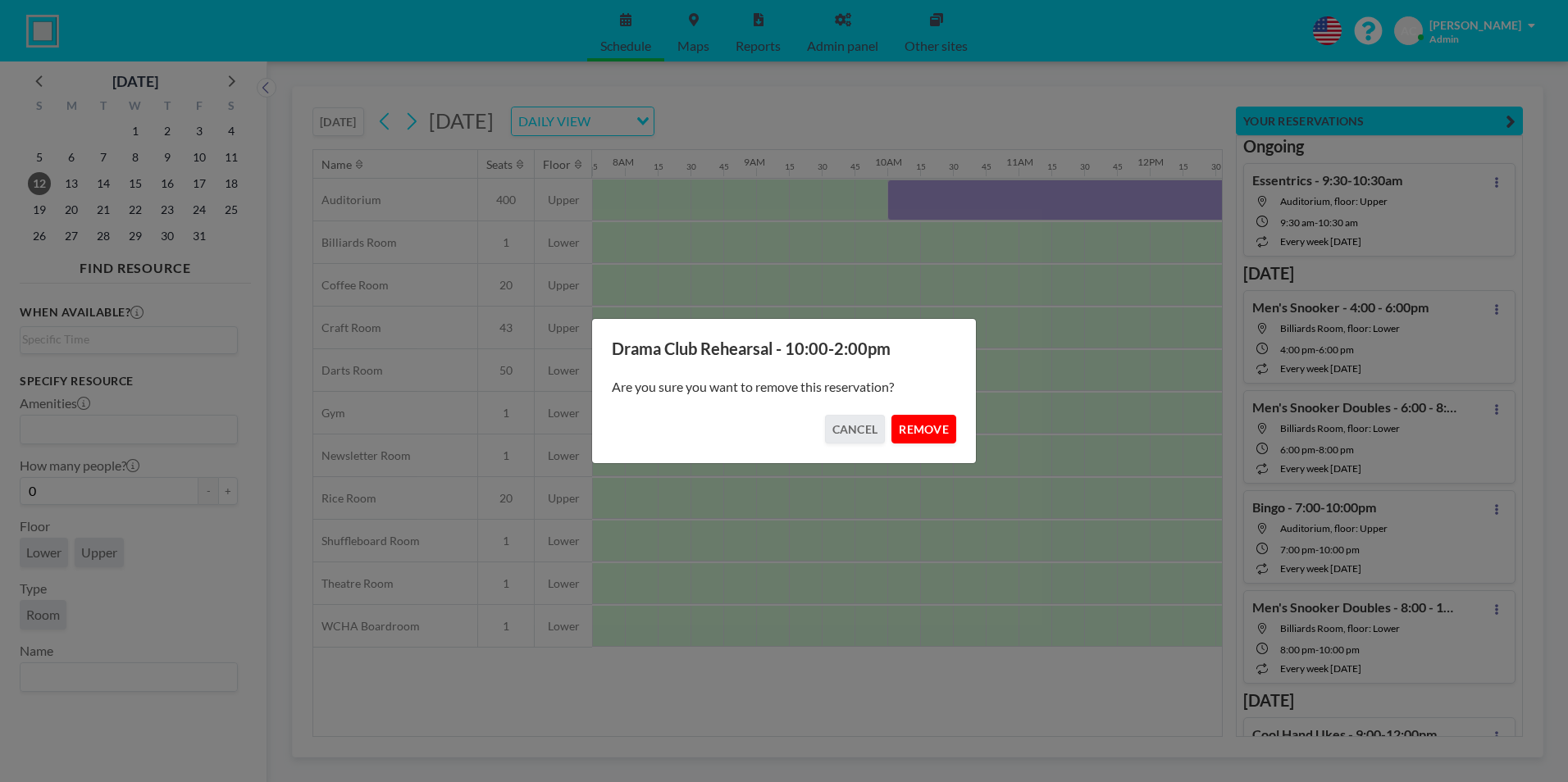
click at [925, 430] on button "REMOVE" at bounding box center [924, 429] width 65 height 28
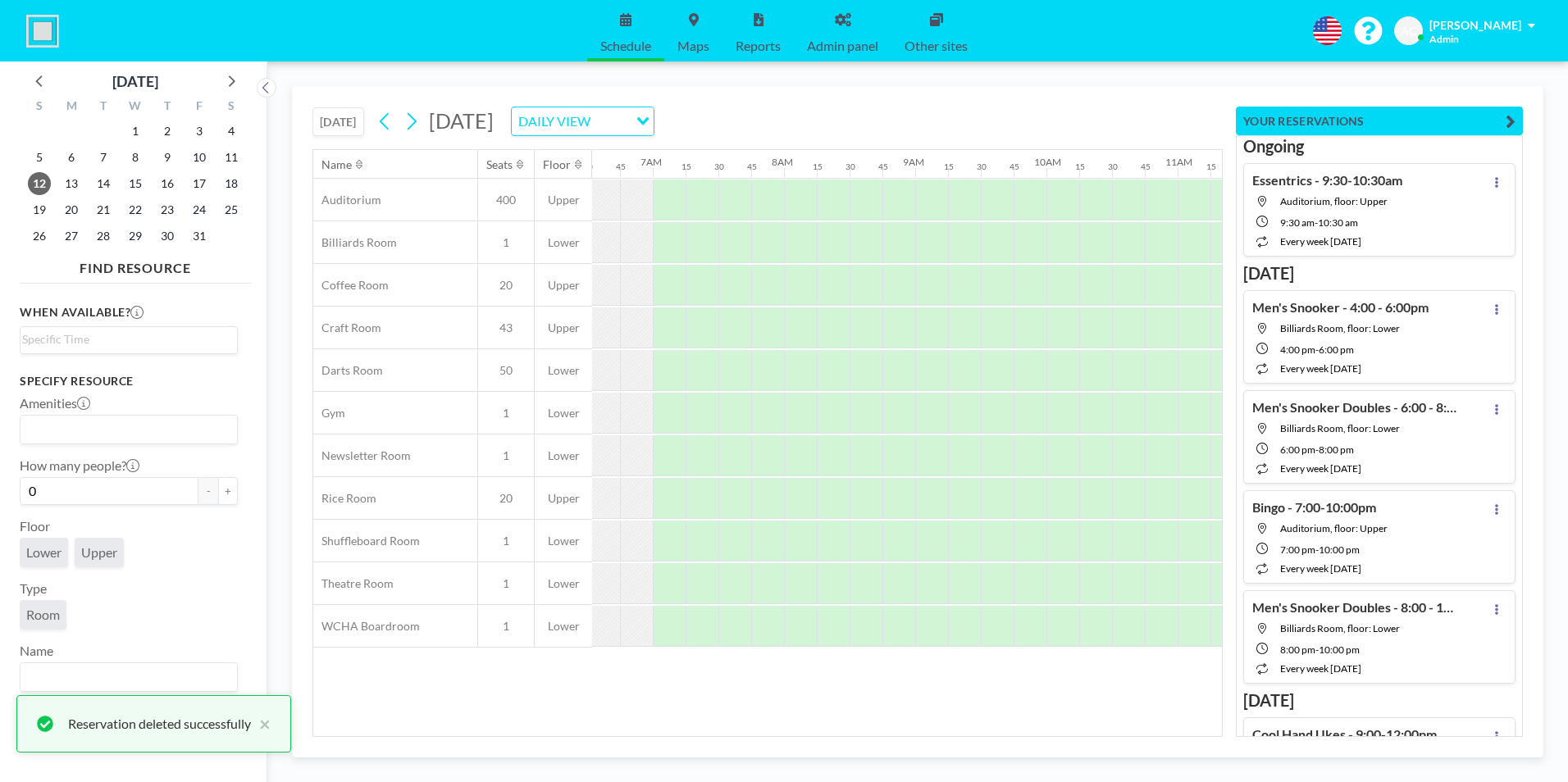
scroll to position [0, 1252]
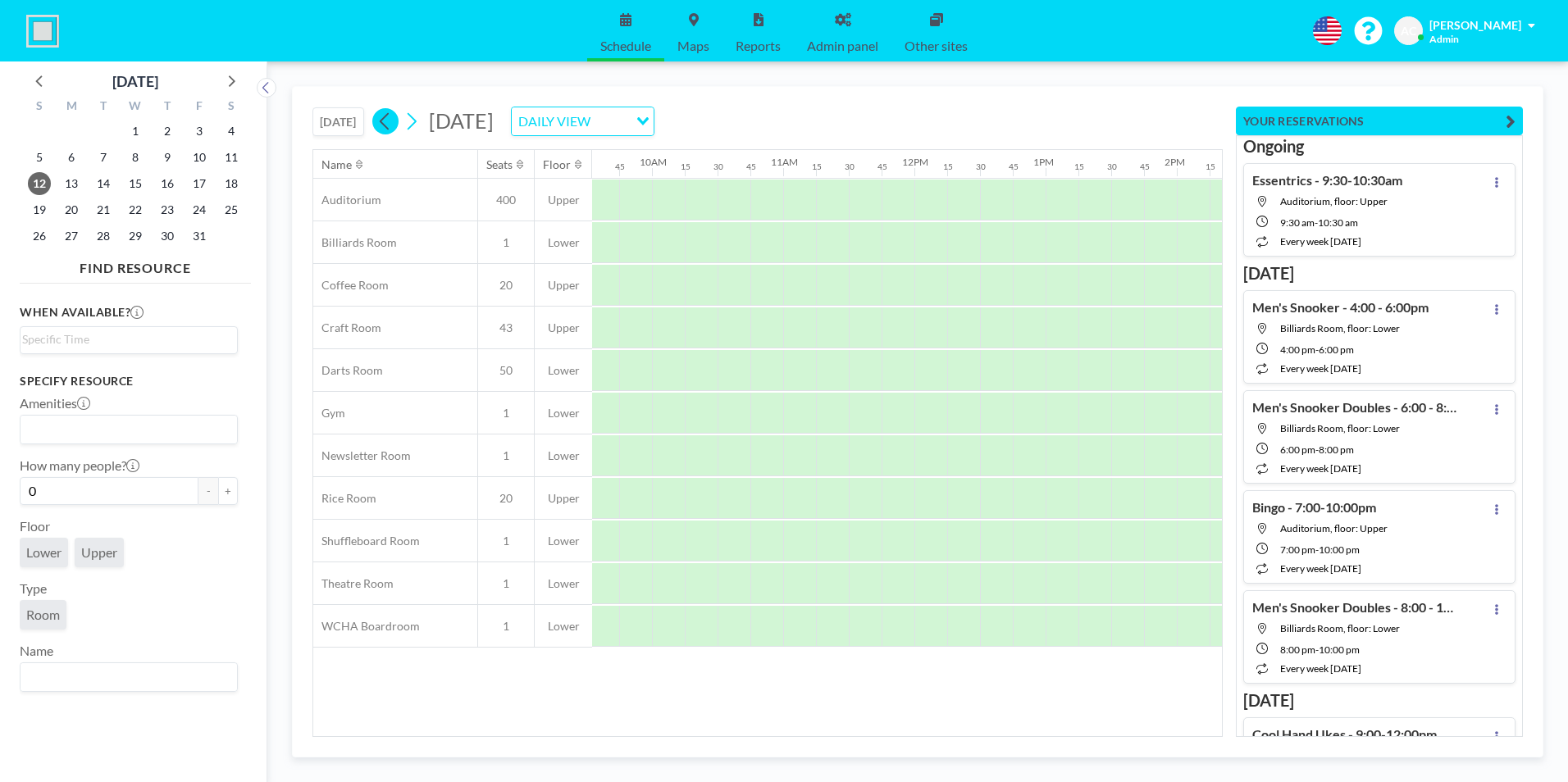
click at [386, 126] on icon at bounding box center [385, 121] width 16 height 25
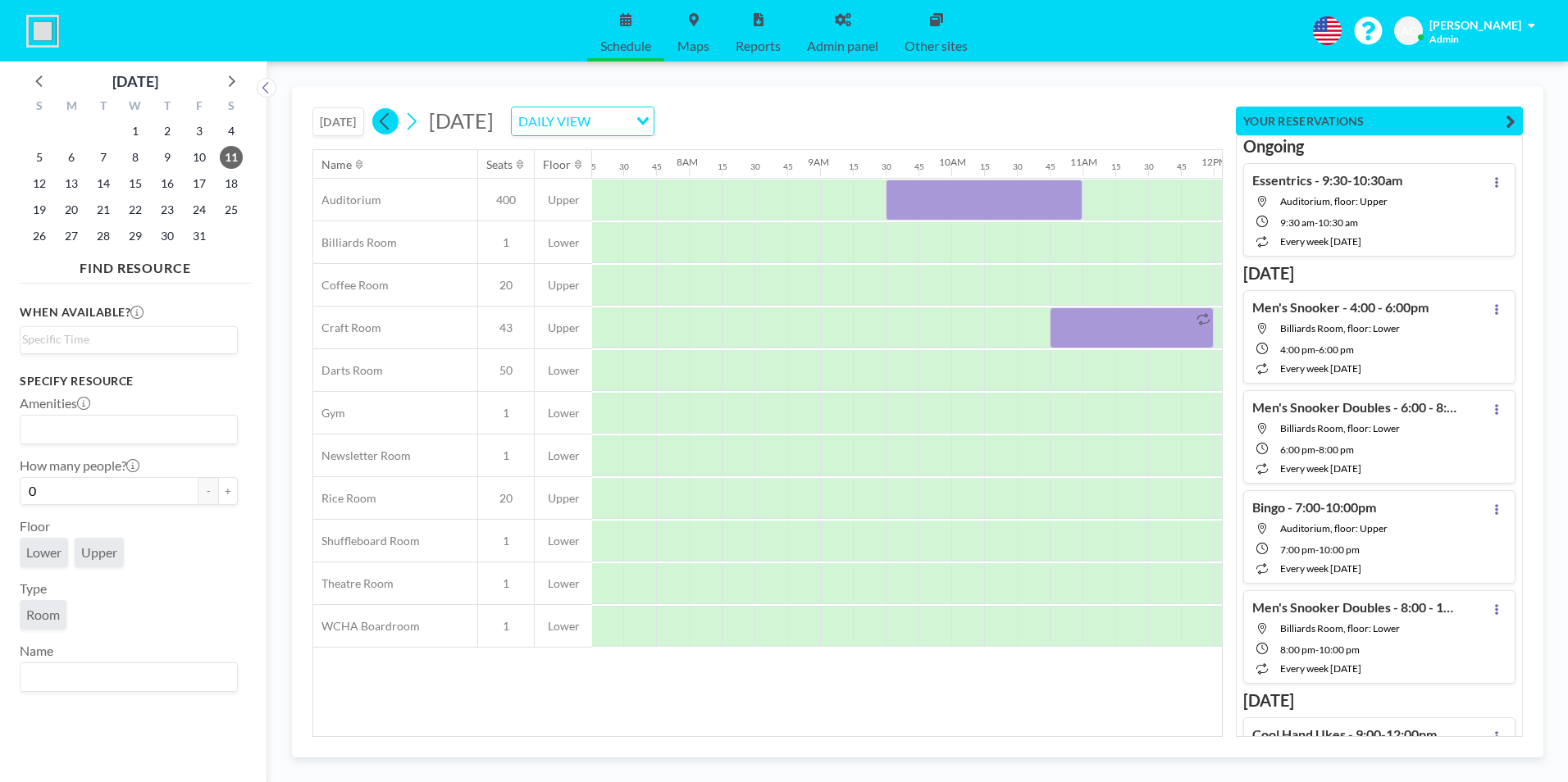
click at [387, 126] on icon at bounding box center [385, 121] width 16 height 25
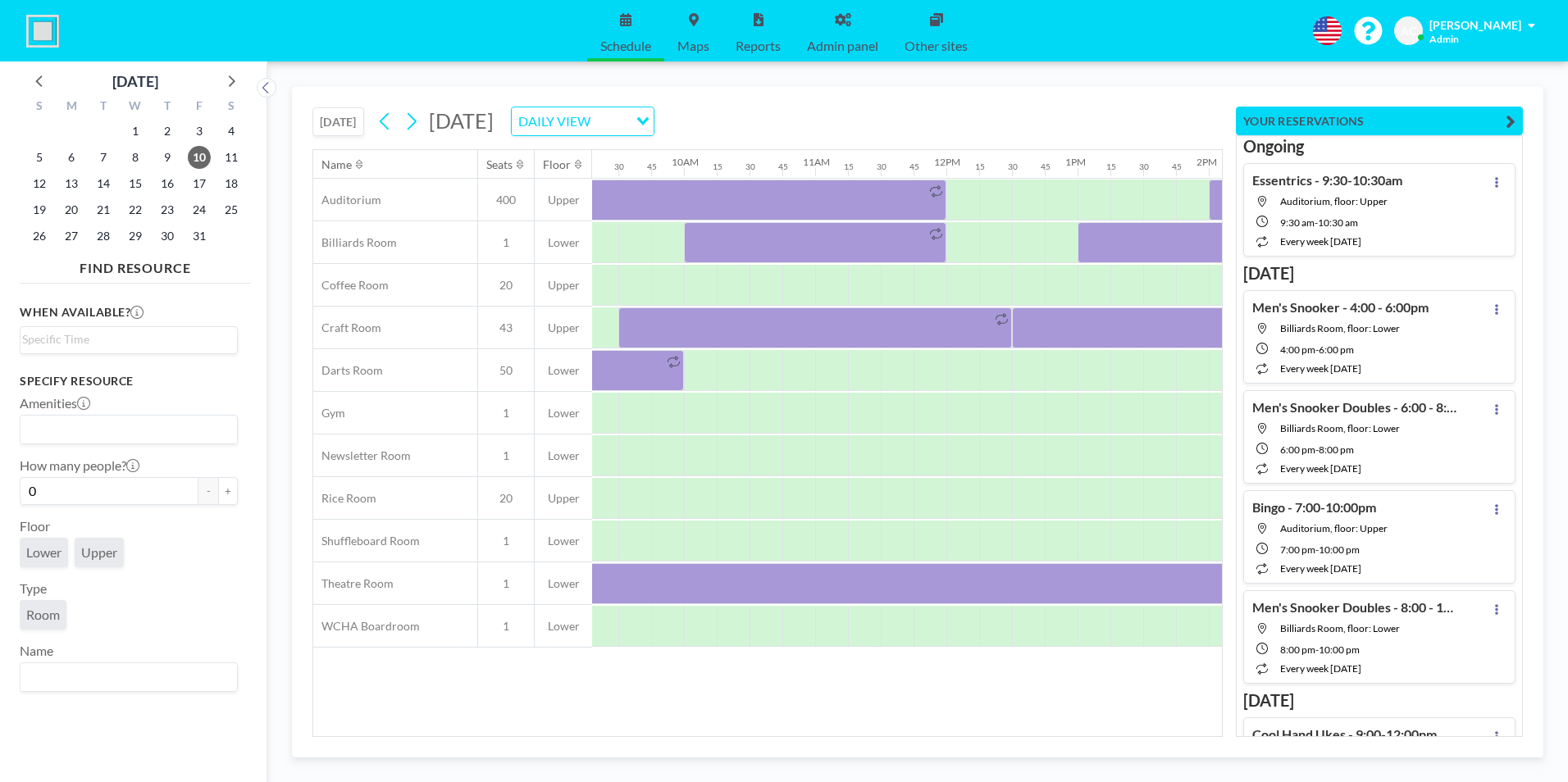
scroll to position [0, 1126]
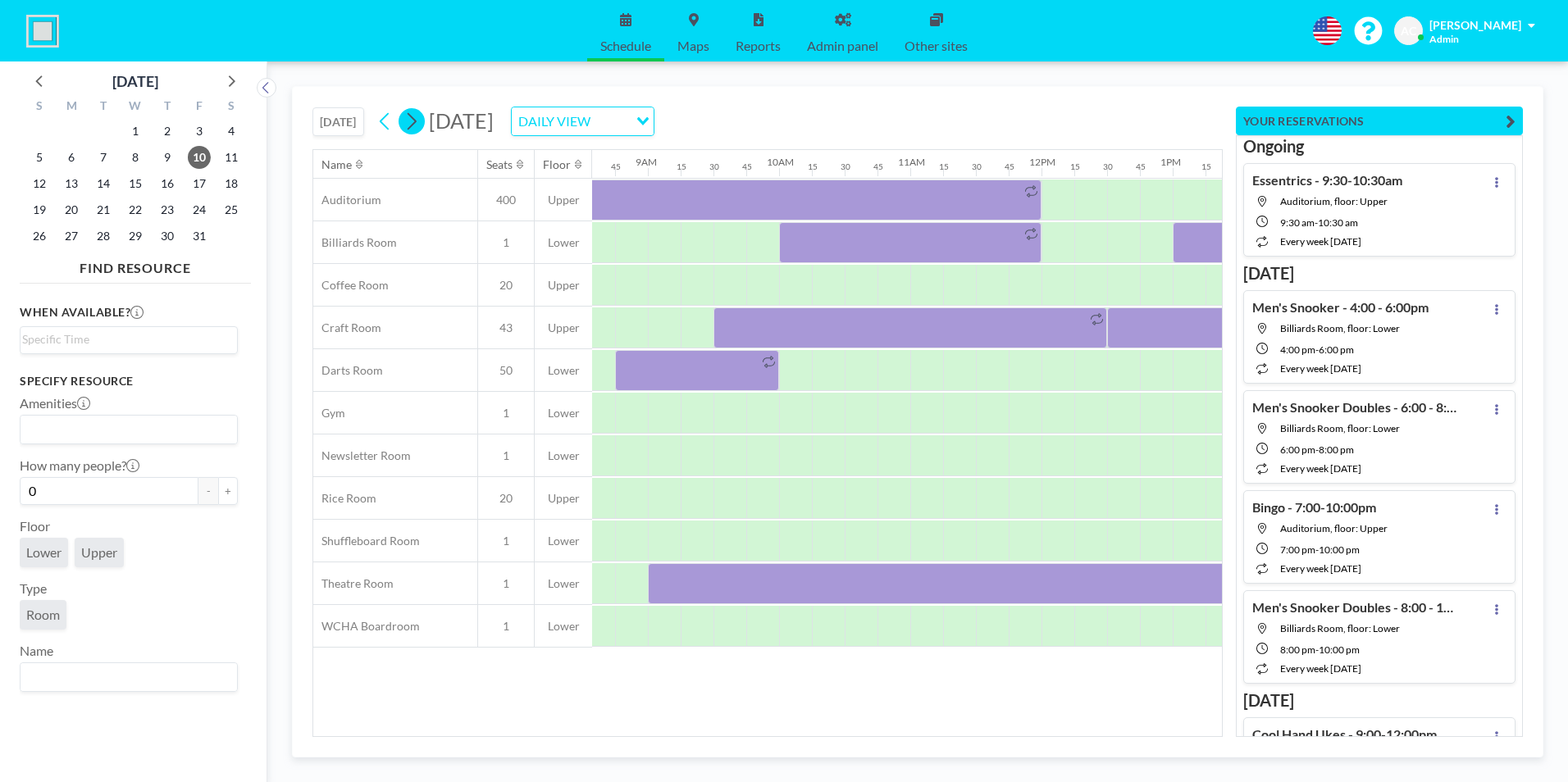
click at [417, 120] on icon at bounding box center [411, 121] width 16 height 25
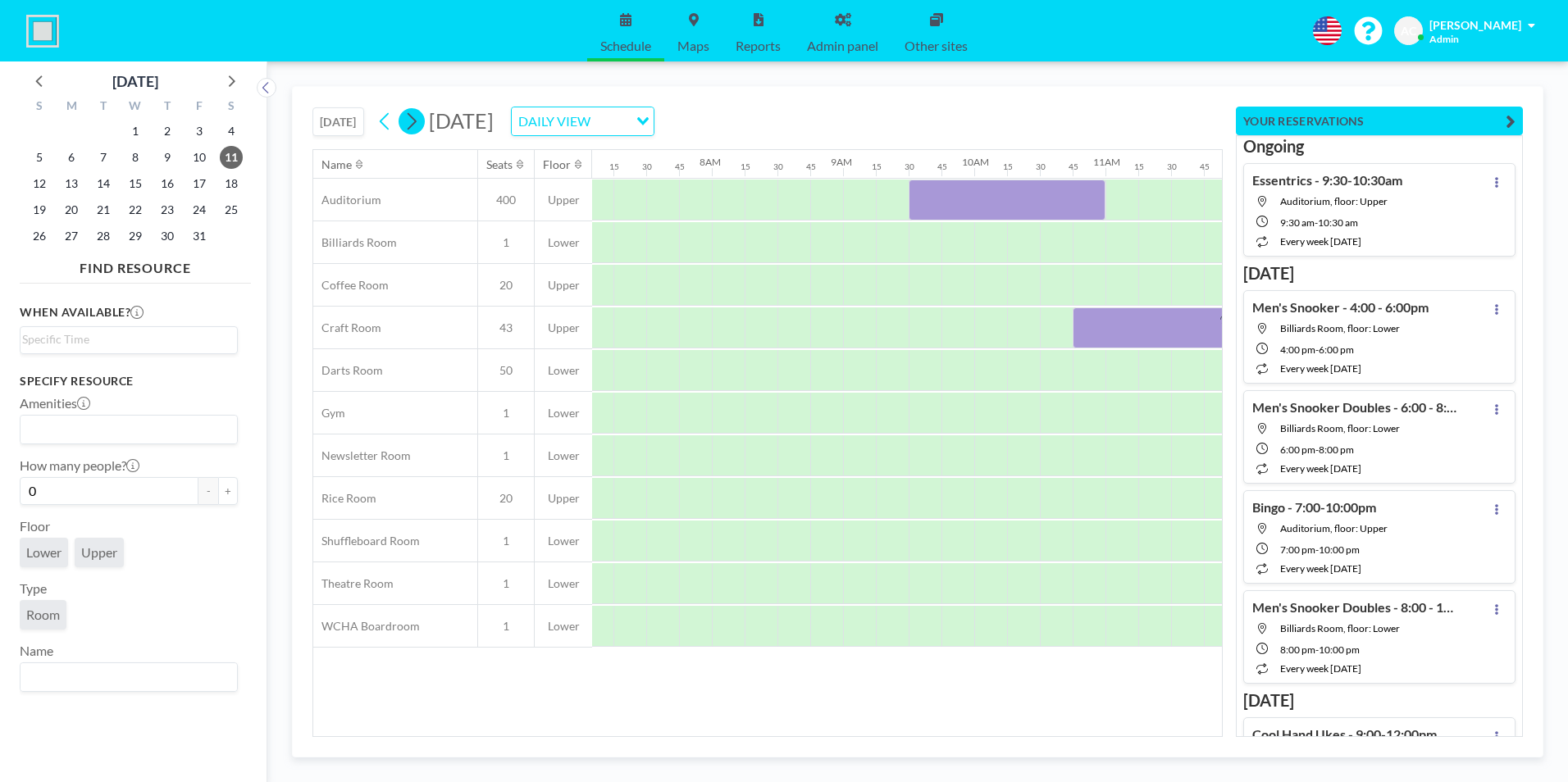
scroll to position [0, 1017]
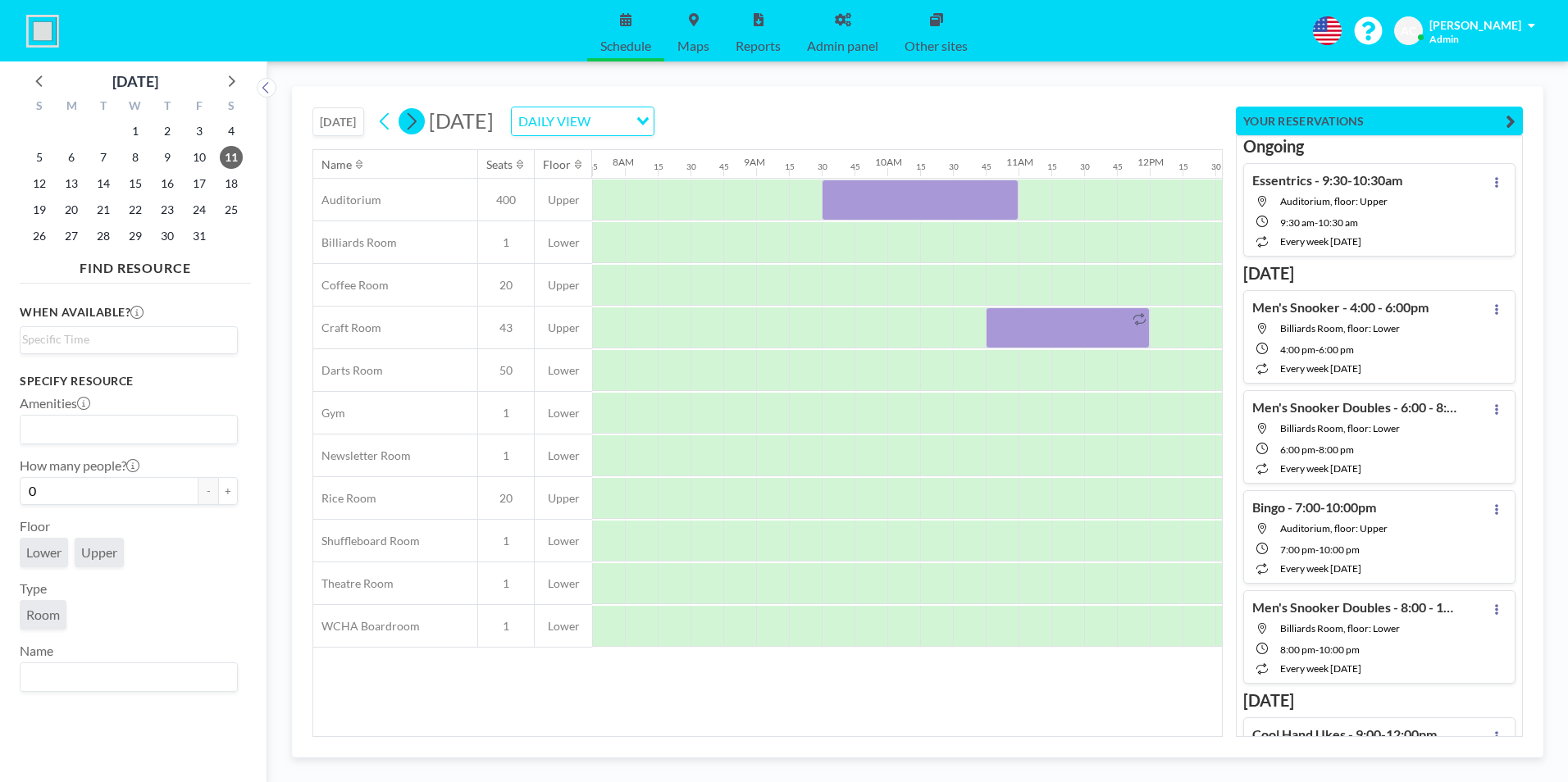
click at [414, 120] on icon at bounding box center [411, 121] width 16 height 25
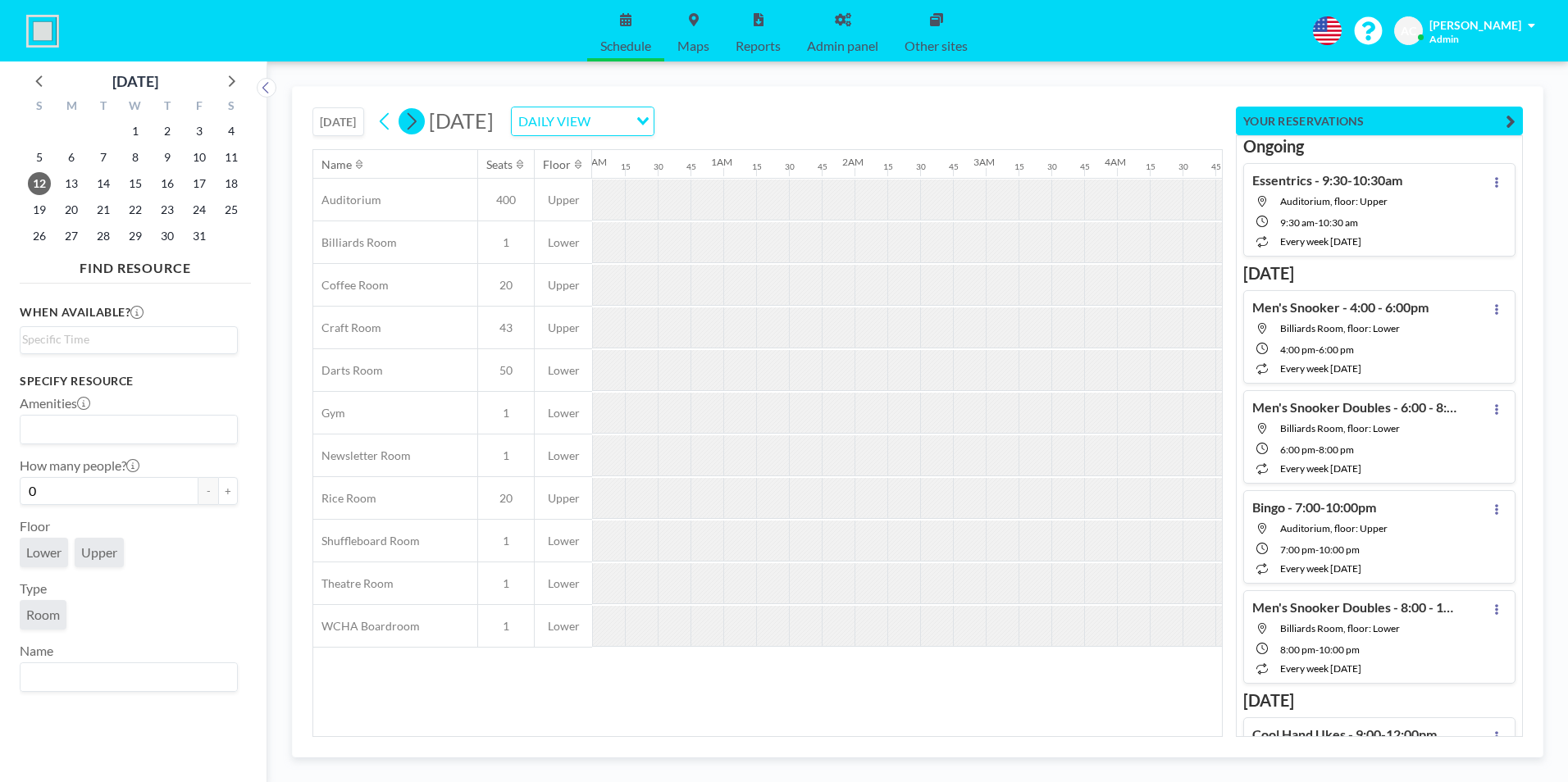
scroll to position [0, 762]
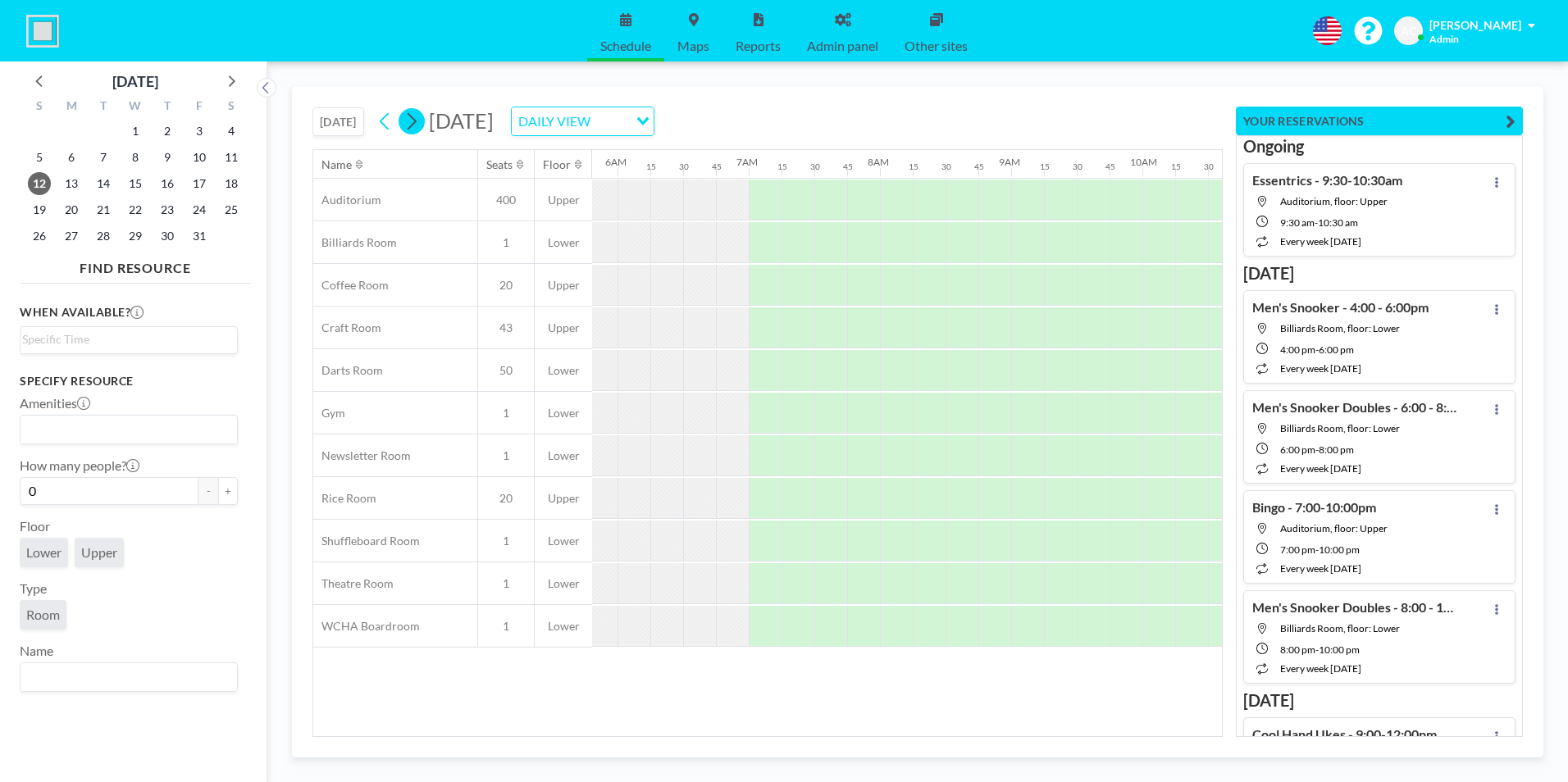
click at [414, 120] on icon at bounding box center [411, 121] width 16 height 25
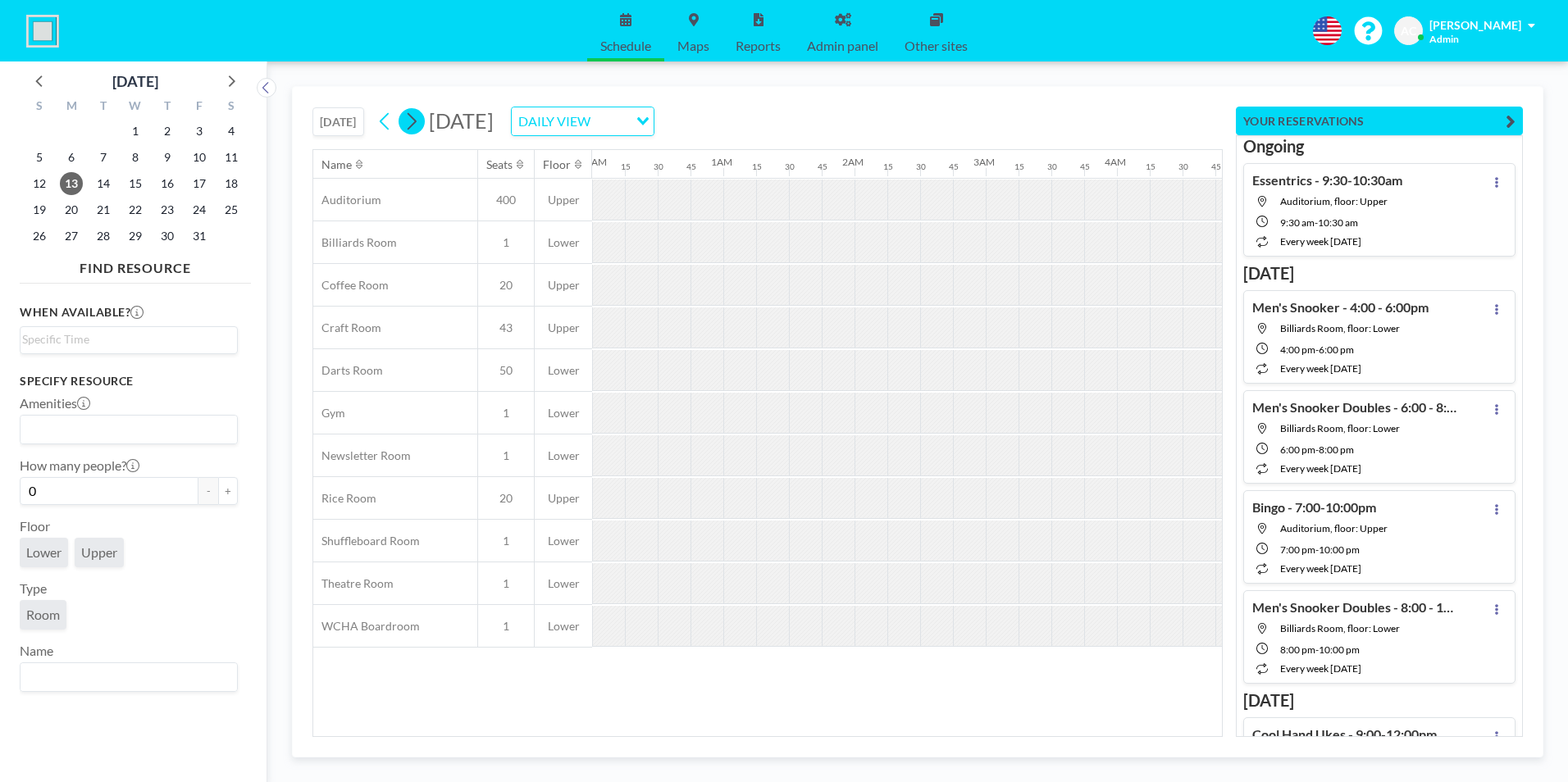
click at [414, 120] on icon at bounding box center [411, 121] width 16 height 25
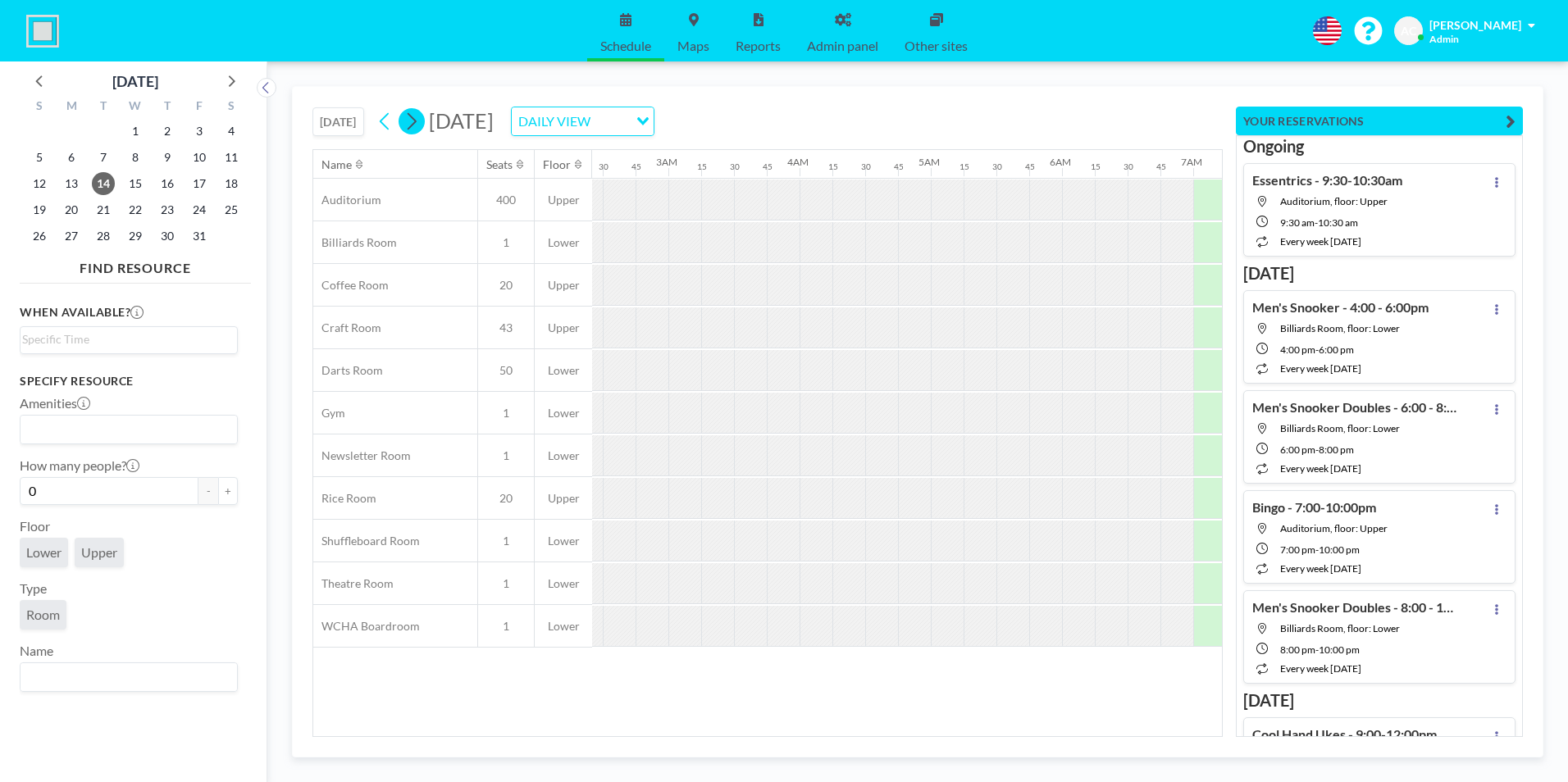
click at [414, 120] on icon at bounding box center [411, 121] width 16 height 25
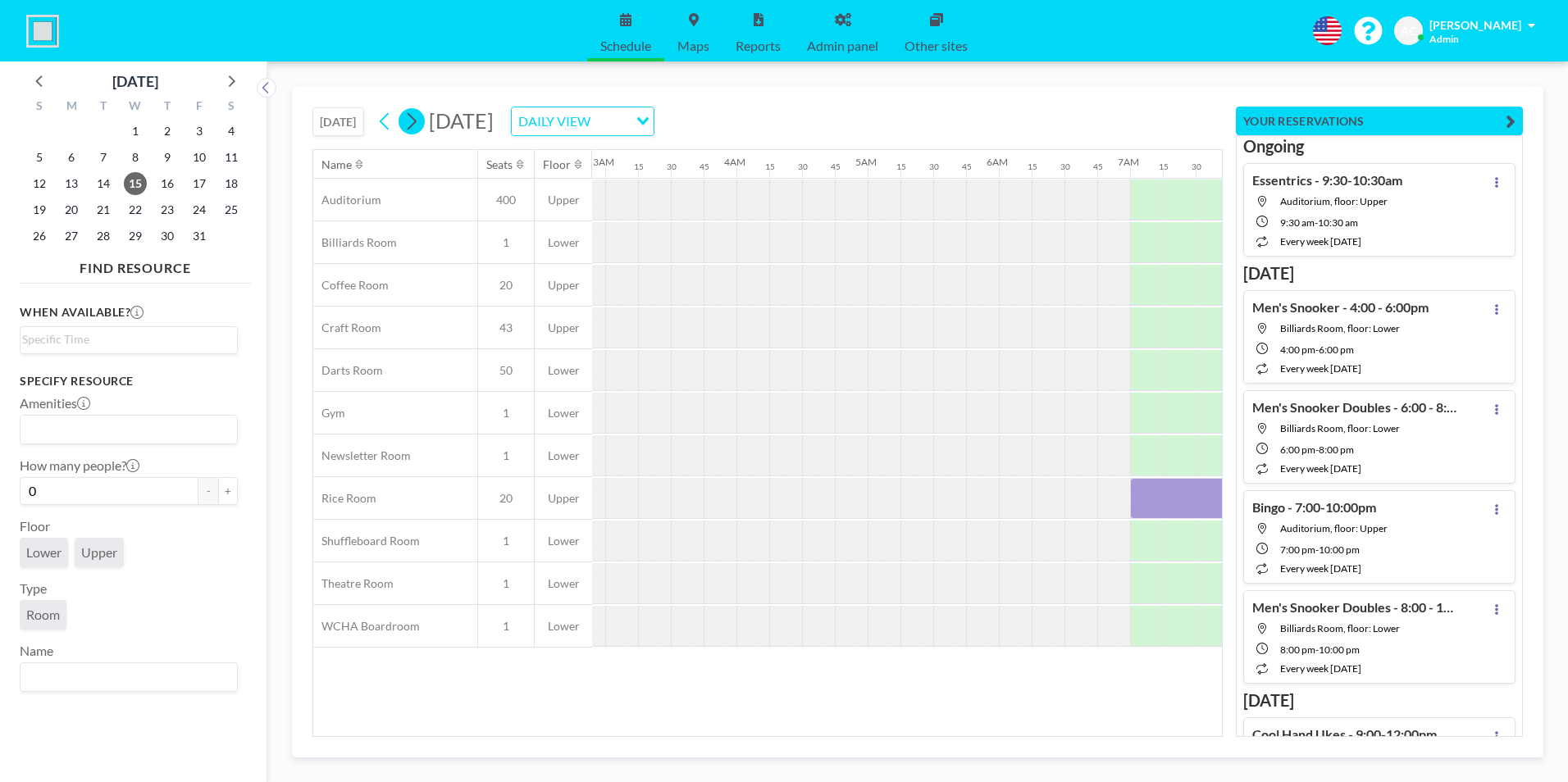
scroll to position [0, 0]
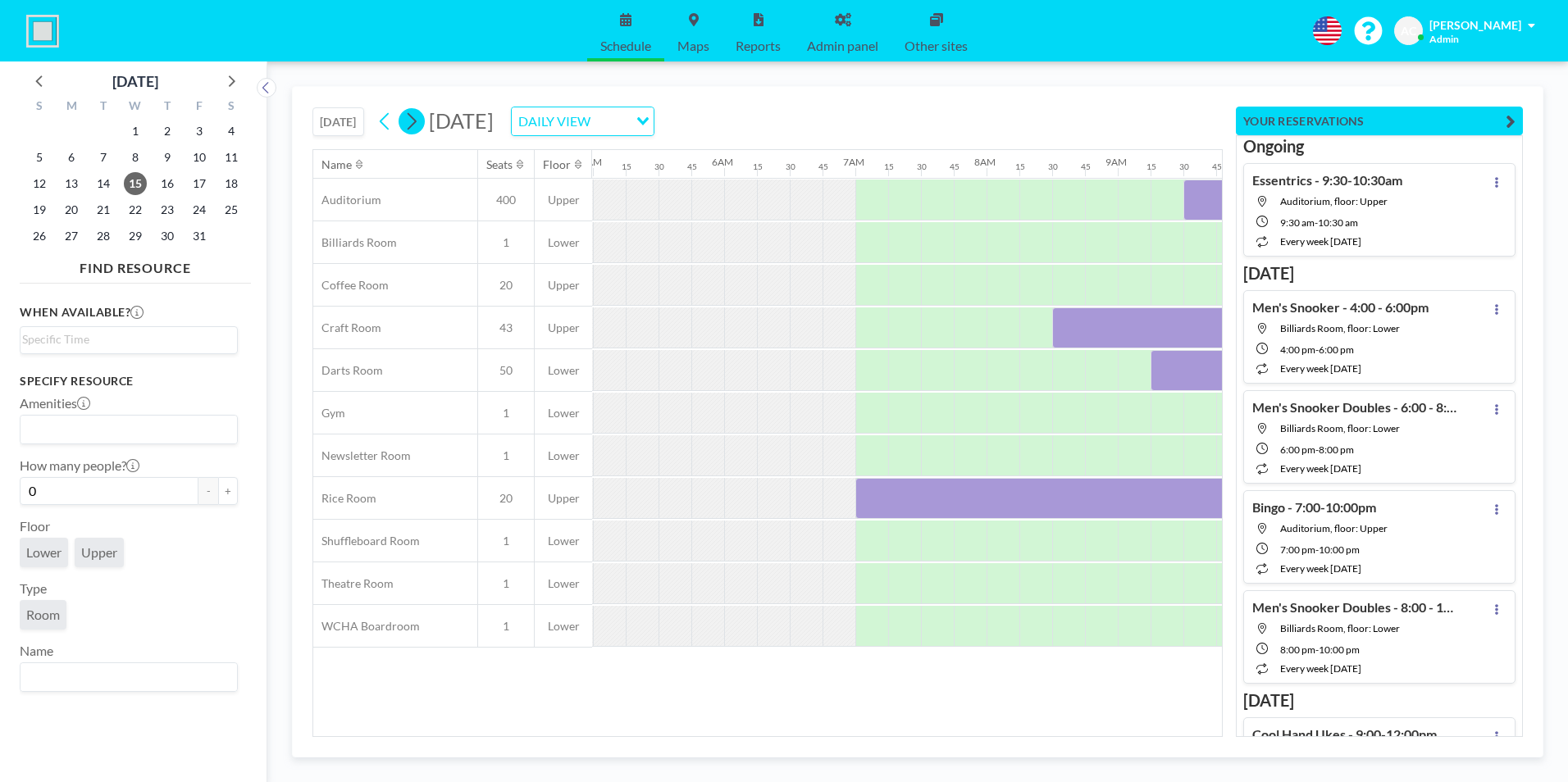
click at [414, 120] on icon at bounding box center [411, 121] width 16 height 25
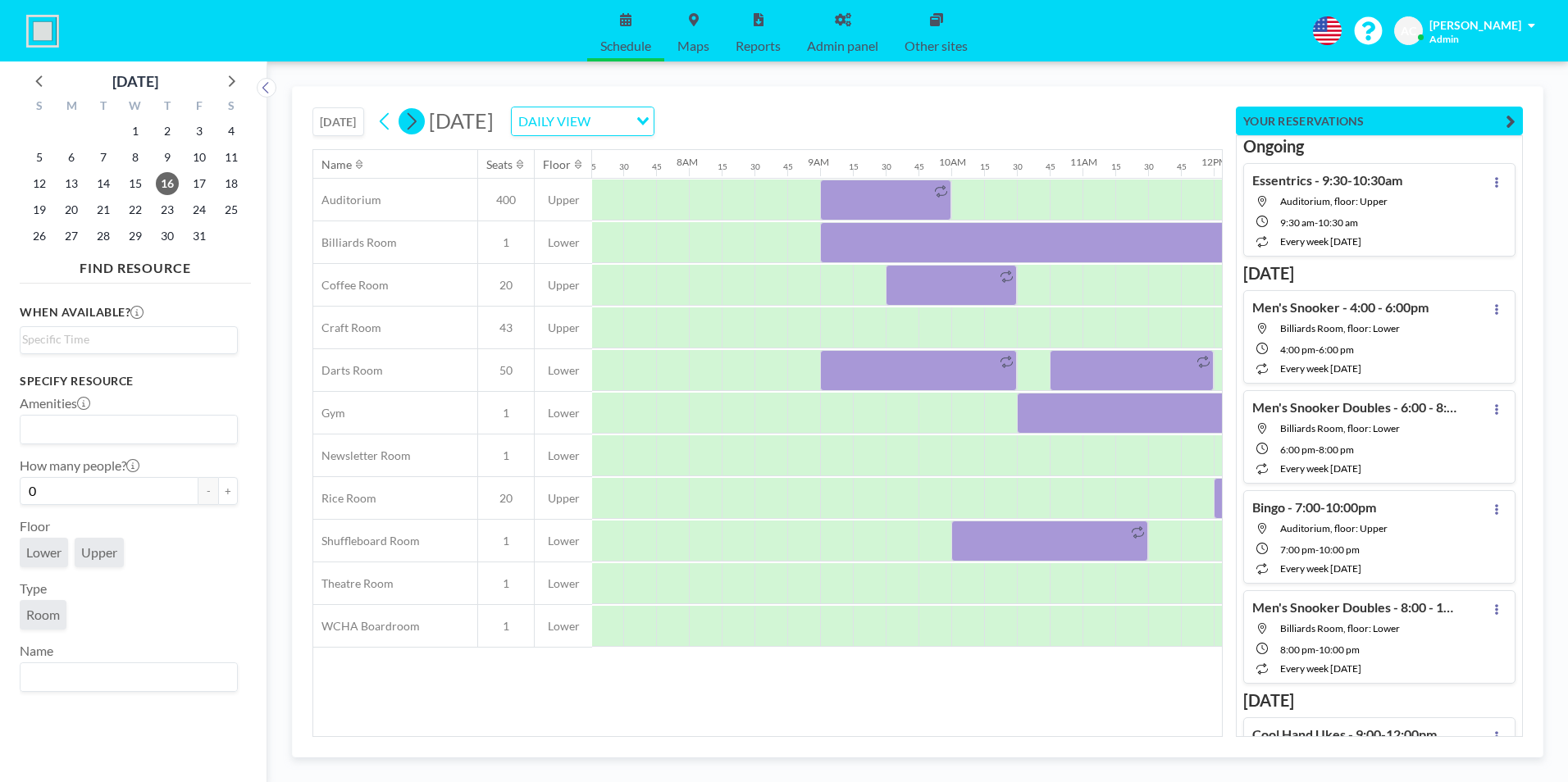
click at [414, 120] on icon at bounding box center [411, 121] width 16 height 25
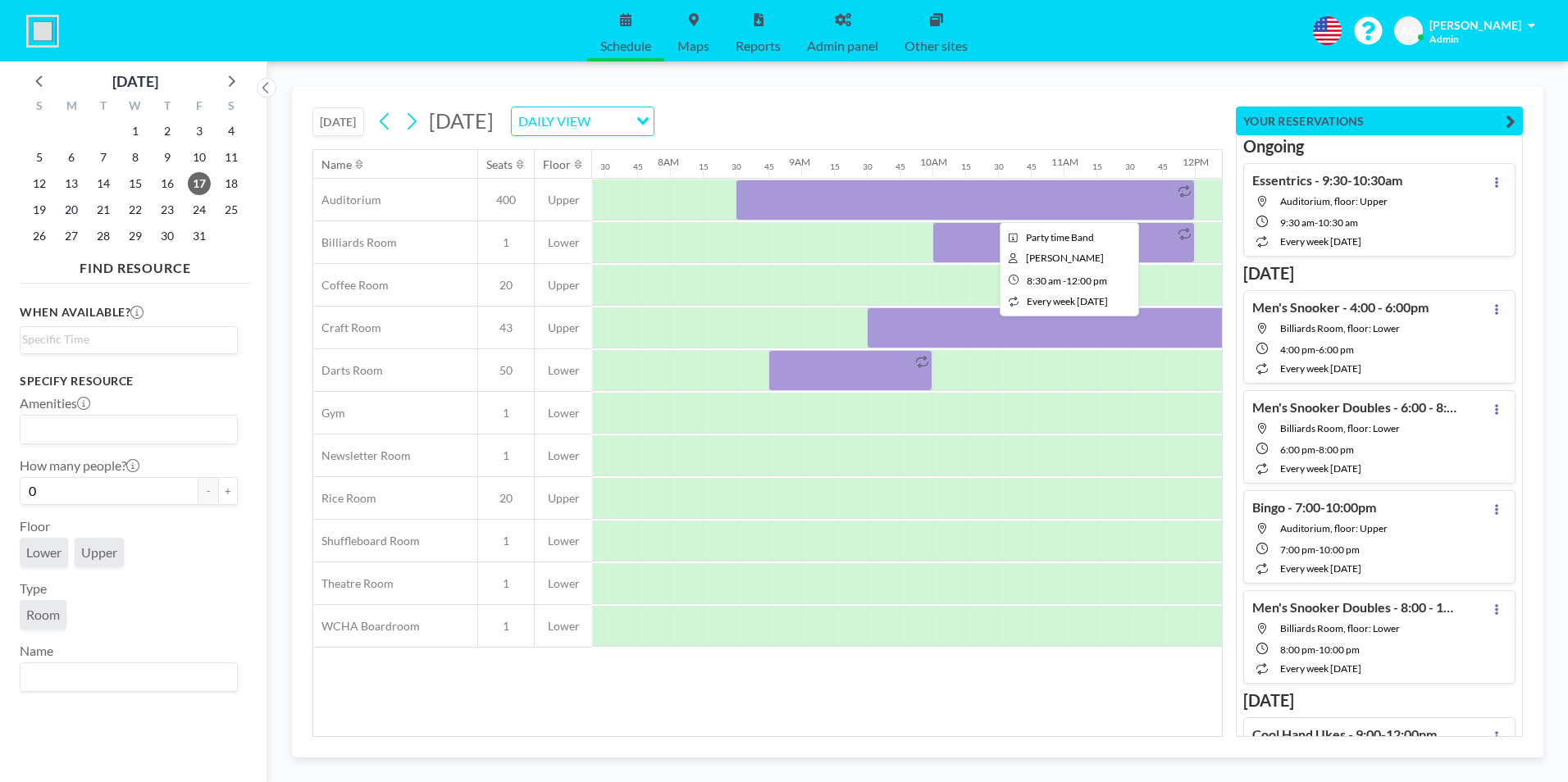
scroll to position [0, 1017]
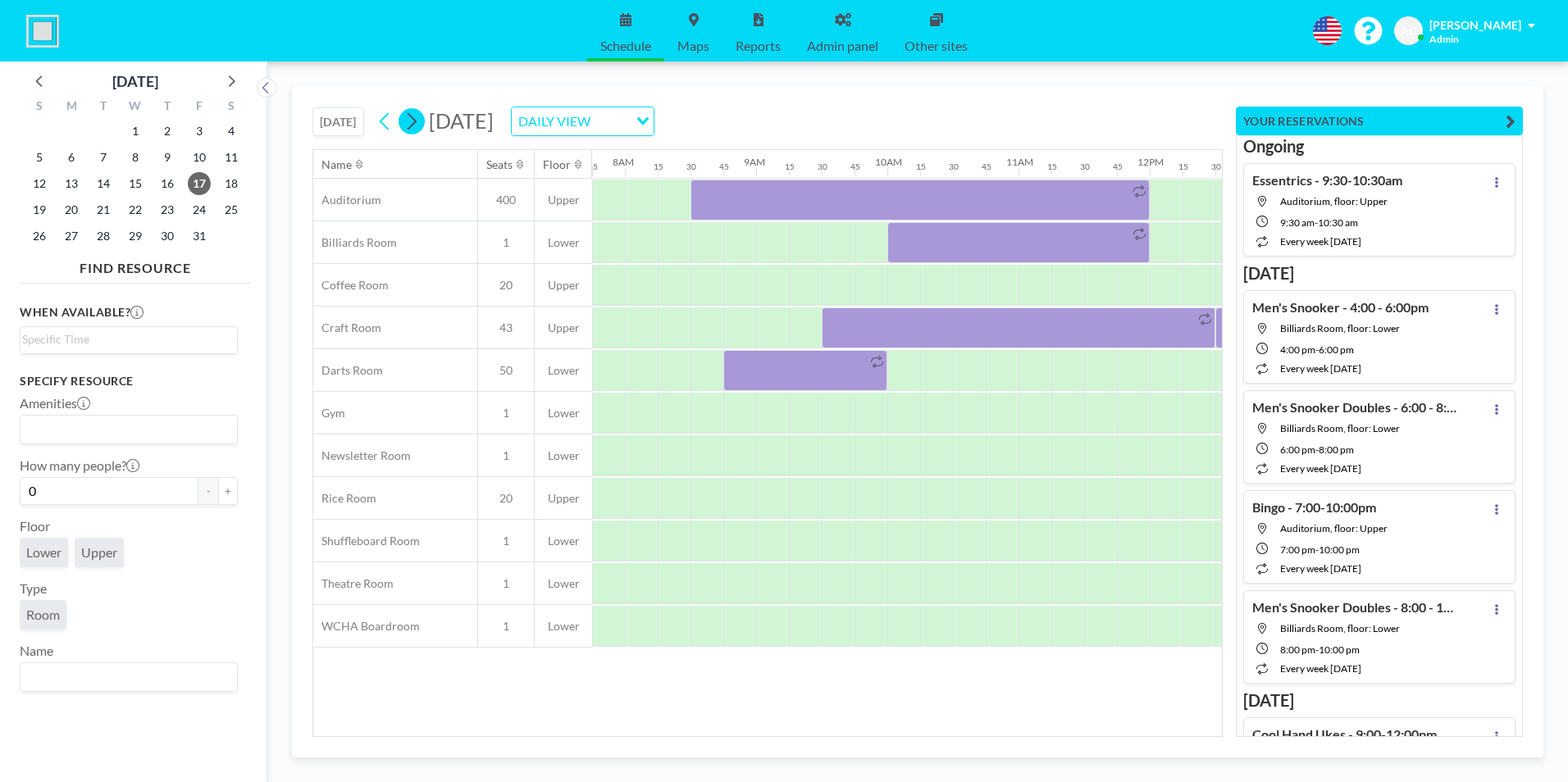
click at [417, 119] on icon at bounding box center [412, 121] width 9 height 17
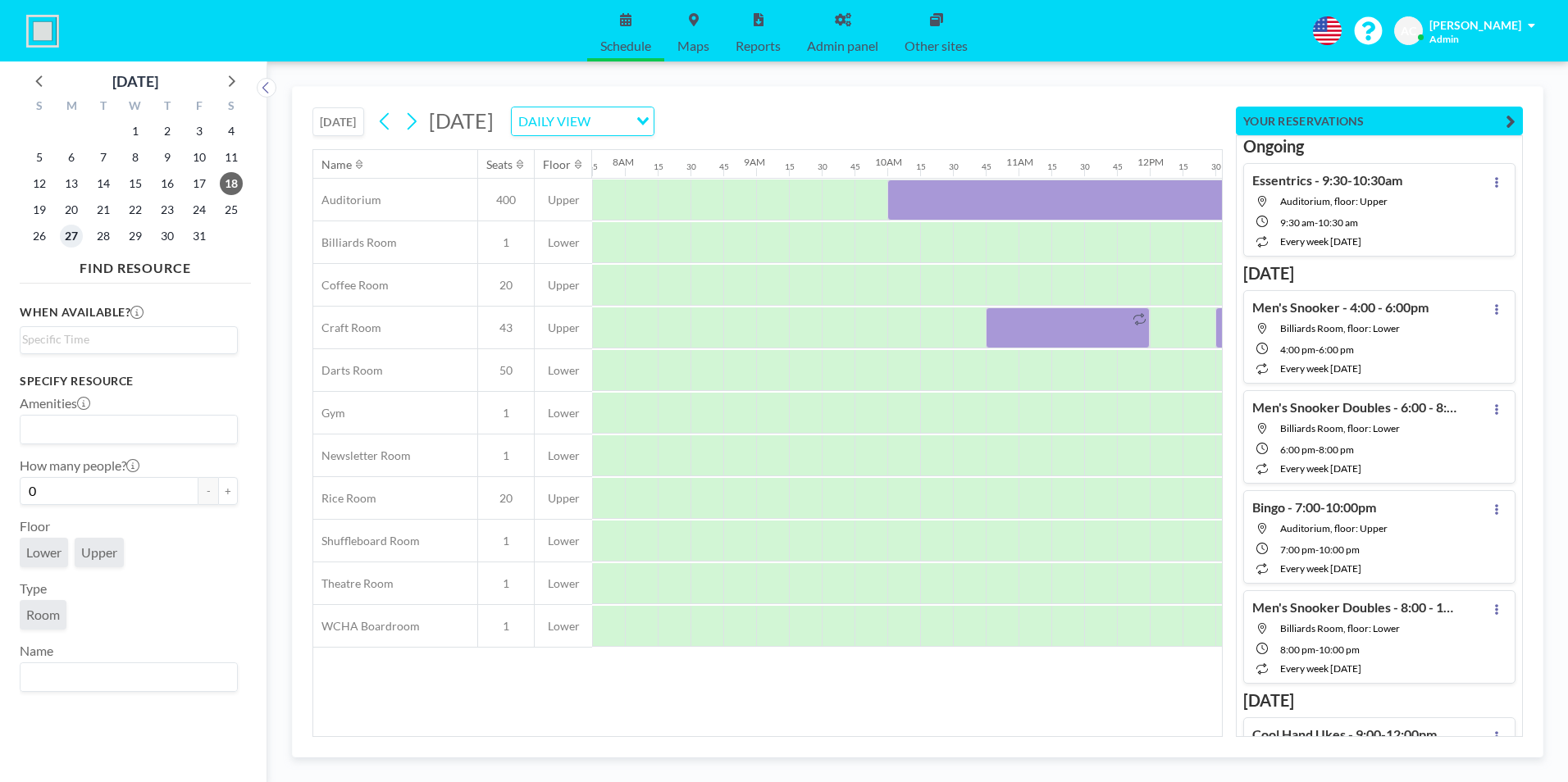
click at [72, 235] on span "27" at bounding box center [72, 236] width 23 height 23
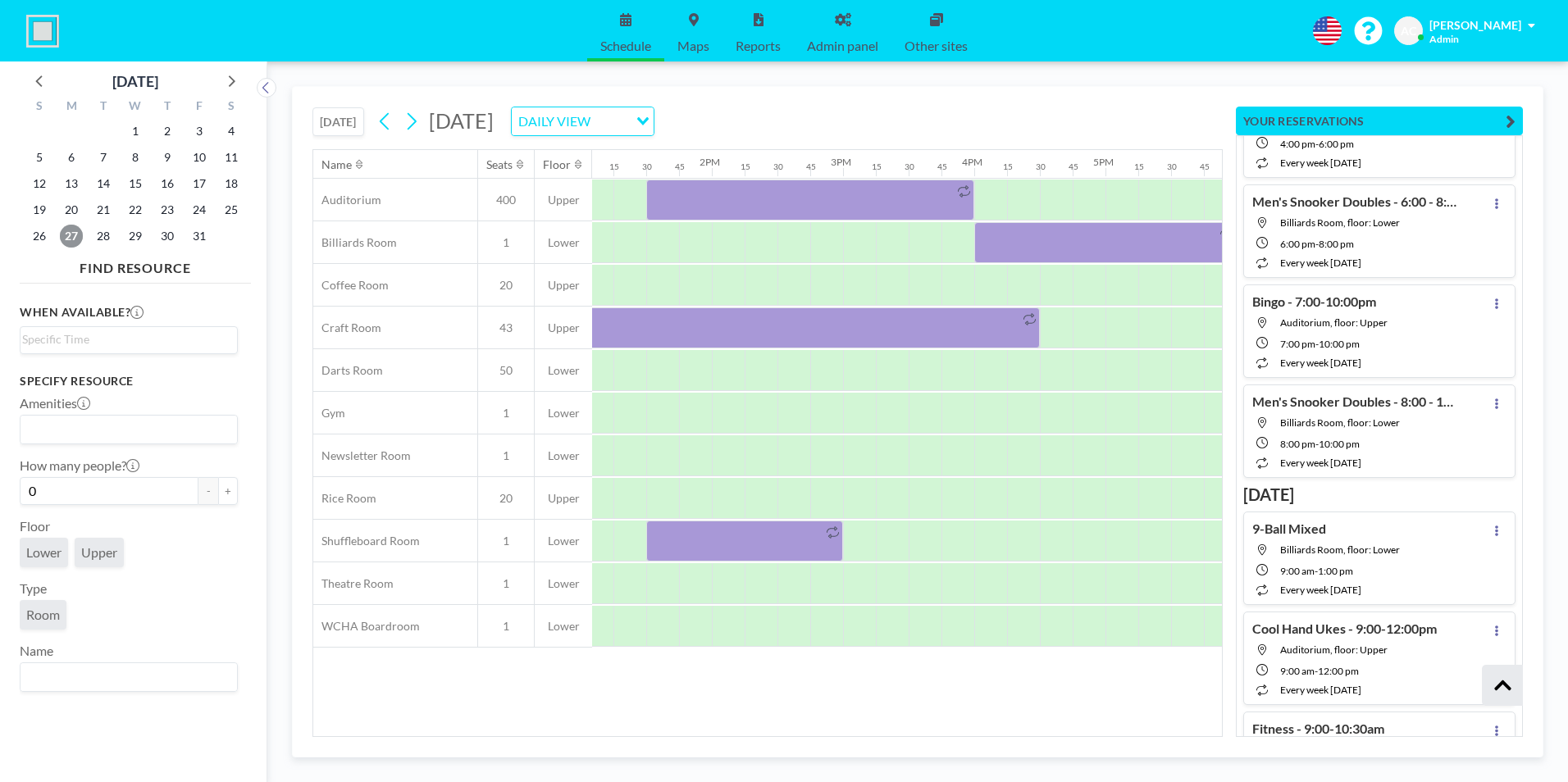
scroll to position [0, 0]
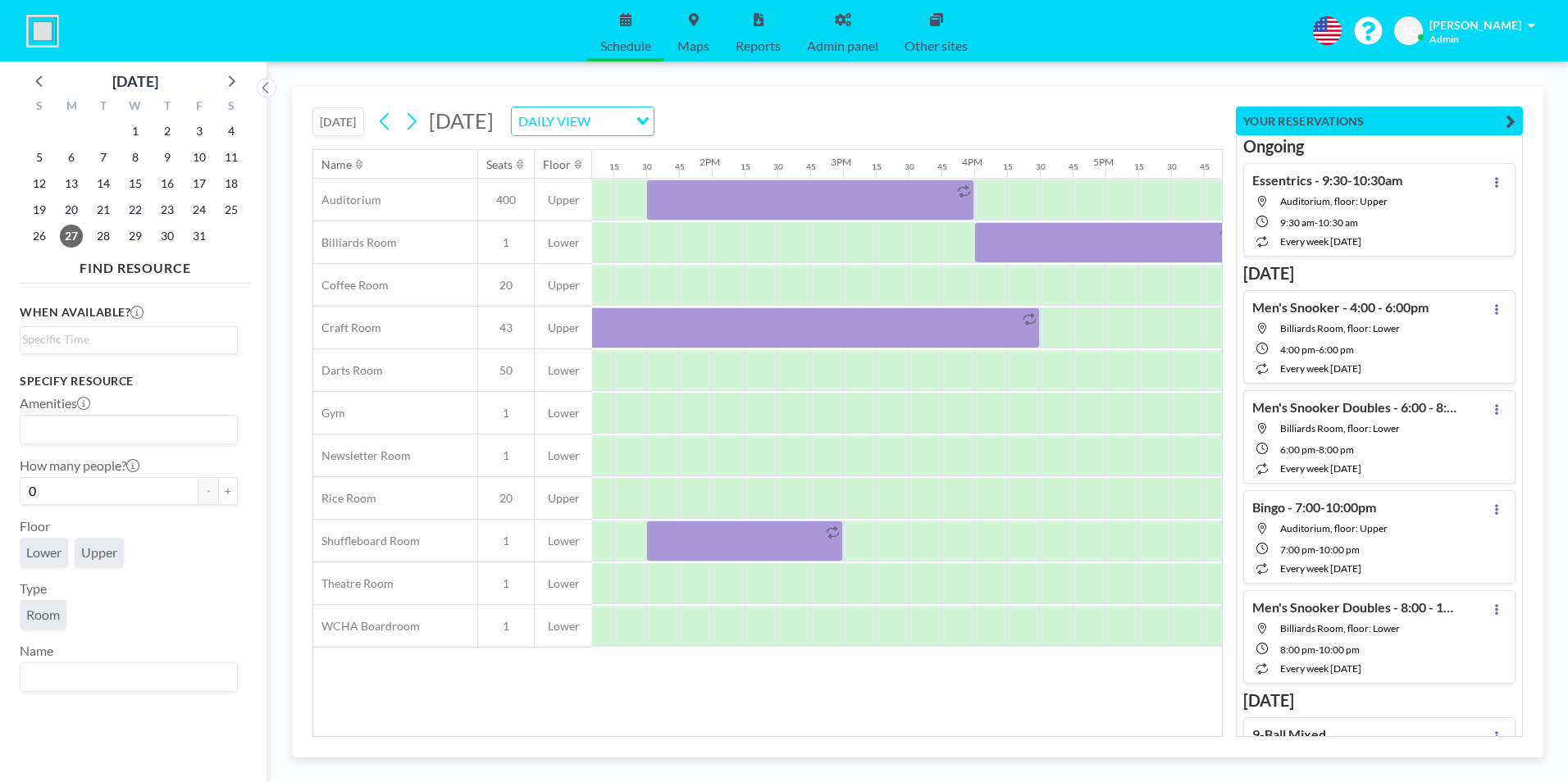
click at [342, 119] on button "[DATE]" at bounding box center [338, 121] width 51 height 28
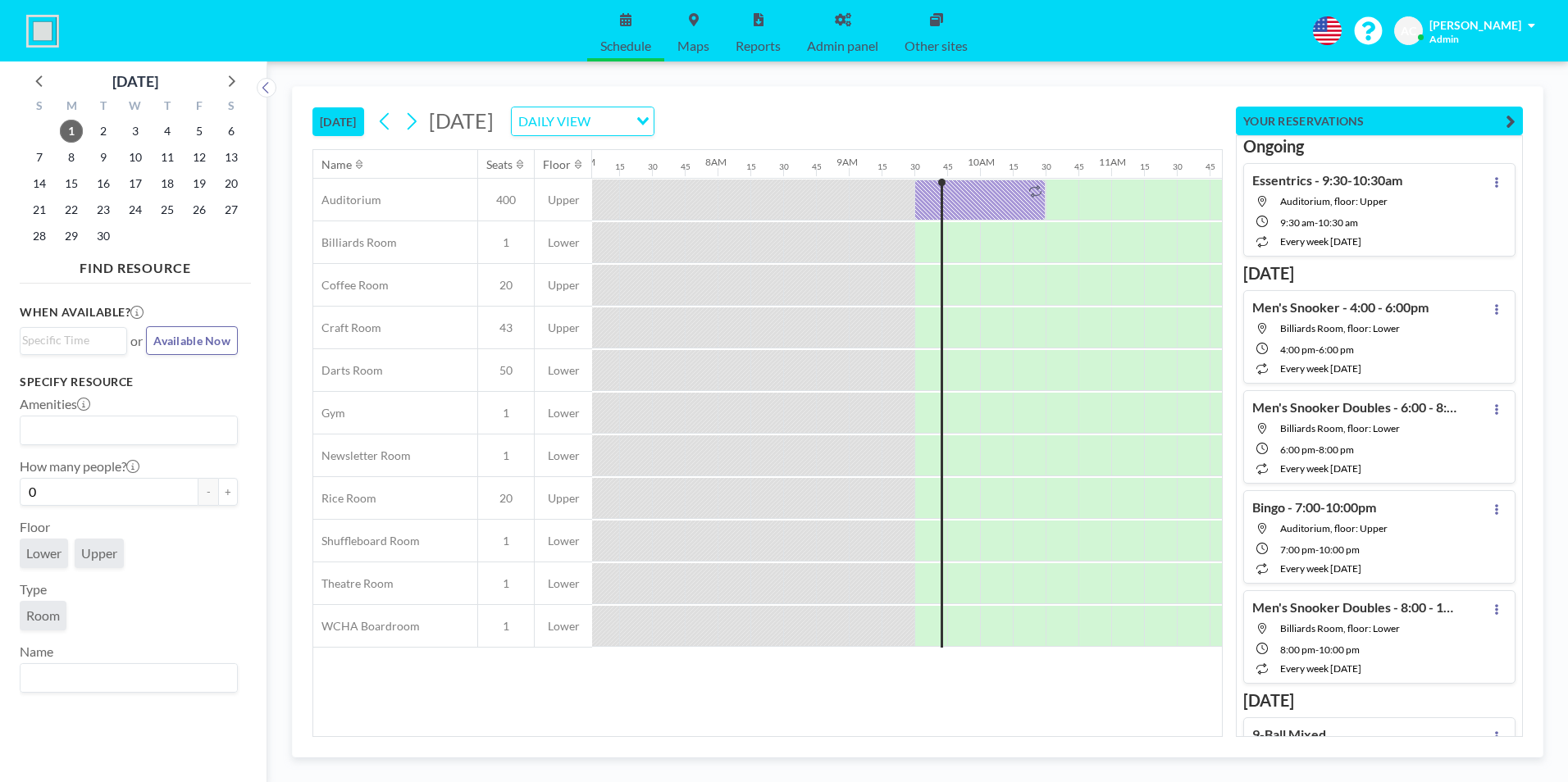
scroll to position [0, 641]
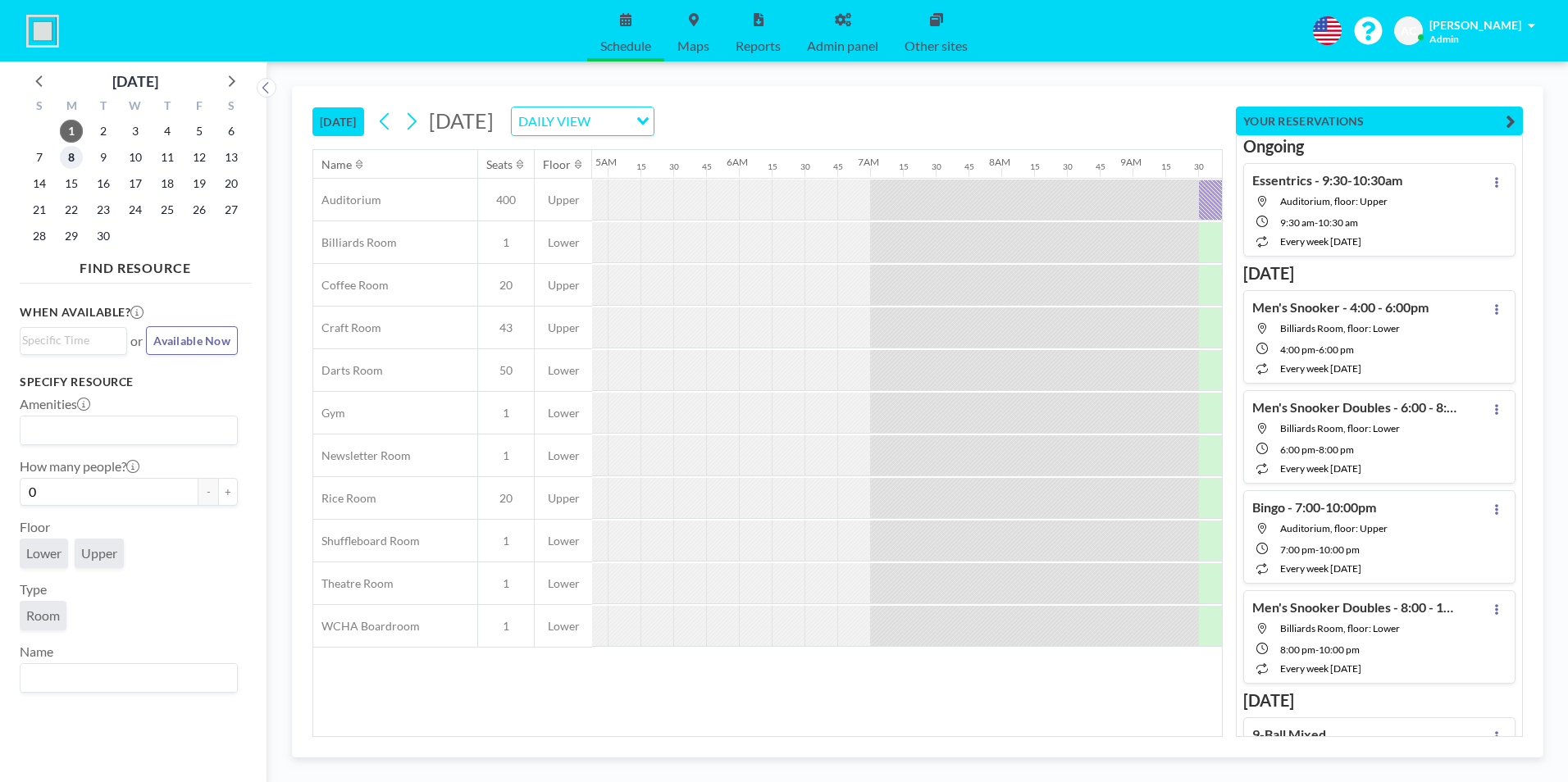
click at [69, 157] on span "8" at bounding box center [72, 157] width 23 height 23
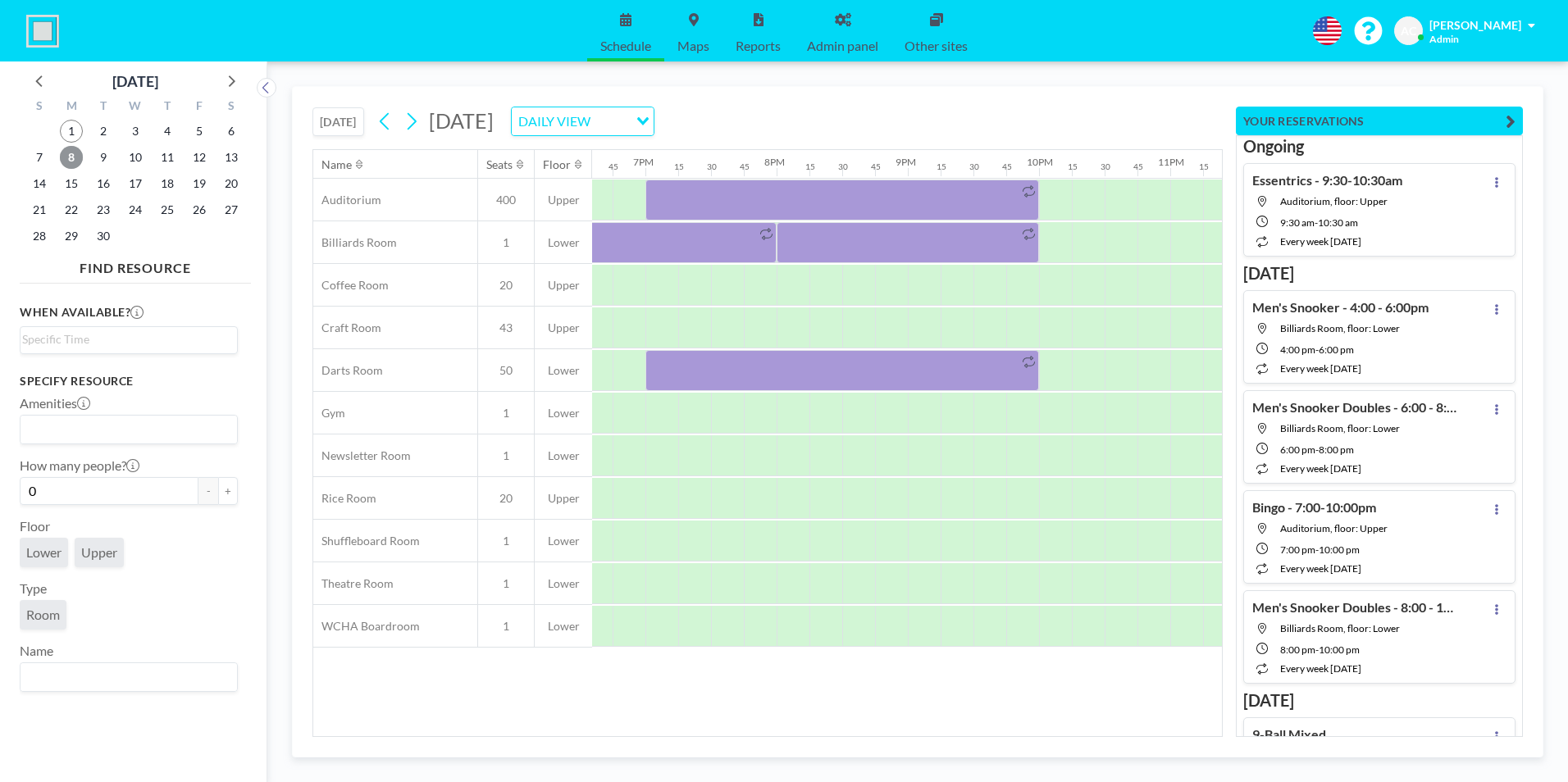
scroll to position [0, 2443]
click at [230, 75] on icon at bounding box center [230, 80] width 21 height 21
click at [74, 235] on span "27" at bounding box center [72, 236] width 23 height 23
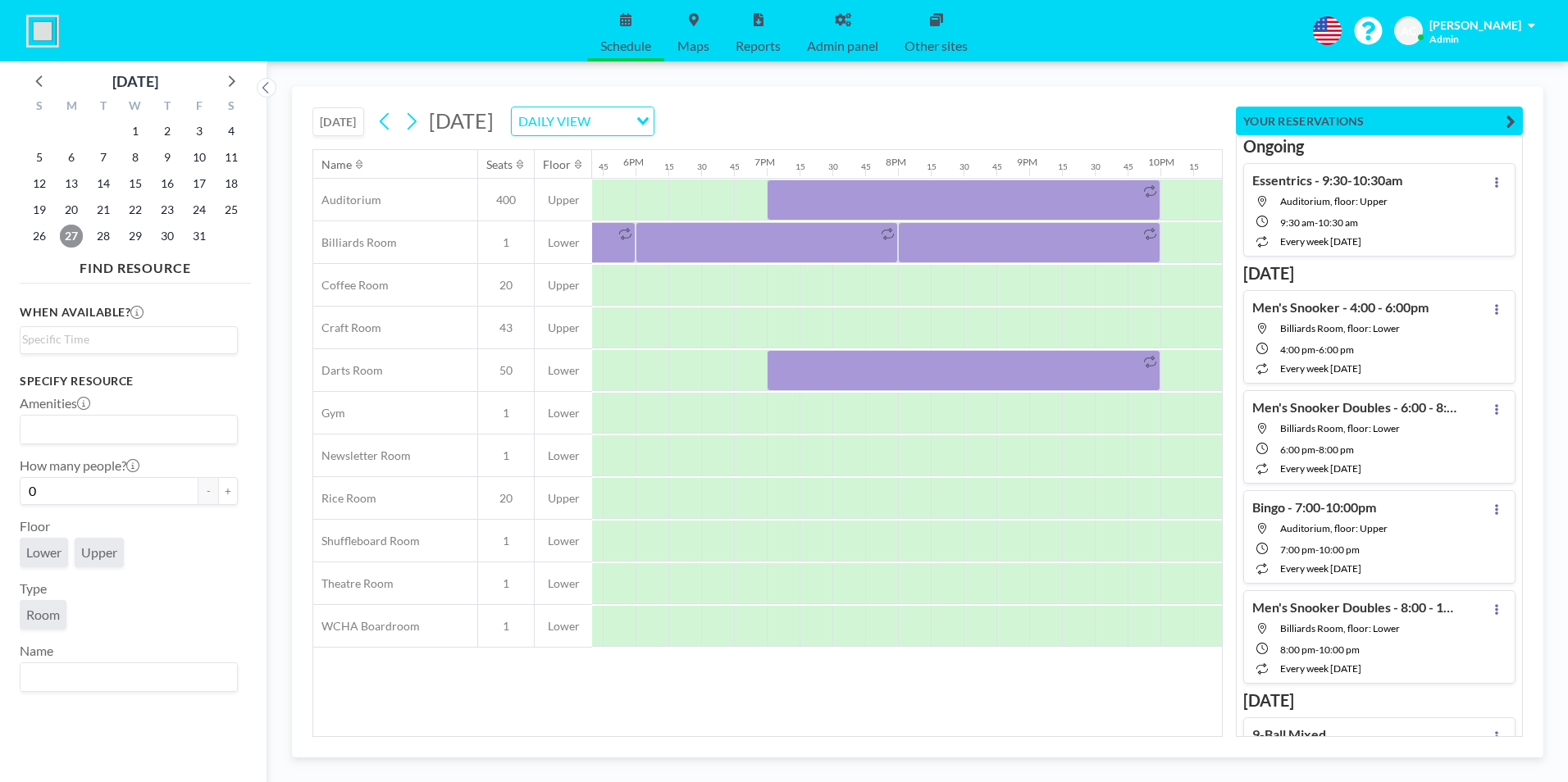
scroll to position [0, 2313]
drag, startPoint x: 425, startPoint y: 123, endPoint x: 667, endPoint y: 180, distance: 248.6
click at [425, 124] on button at bounding box center [411, 121] width 27 height 27
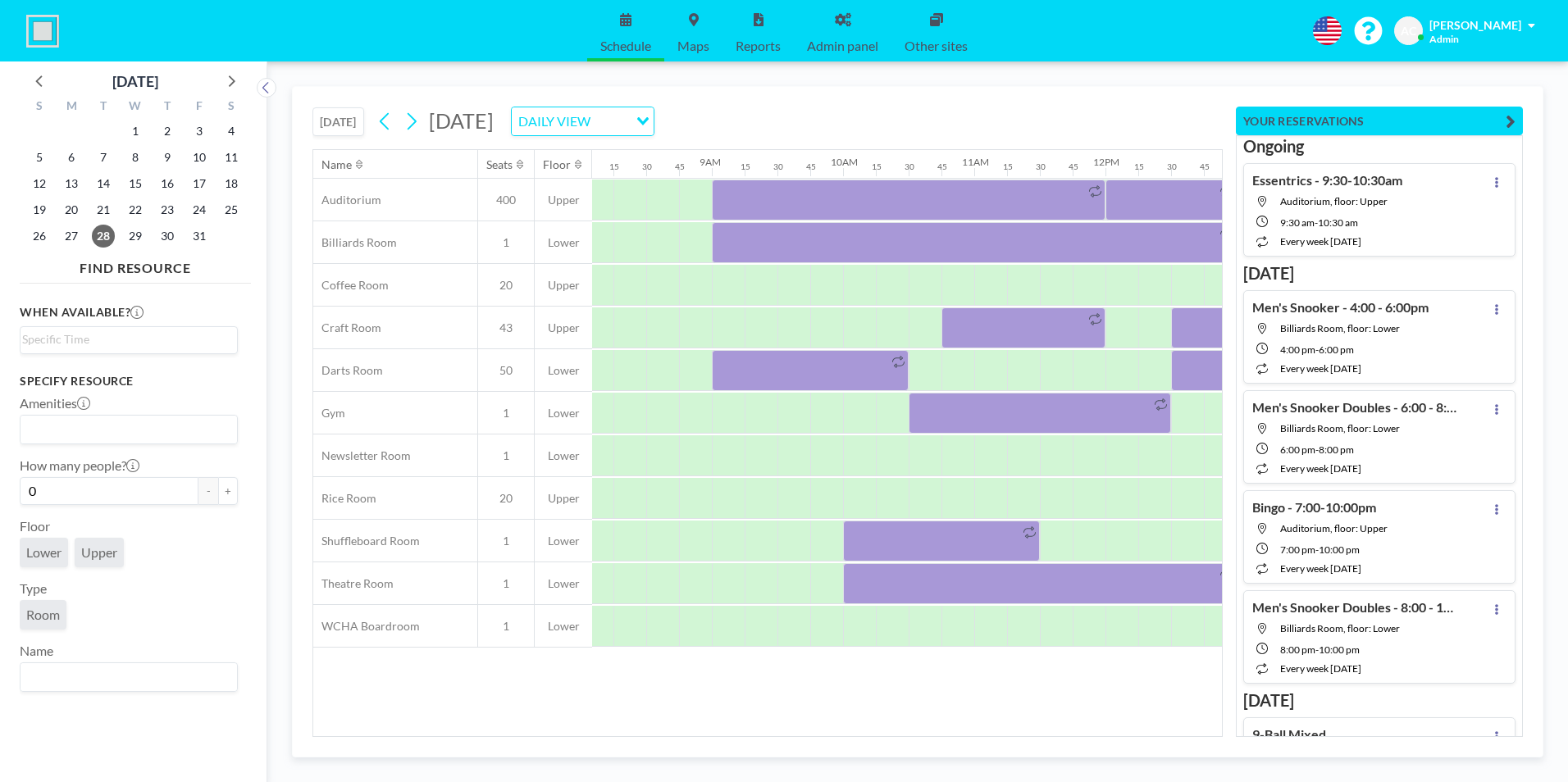
scroll to position [0, 1058]
click at [380, 121] on icon at bounding box center [385, 121] width 16 height 25
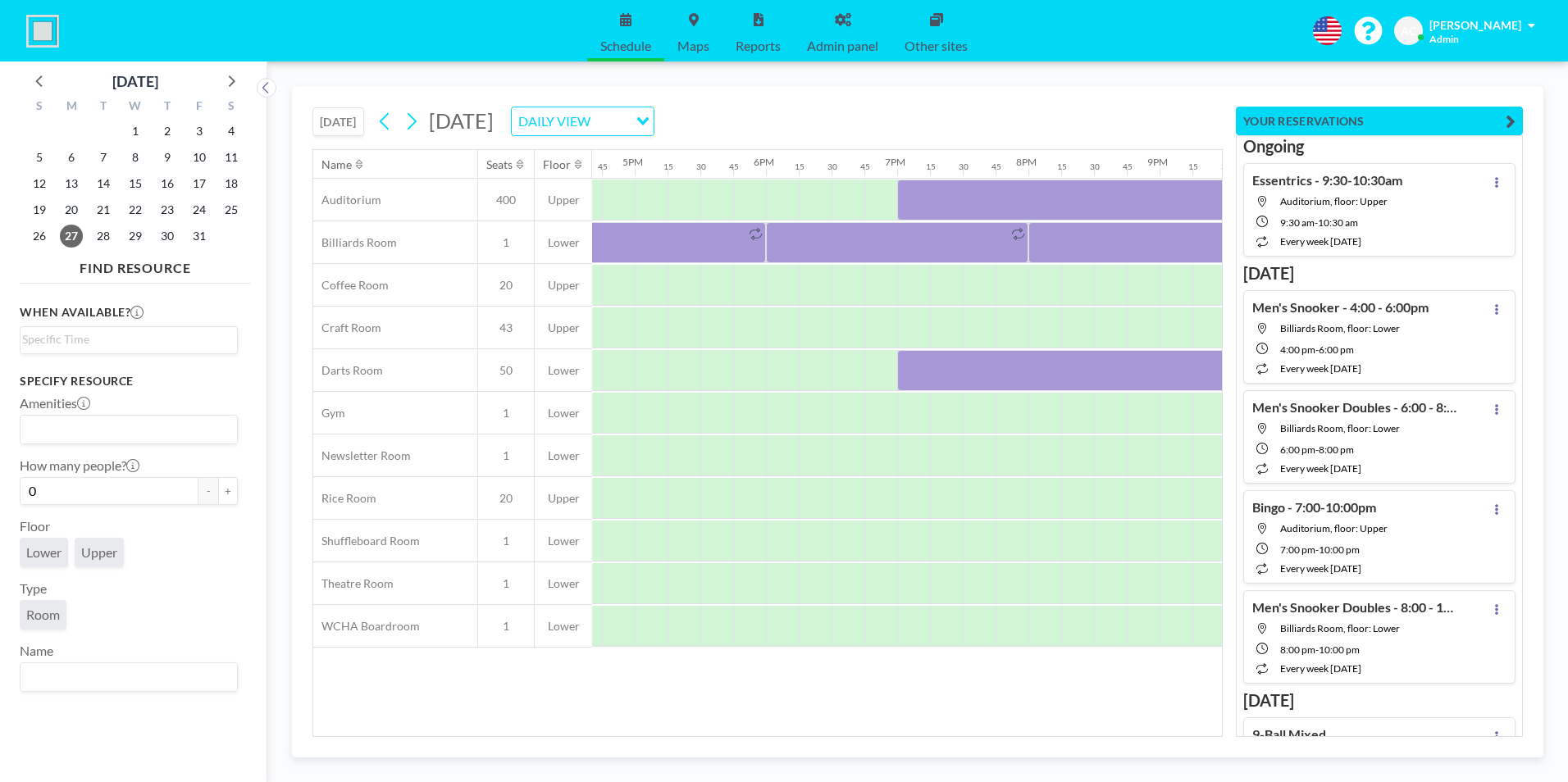
scroll to position [0, 2224]
click at [880, 326] on div at bounding box center [878, 328] width 33 height 41
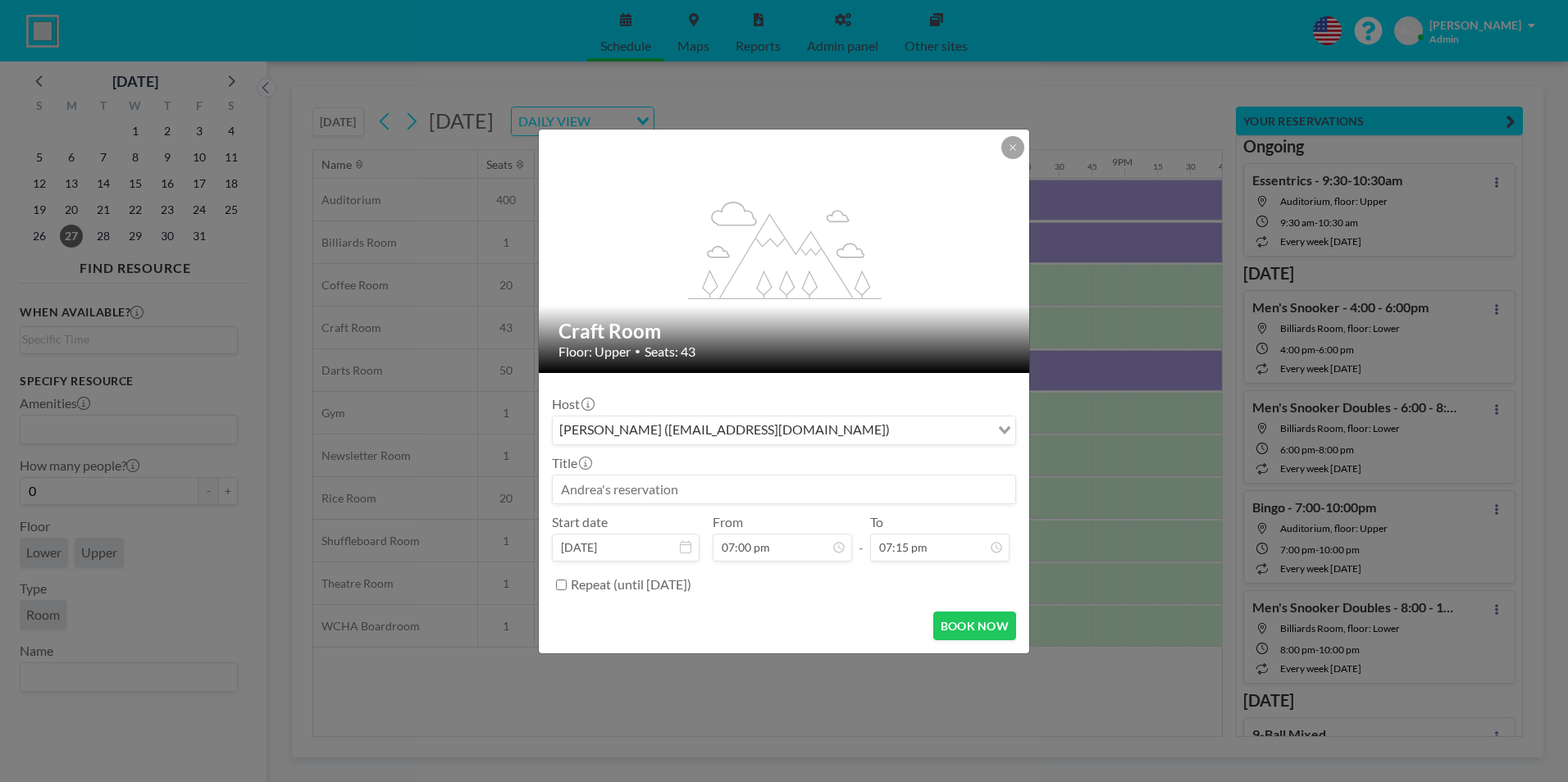
click at [684, 488] on input at bounding box center [784, 490] width 463 height 28
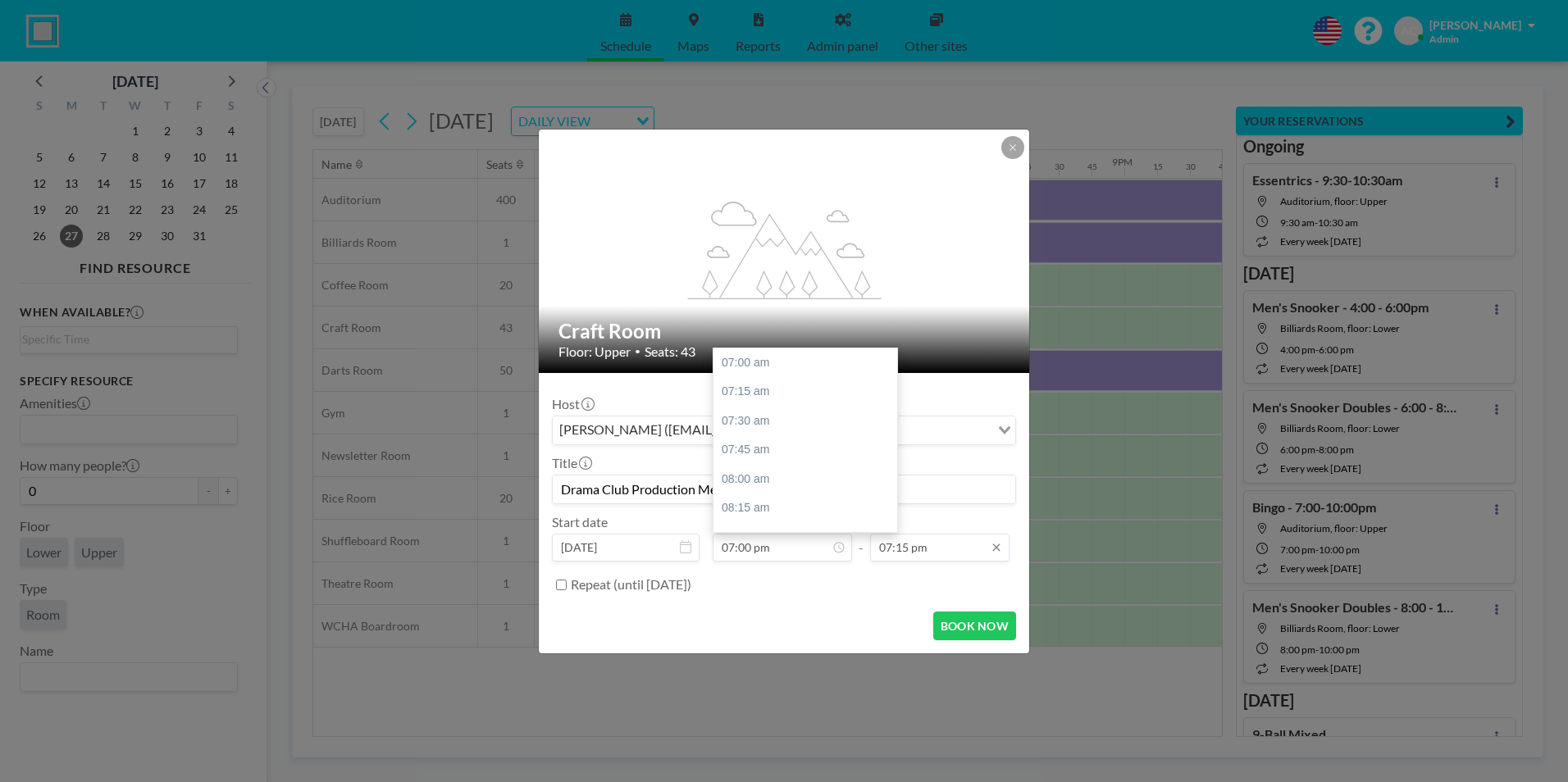
scroll to position [1401, 0]
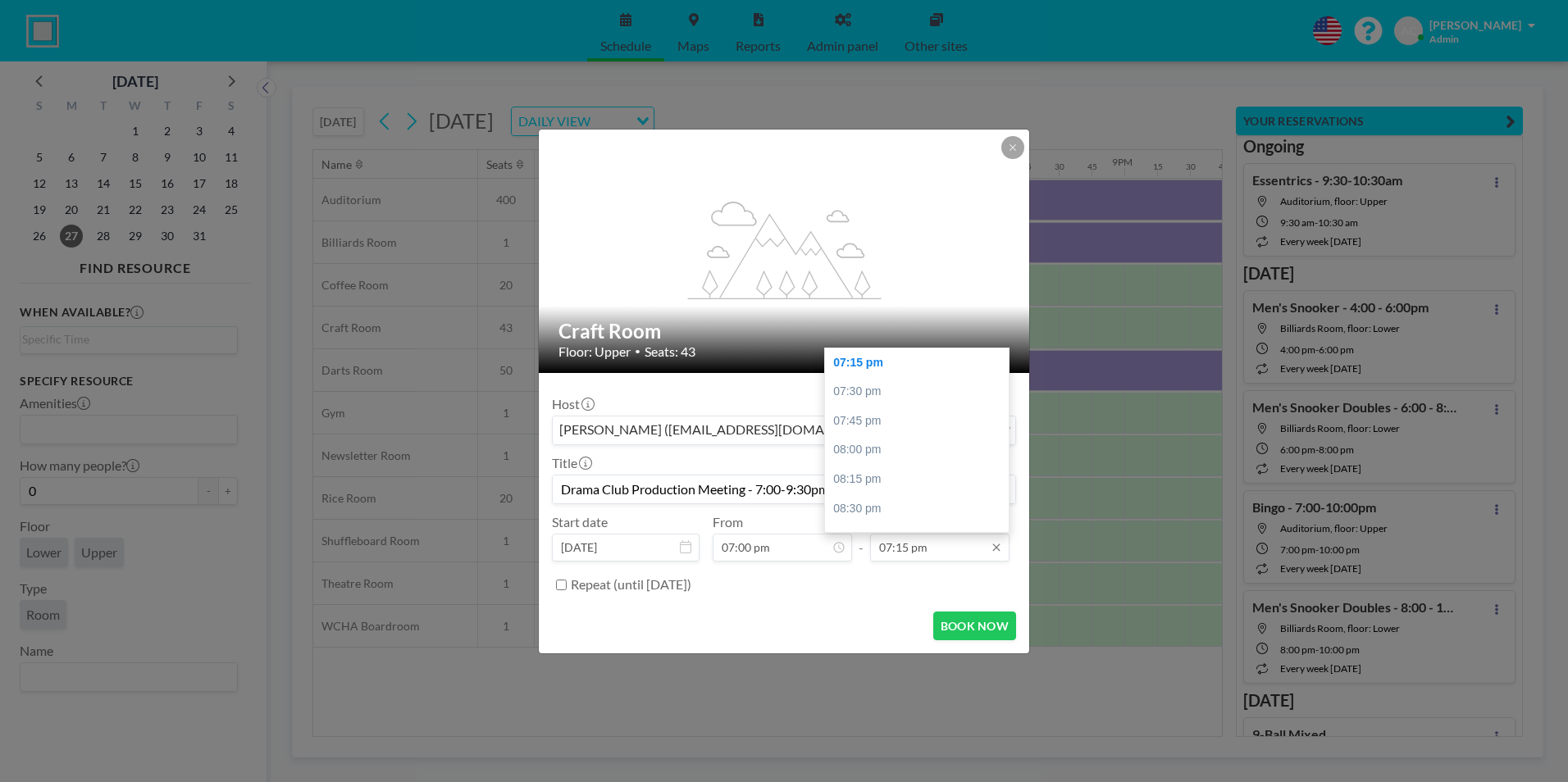
type input "Drama Club Production Meeting - 7:00-9:30pm"
click at [911, 543] on input "07:15 pm" at bounding box center [940, 548] width 140 height 28
click at [872, 460] on div "09:30 pm" at bounding box center [921, 461] width 192 height 29
type input "09:30 pm"
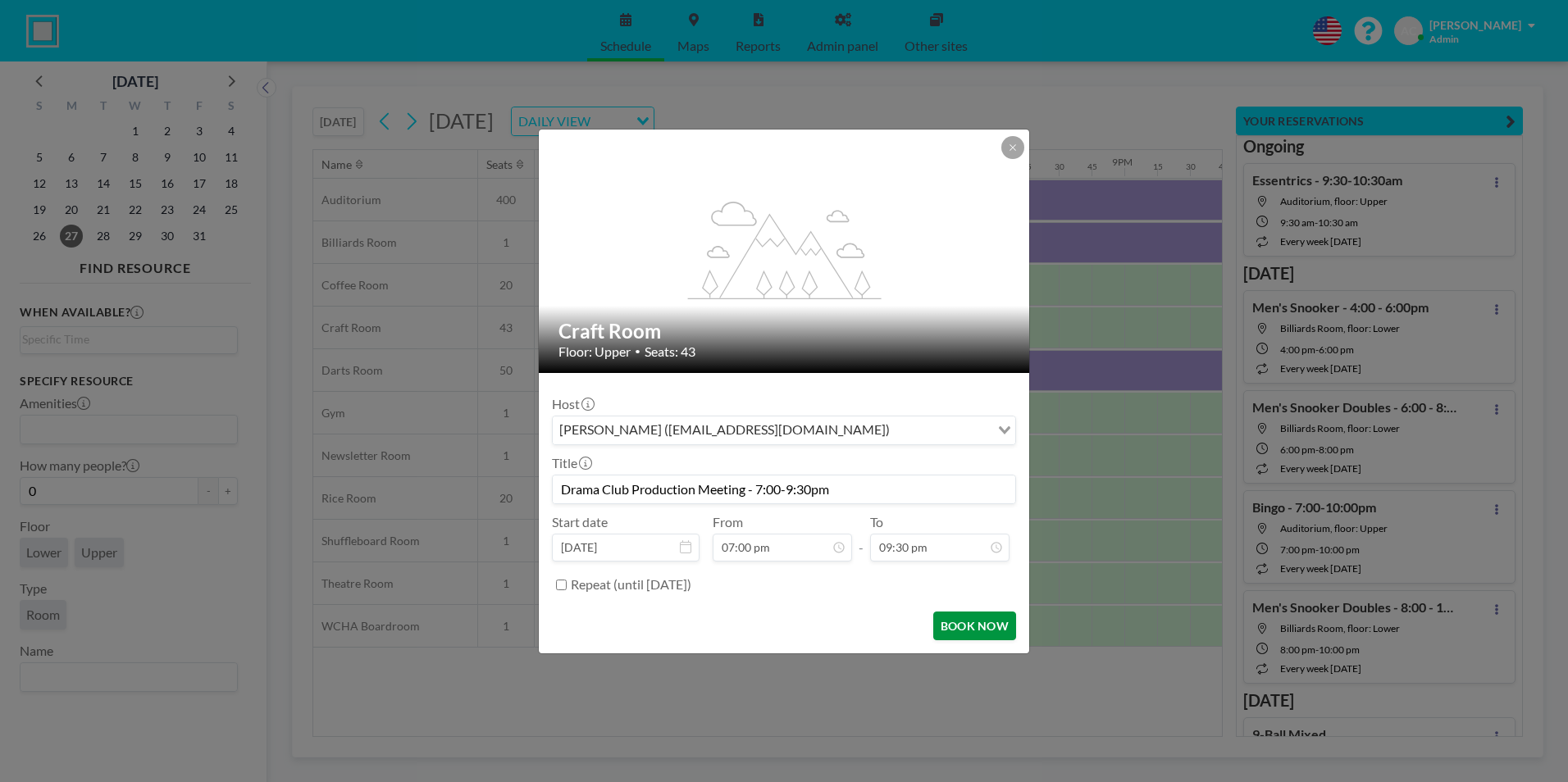
scroll to position [1692, 0]
click at [972, 626] on button "BOOK NOW" at bounding box center [975, 626] width 83 height 28
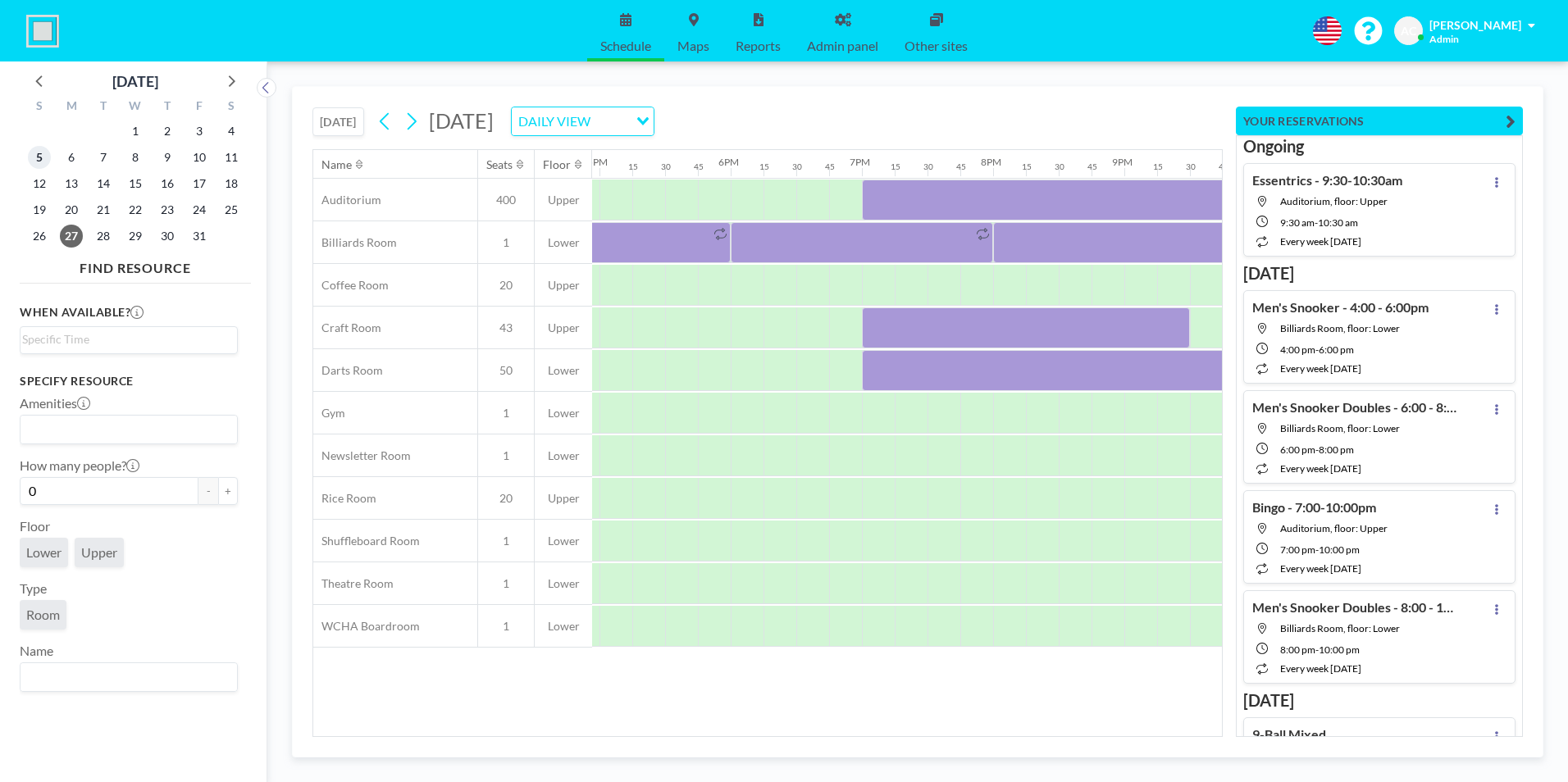
click at [42, 162] on span "5" at bounding box center [40, 157] width 23 height 23
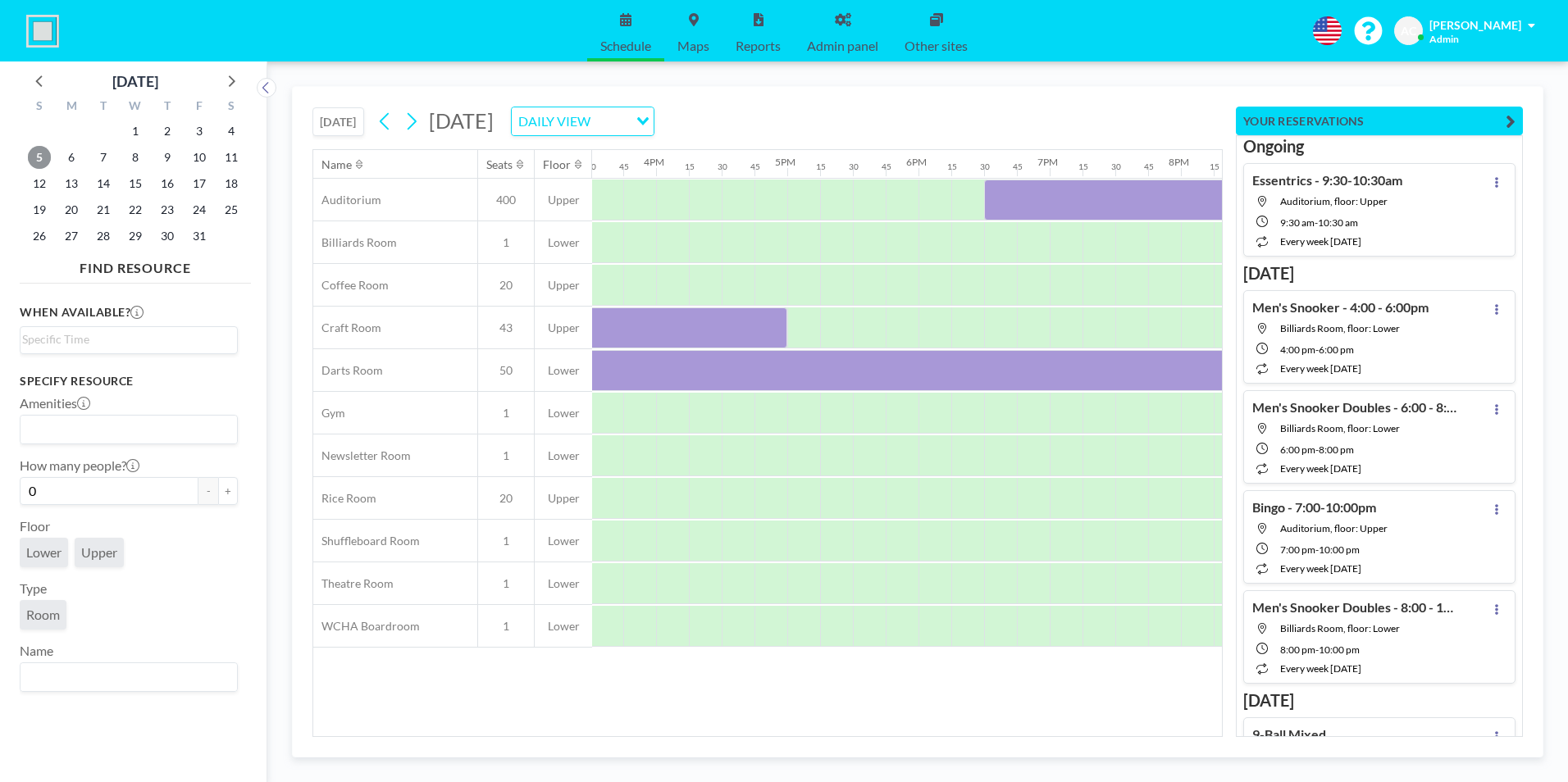
scroll to position [0, 1807]
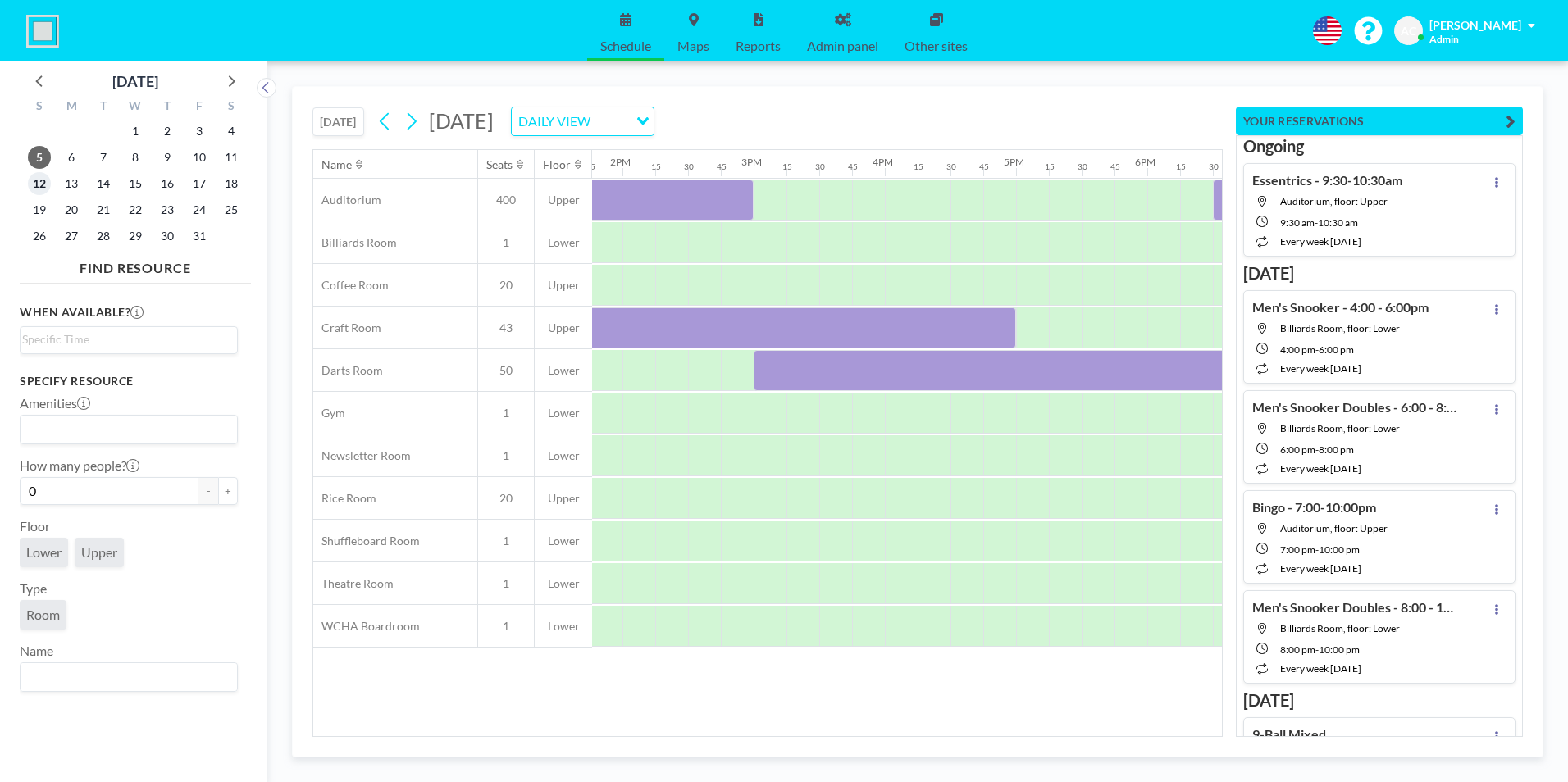
click at [36, 185] on span "12" at bounding box center [40, 184] width 23 height 23
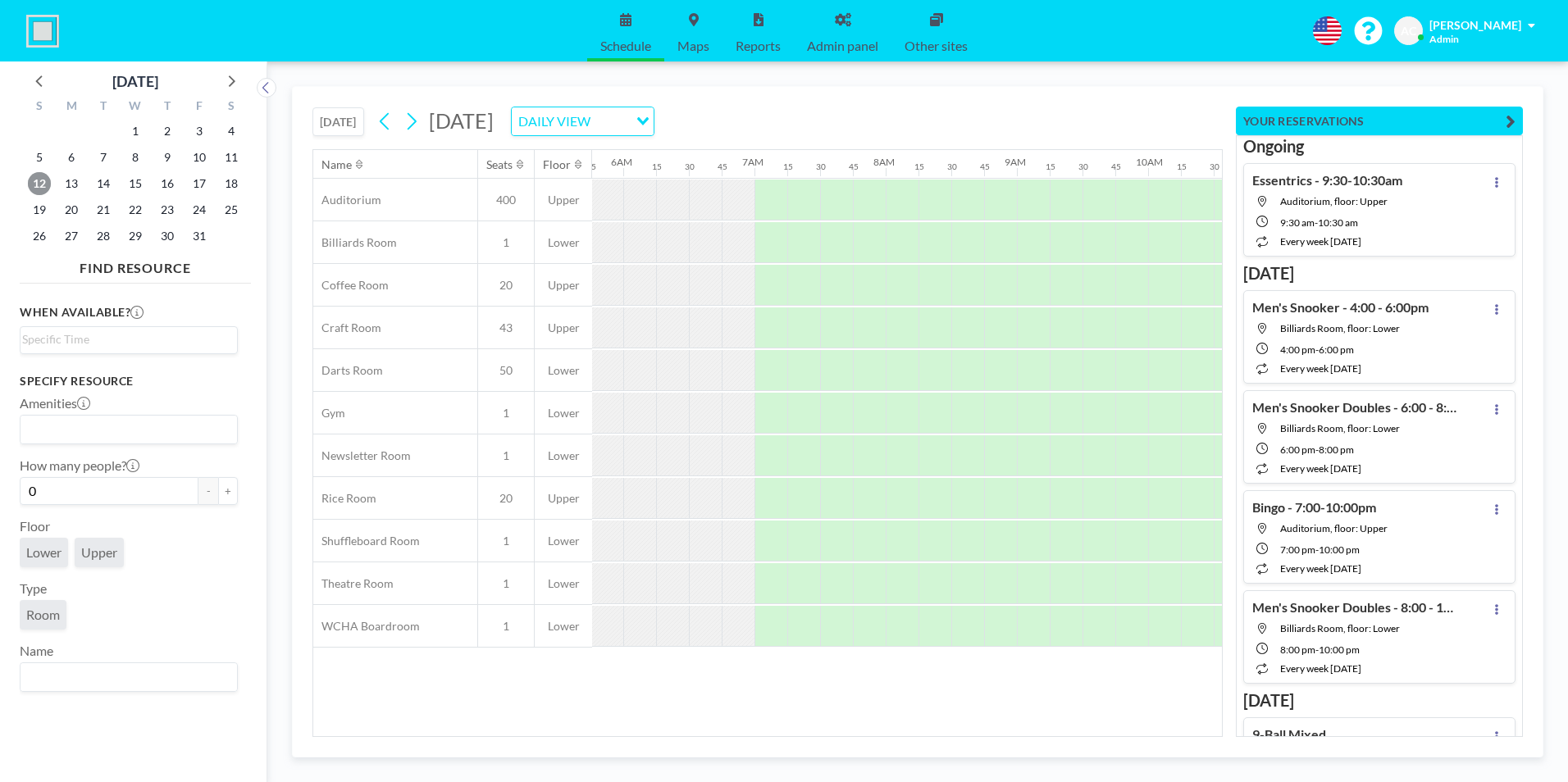
scroll to position [0, 743]
click at [231, 128] on span "4" at bounding box center [231, 131] width 23 height 23
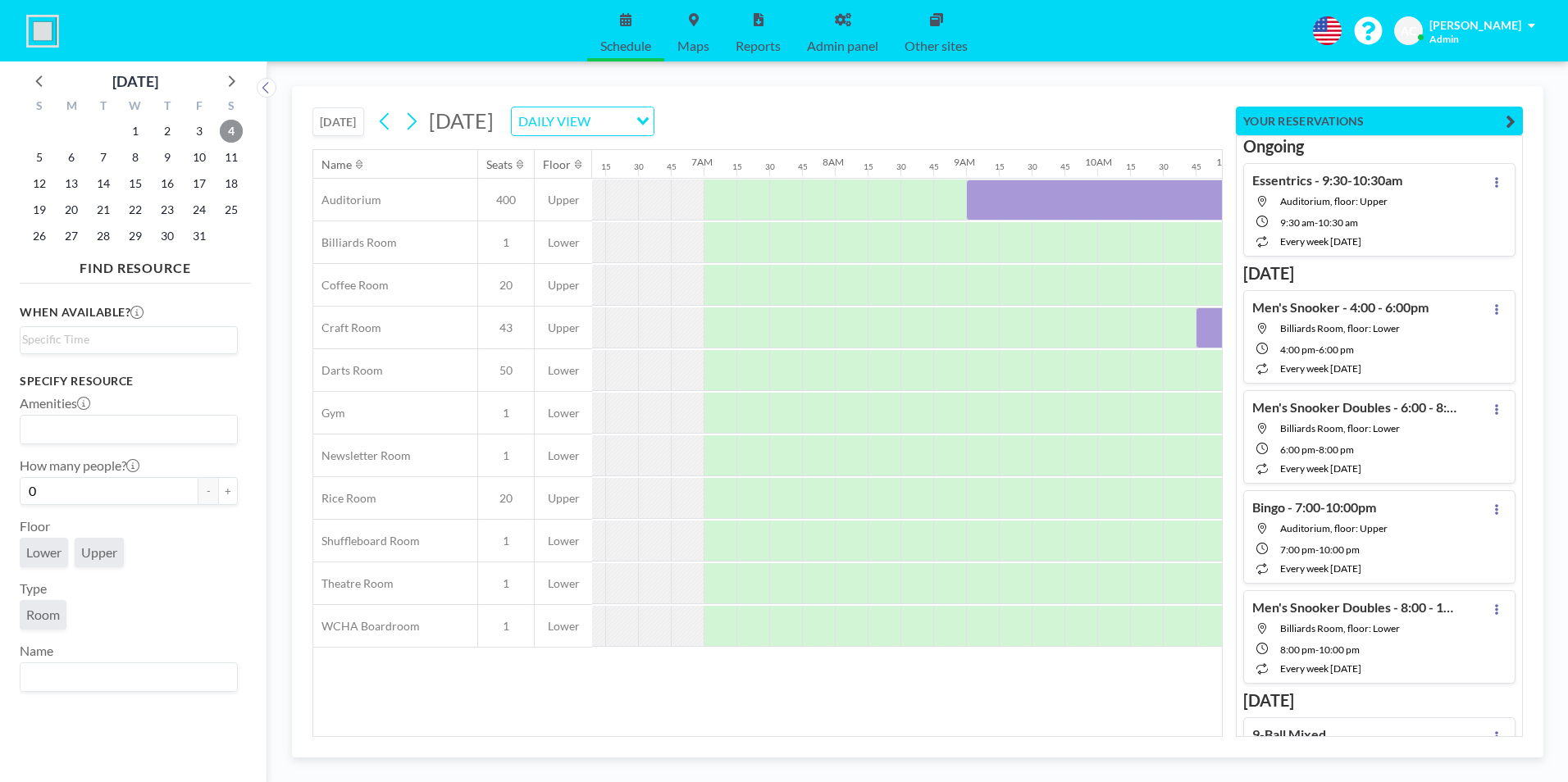
scroll to position [0, 826]
click at [388, 122] on icon at bounding box center [385, 121] width 16 height 25
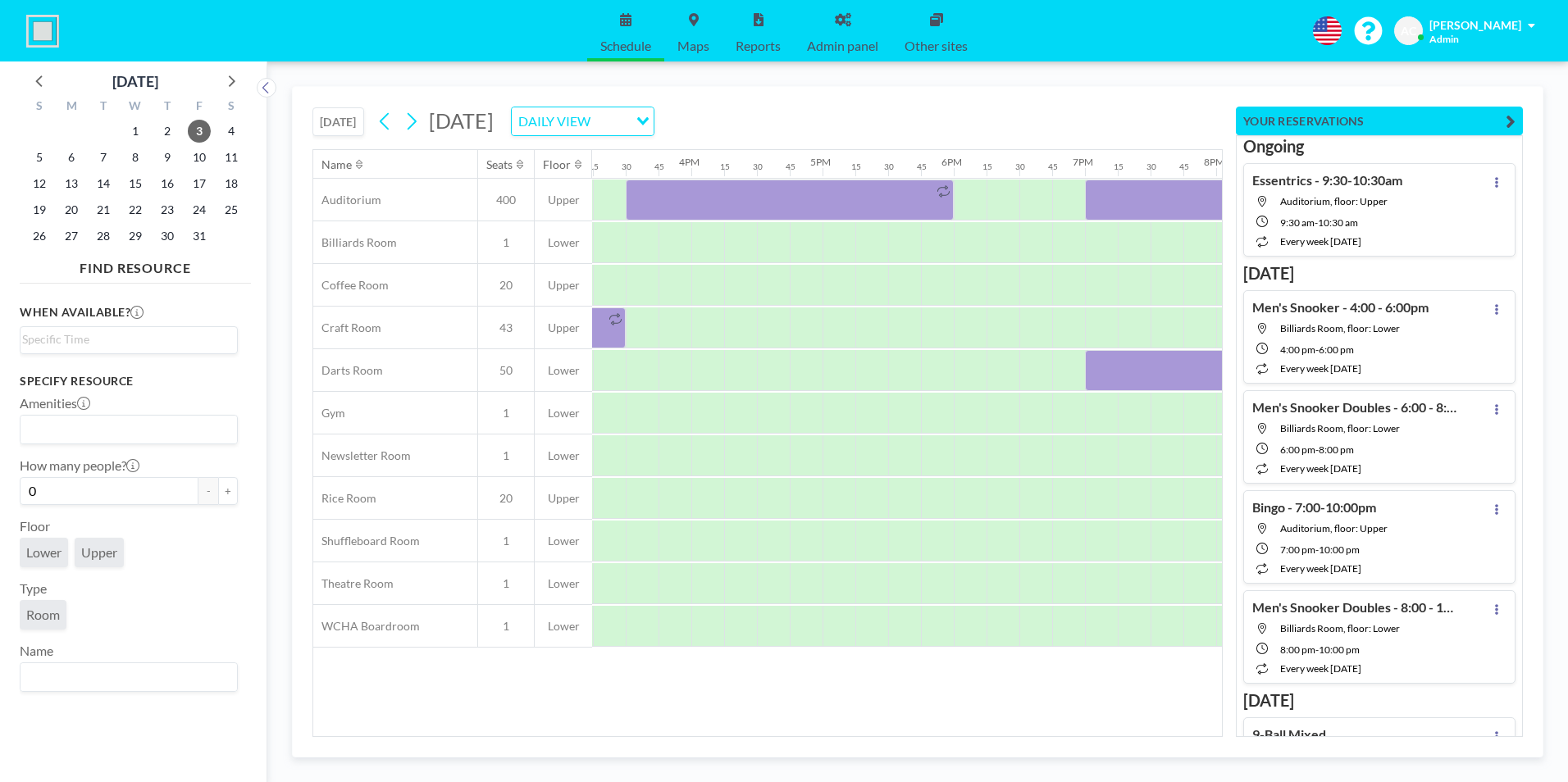
scroll to position [0, 1941]
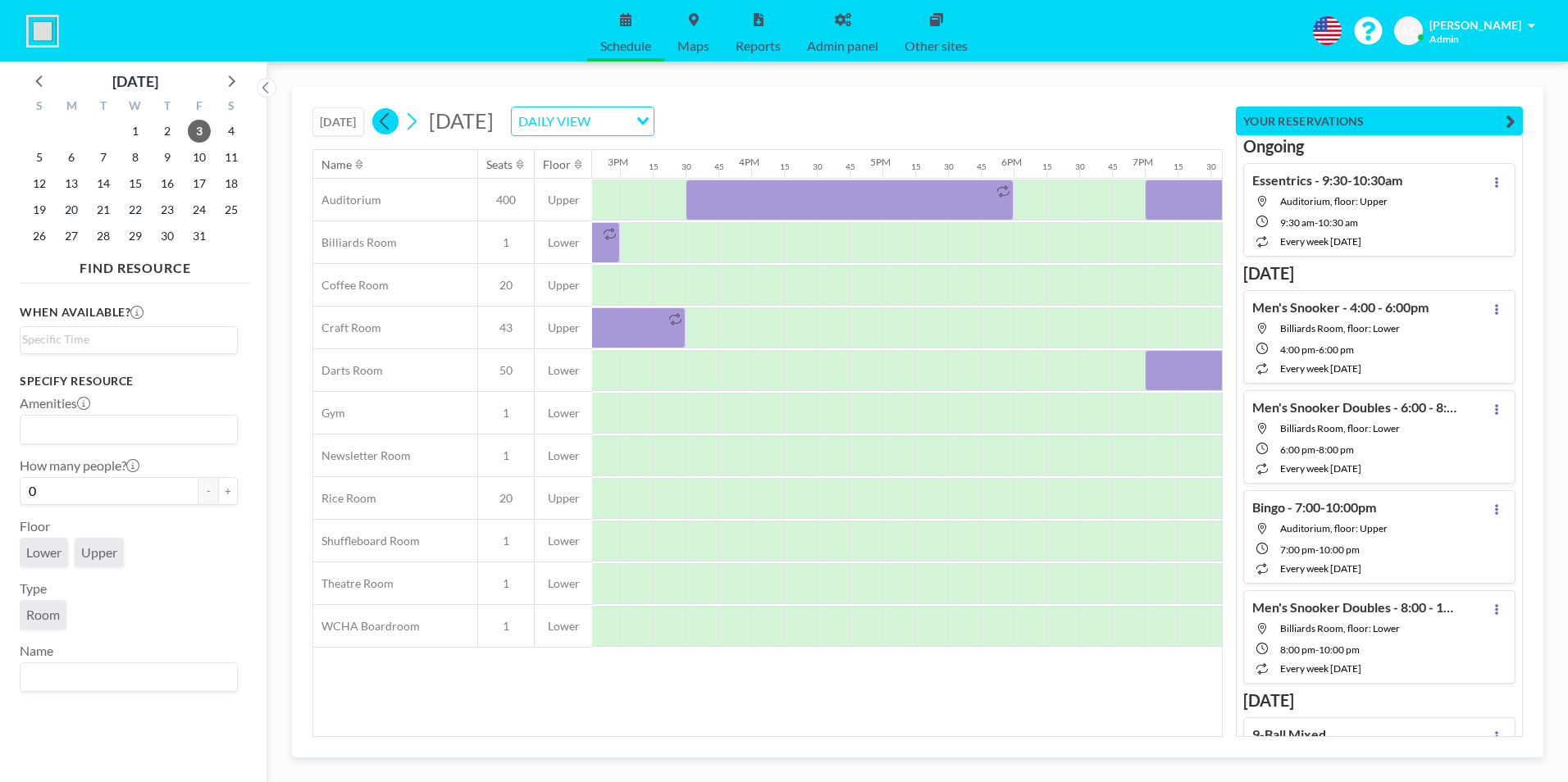
click at [381, 122] on icon at bounding box center [385, 121] width 16 height 25
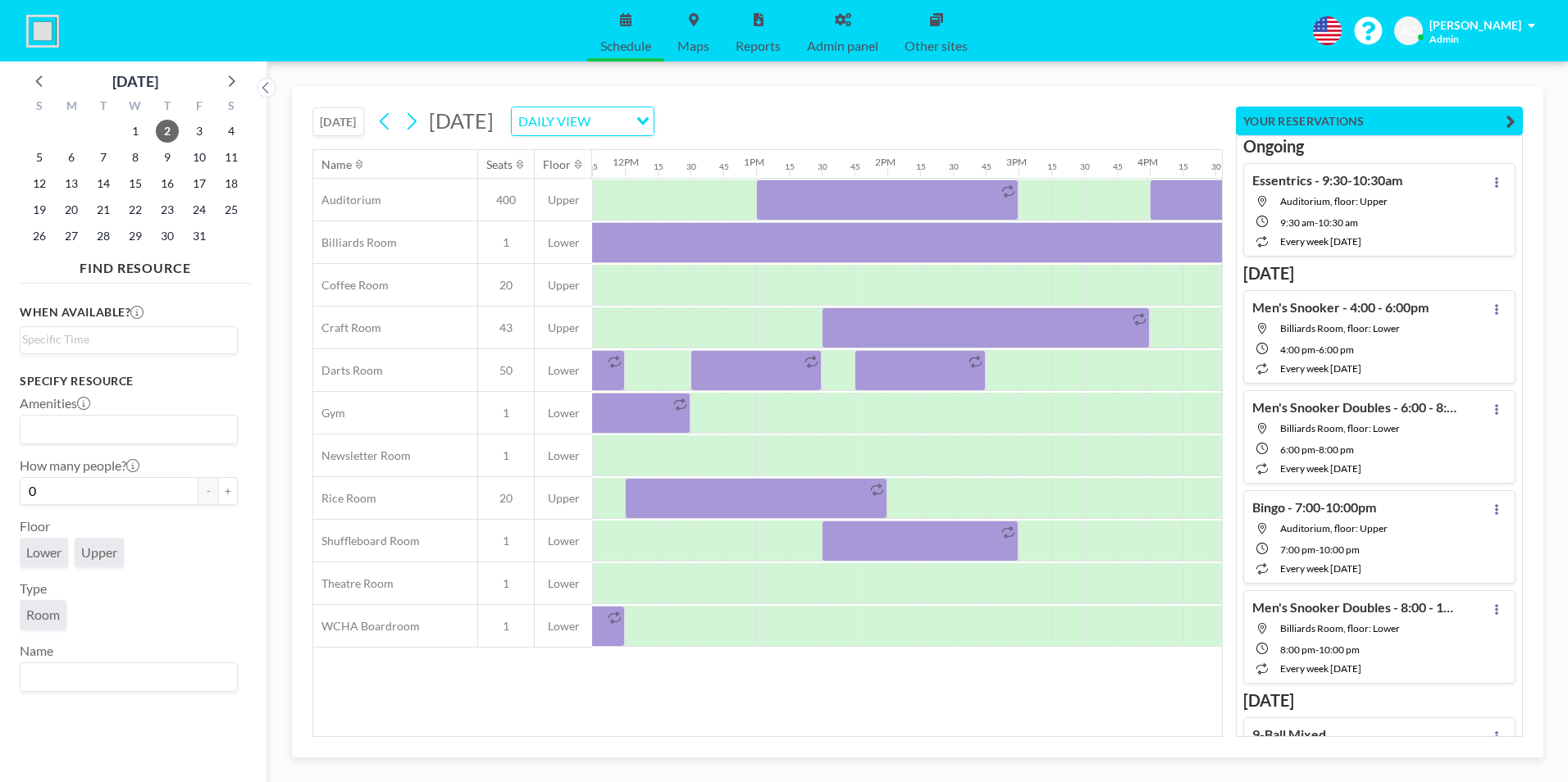
scroll to position [0, 1545]
drag, startPoint x: 898, startPoint y: 726, endPoint x: 915, endPoint y: 731, distance: 17.7
click at [928, 728] on div "Name Seats Floor 12AM 15 30 45 1AM 15 30 45 2AM 15 30 45 3AM 15 30 45 4AM 15 30…" at bounding box center [767, 443] width 909 height 586
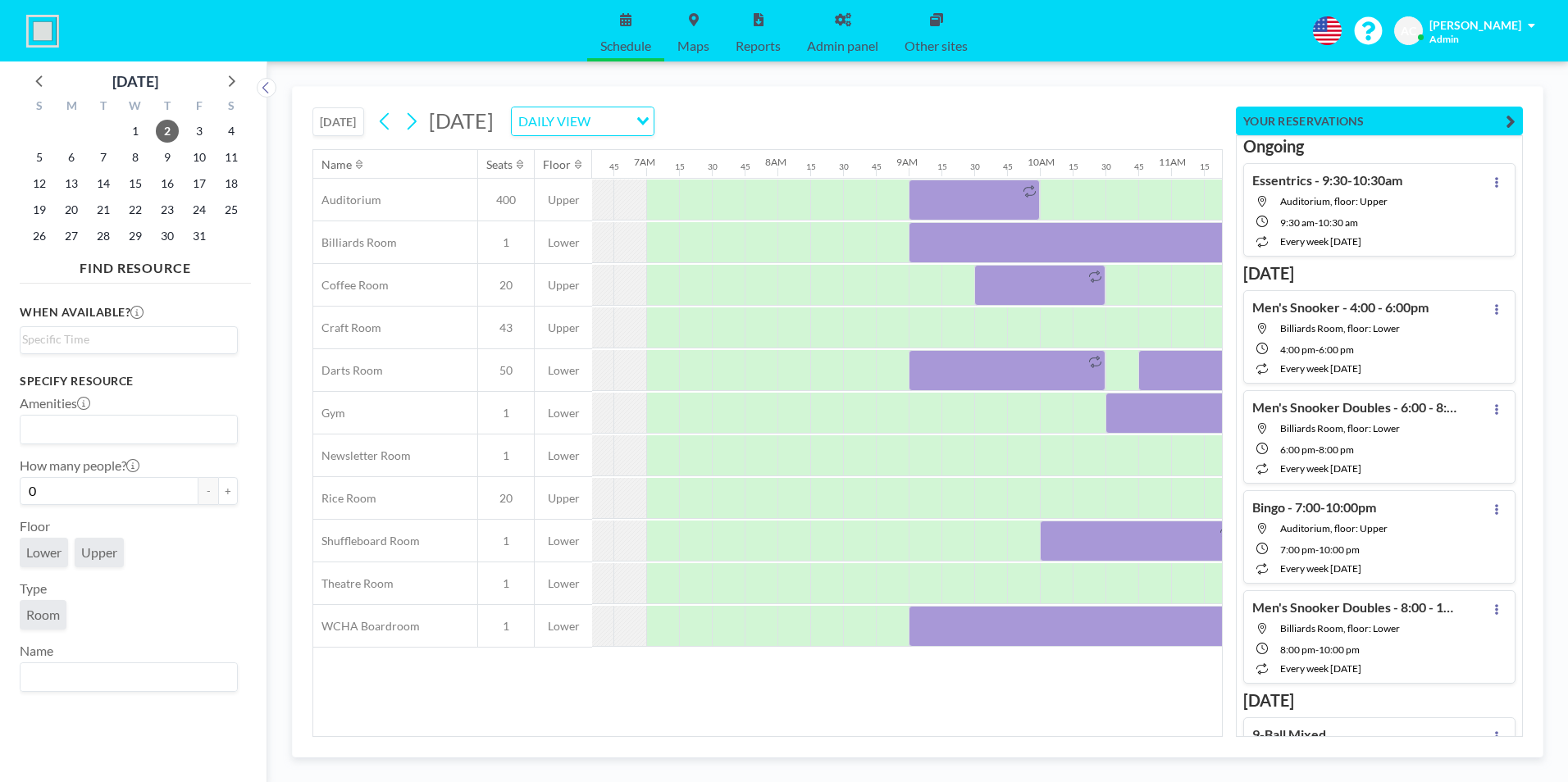
scroll to position [0, 709]
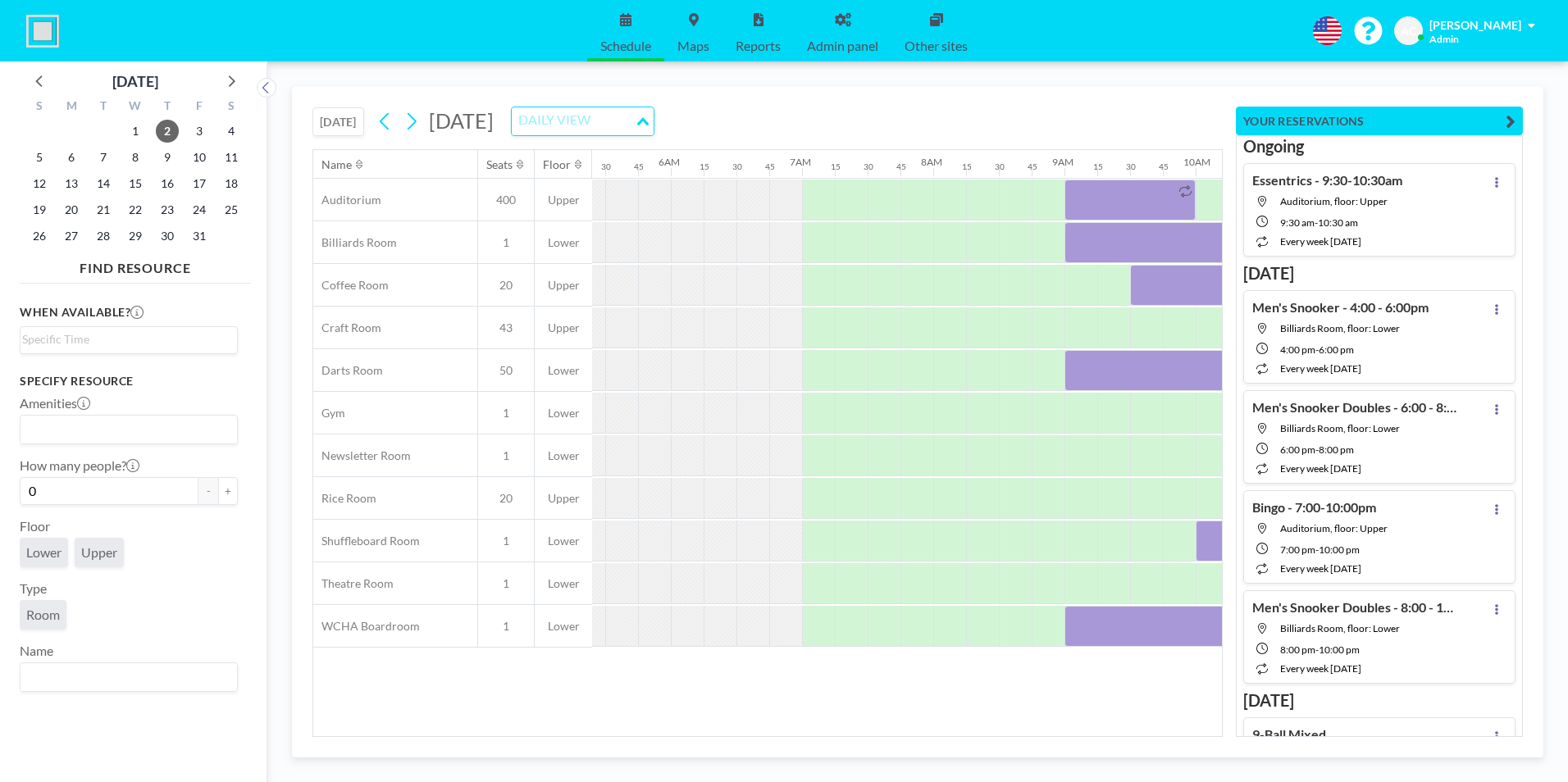
click at [634, 121] on div "DAILY VIEW" at bounding box center [573, 119] width 123 height 25
click at [747, 170] on li "WEEKLY VIEW" at bounding box center [759, 174] width 141 height 24
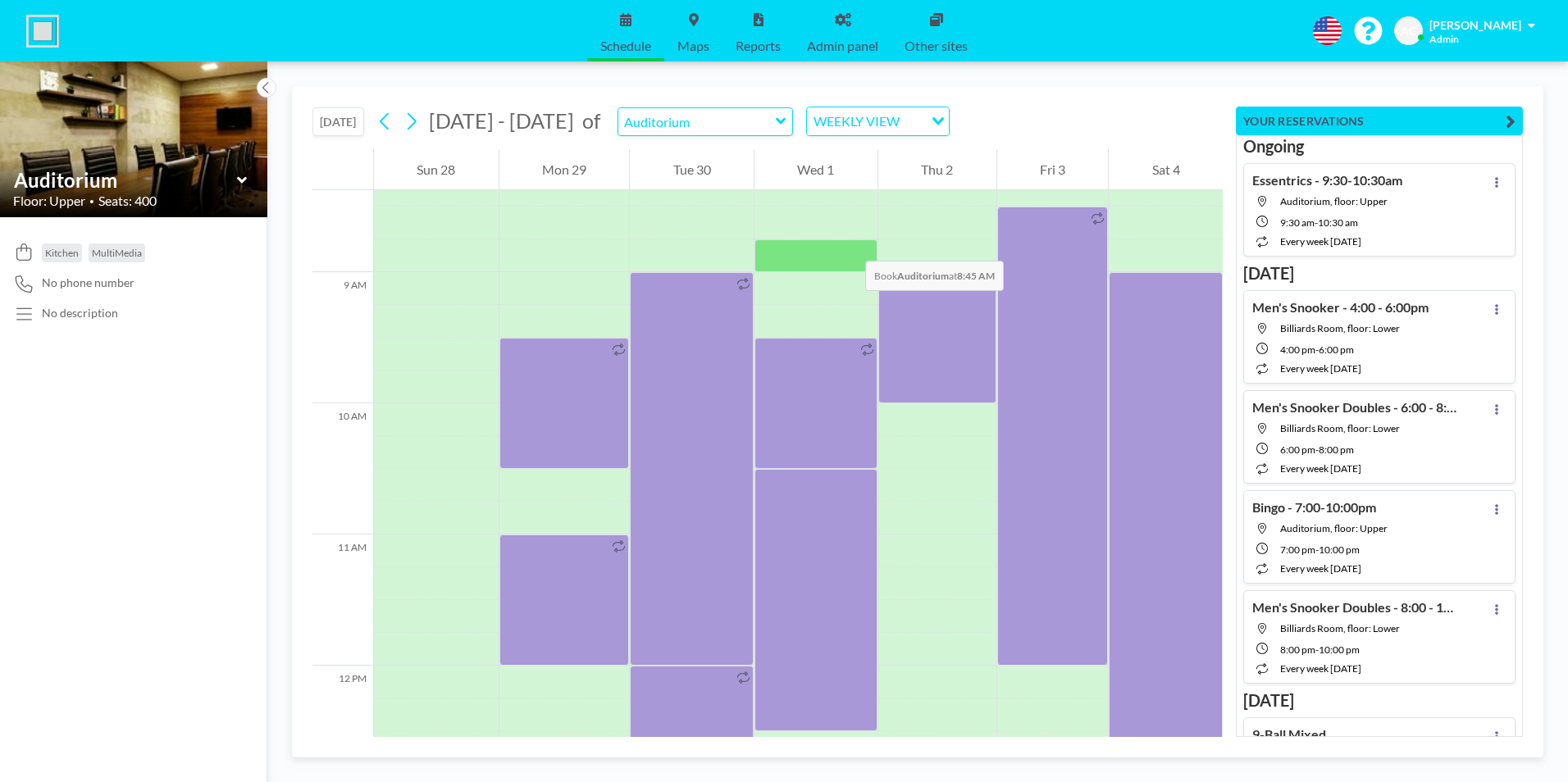
scroll to position [1181, 0]
